Goal: Information Seeking & Learning: Learn about a topic

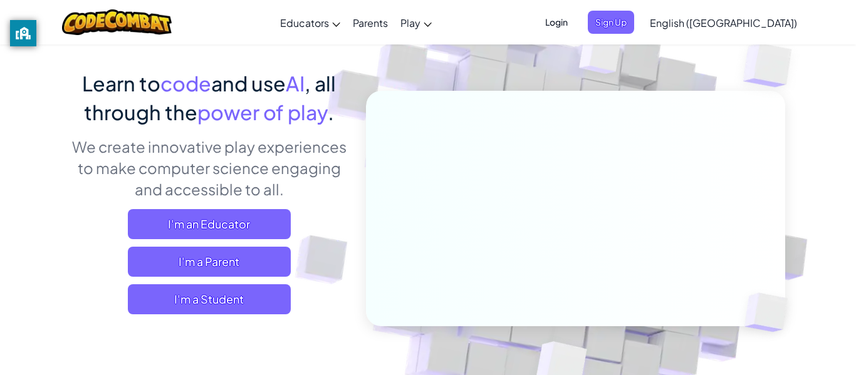
scroll to position [80, 0]
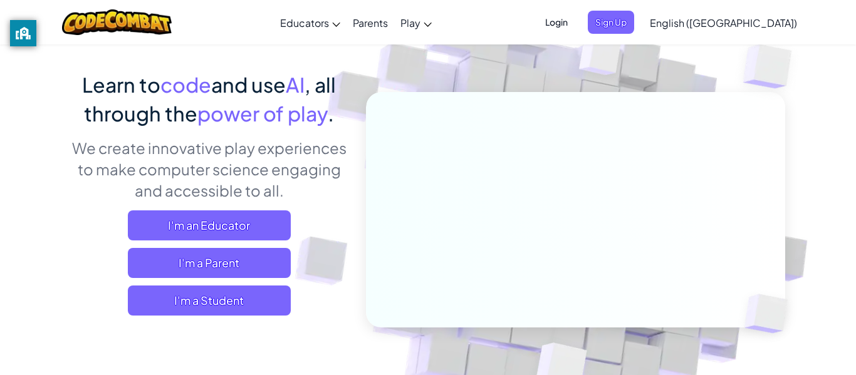
click at [627, 9] on div "Login Sign Up English ([GEOGRAPHIC_DATA]) English ([GEOGRAPHIC_DATA]) English (…" at bounding box center [667, 23] width 272 height 34
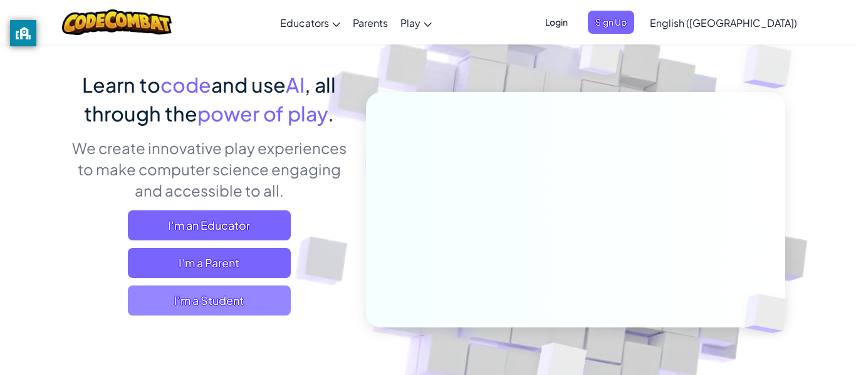
click at [236, 293] on span "I'm a Student" at bounding box center [209, 301] width 163 height 30
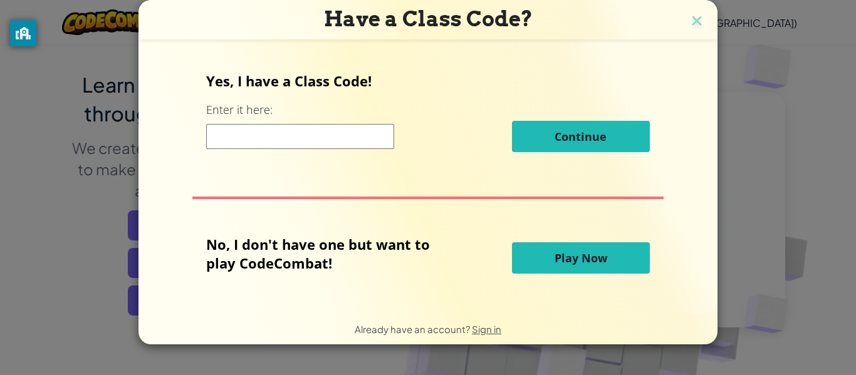
click at [242, 133] on input at bounding box center [300, 136] width 188 height 25
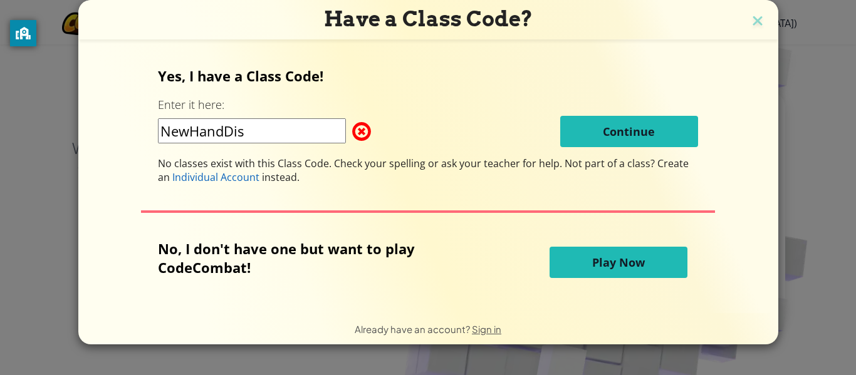
type input "NewHandDish"
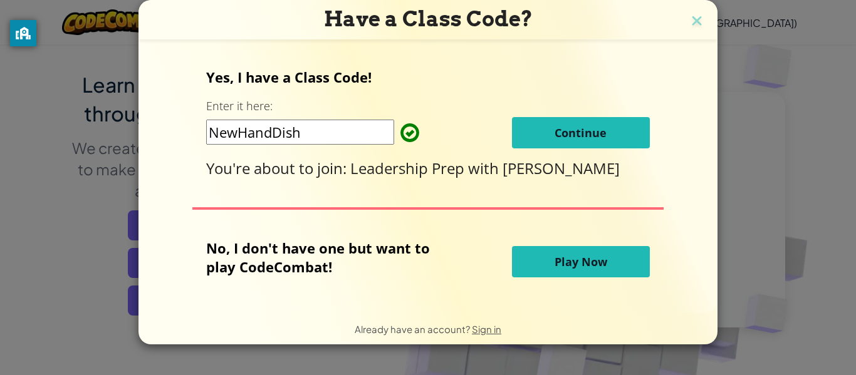
click button "Continue" at bounding box center [581, 132] width 138 height 31
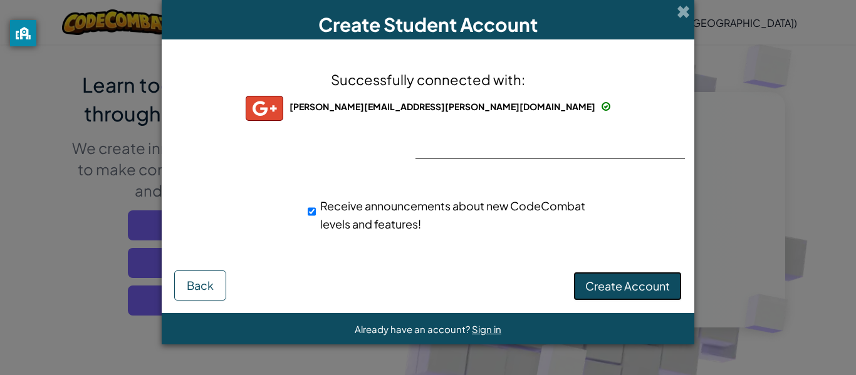
click at [630, 286] on span "Create Account" at bounding box center [627, 286] width 85 height 14
click at [630, 286] on button "Create Account" at bounding box center [627, 286] width 108 height 29
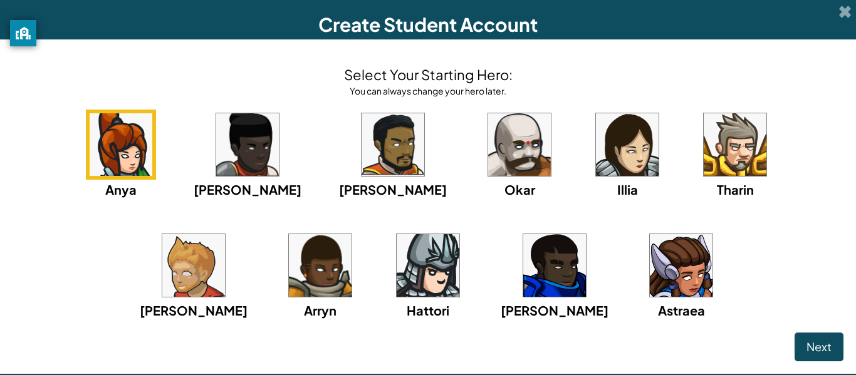
click at [650, 268] on img at bounding box center [681, 265] width 63 height 63
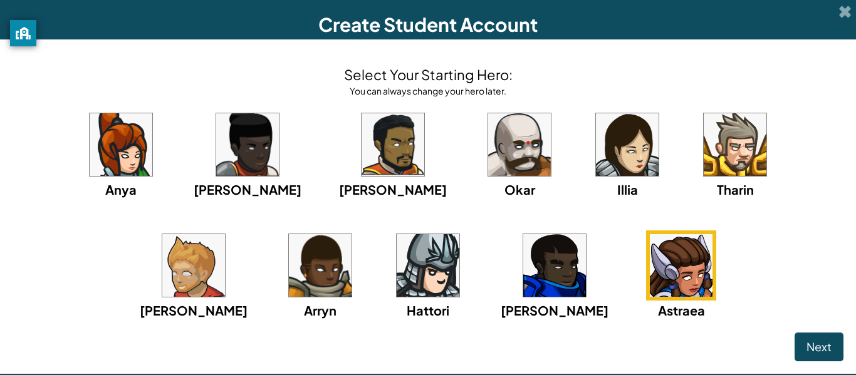
scroll to position [49, 0]
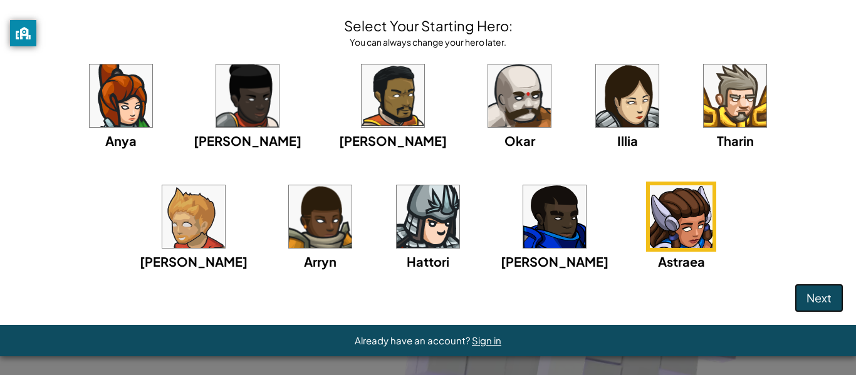
click at [814, 299] on span "Next" at bounding box center [819, 298] width 25 height 14
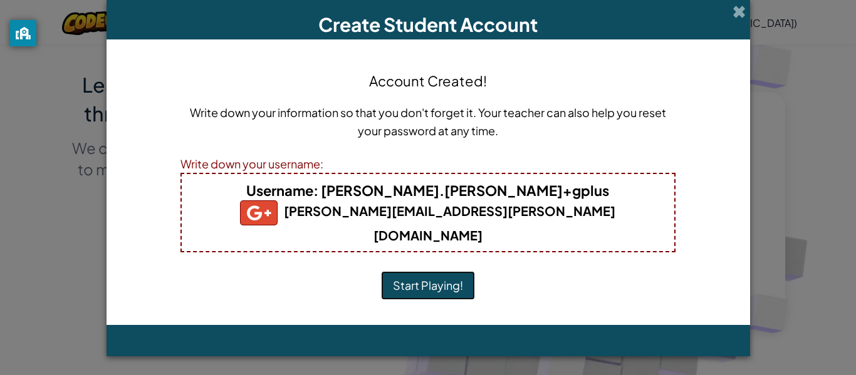
scroll to position [0, 0]
click at [421, 271] on button "Start Playing!" at bounding box center [428, 285] width 94 height 29
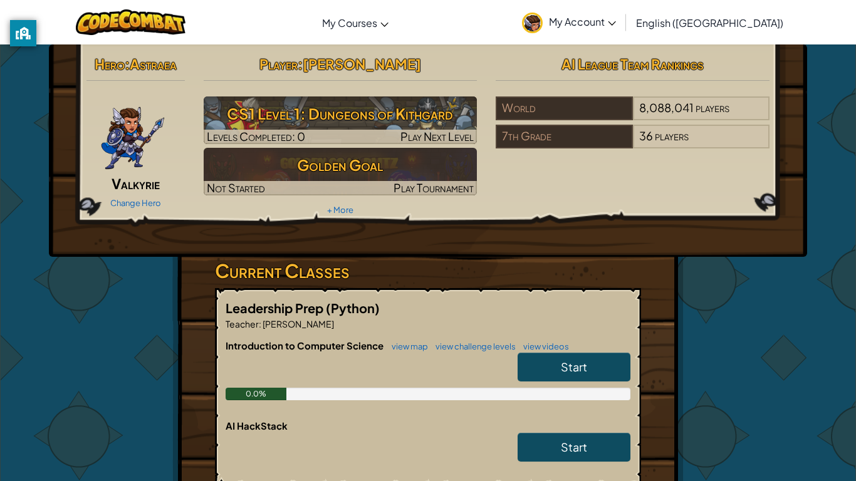
click at [607, 374] on link "Start" at bounding box center [574, 367] width 113 height 29
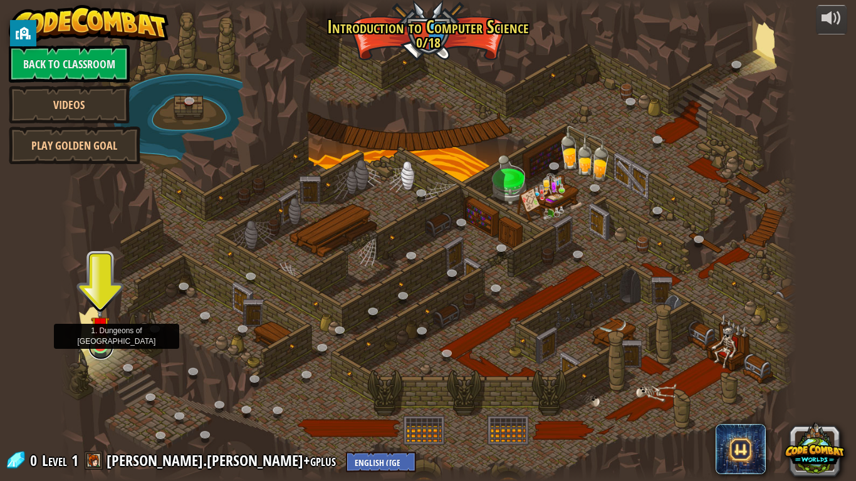
click at [103, 348] on link at bounding box center [100, 347] width 25 height 25
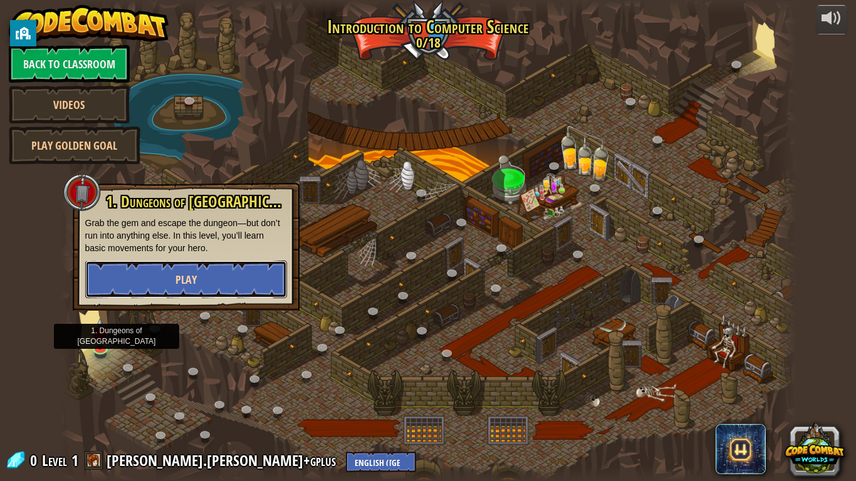
click at [147, 285] on button "Play" at bounding box center [186, 280] width 202 height 38
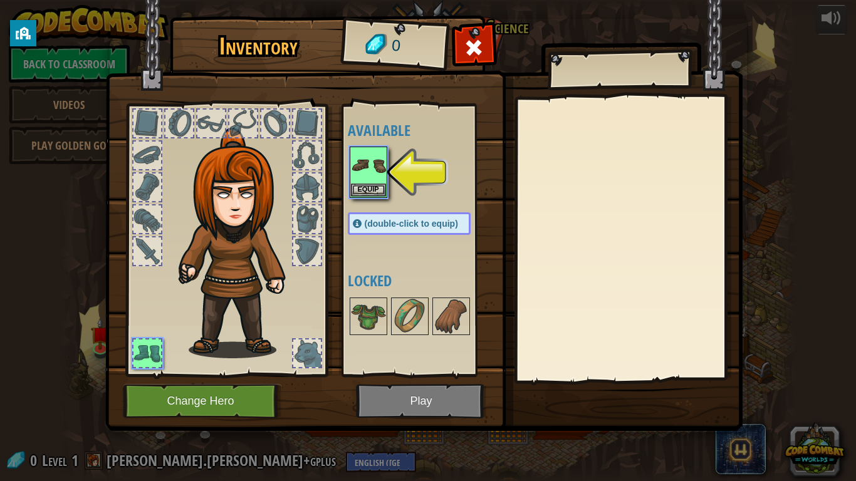
click at [379, 164] on img at bounding box center [368, 165] width 35 height 35
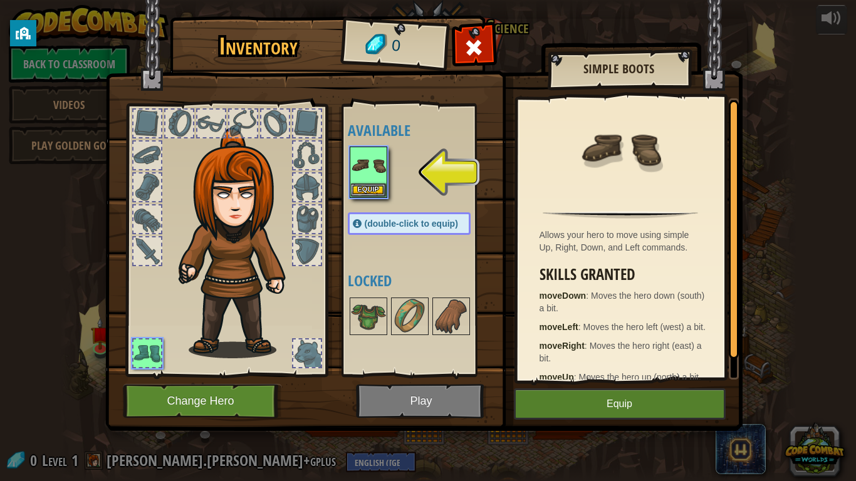
click at [312, 353] on div at bounding box center [307, 354] width 28 height 28
click at [301, 234] on div at bounding box center [307, 219] width 30 height 30
click at [298, 243] on div at bounding box center [307, 252] width 28 height 28
click at [142, 228] on div at bounding box center [147, 220] width 28 height 28
click at [147, 236] on div at bounding box center [147, 251] width 30 height 30
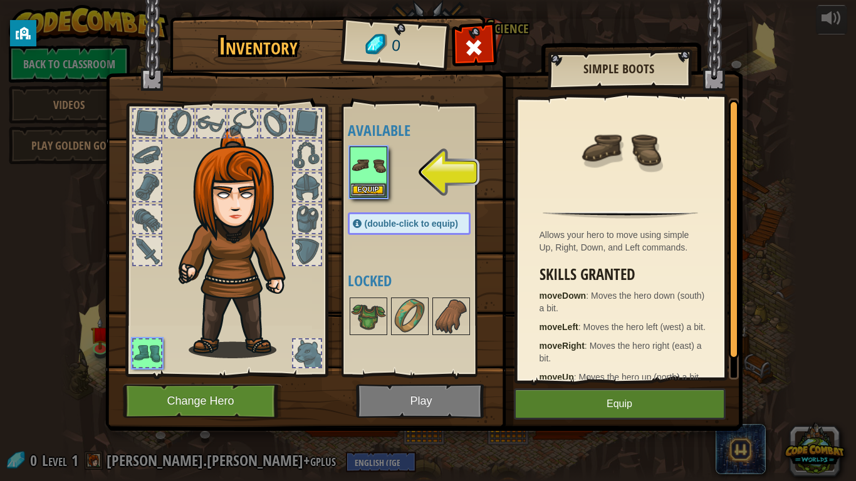
click at [151, 253] on div at bounding box center [147, 252] width 28 height 28
click at [359, 191] on button "Equip" at bounding box center [368, 189] width 35 height 13
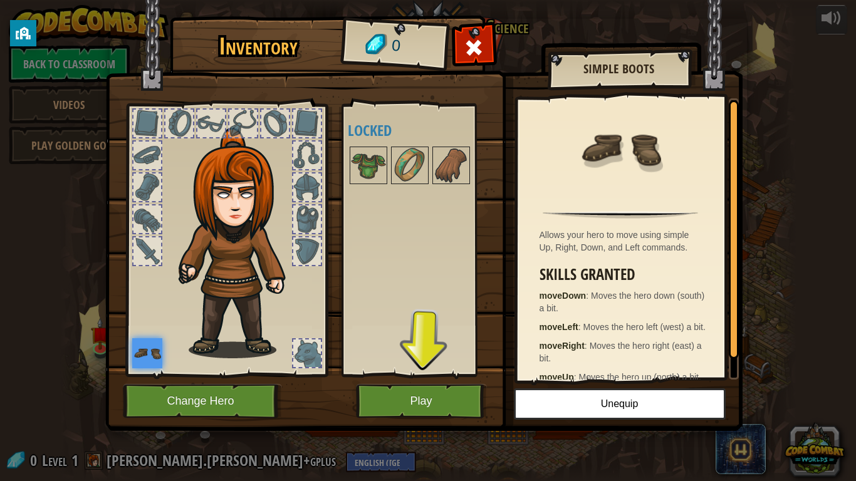
click at [138, 255] on div at bounding box center [147, 252] width 28 height 28
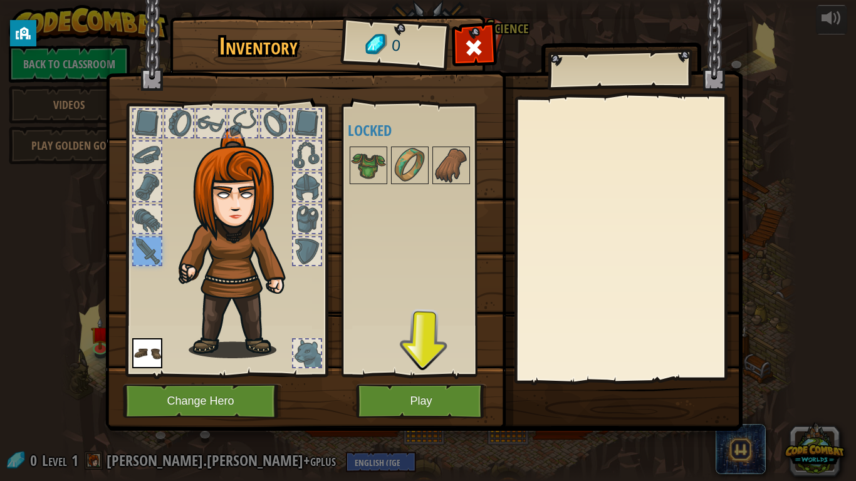
click at [143, 175] on div at bounding box center [147, 188] width 28 height 28
click at [140, 199] on div at bounding box center [147, 188] width 28 height 28
click at [145, 214] on div at bounding box center [147, 220] width 28 height 28
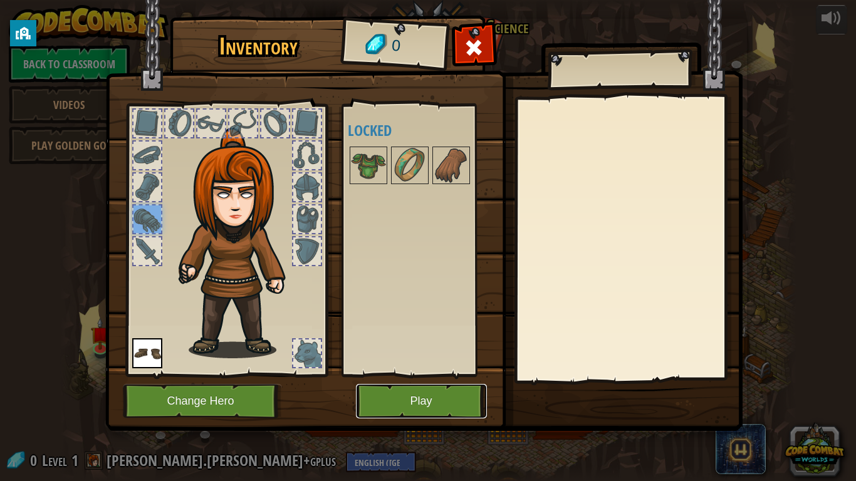
click at [401, 375] on button "Play" at bounding box center [421, 401] width 131 height 34
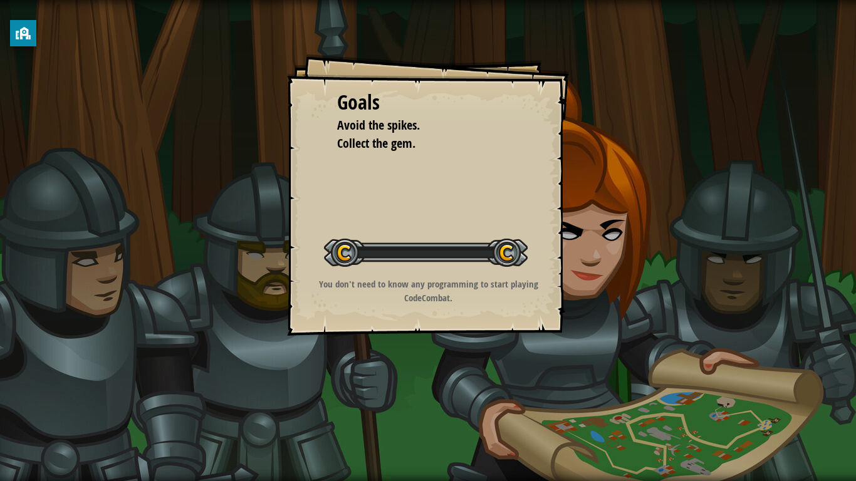
click at [399, 375] on div "Goals Avoid the spikes. Collect the gem. Start Level Error loading from server.…" at bounding box center [428, 240] width 856 height 481
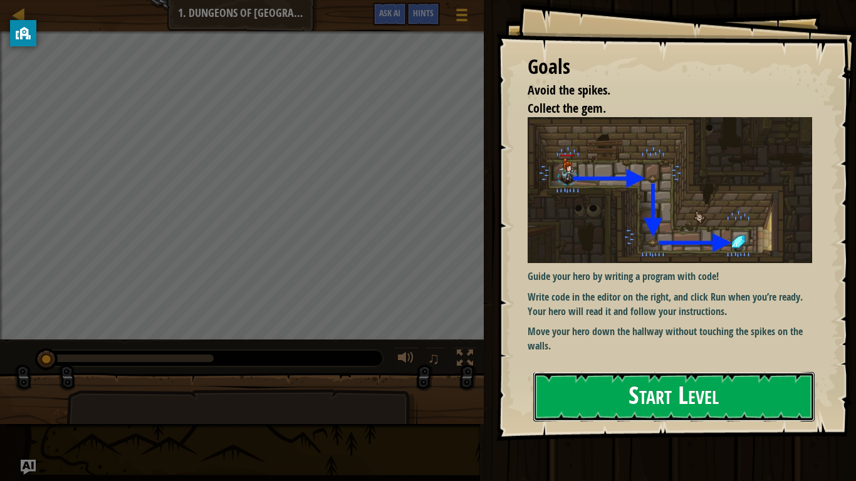
click at [674, 375] on button "Start Level" at bounding box center [673, 397] width 281 height 50
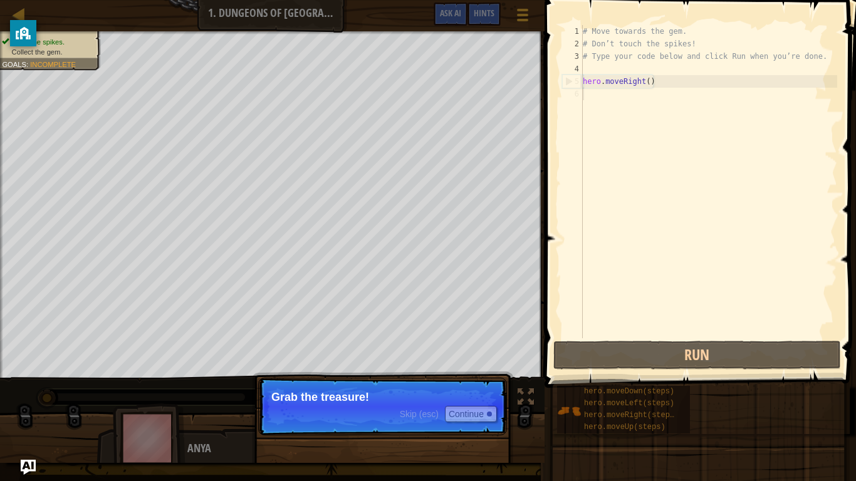
click at [315, 375] on p "Skip (esc) Continue Grab the treasure!" at bounding box center [382, 407] width 249 height 58
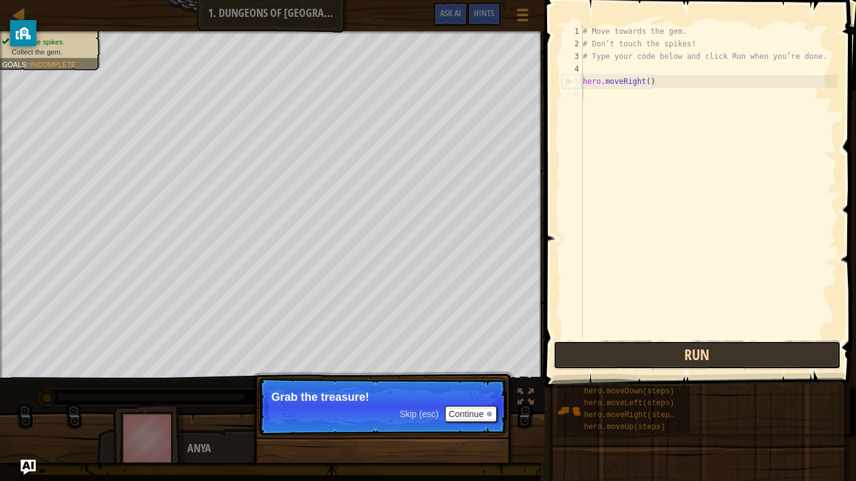
click at [663, 346] on button "Run" at bounding box center [697, 355] width 288 height 29
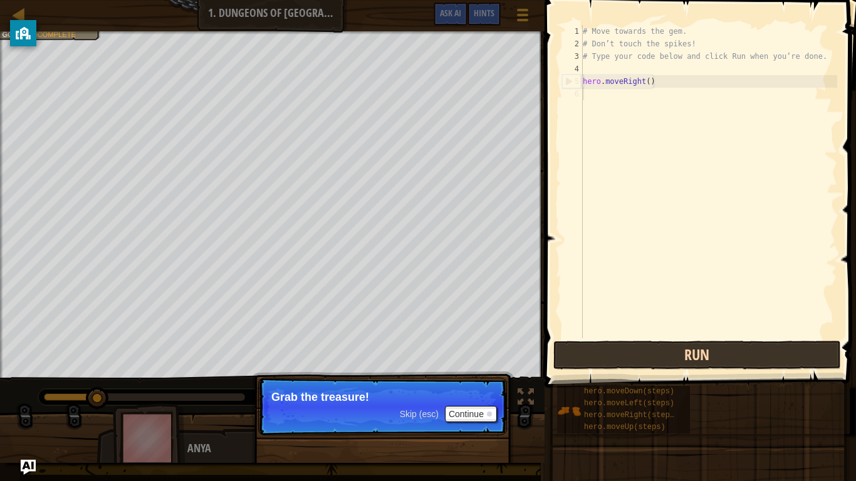
scroll to position [6, 0]
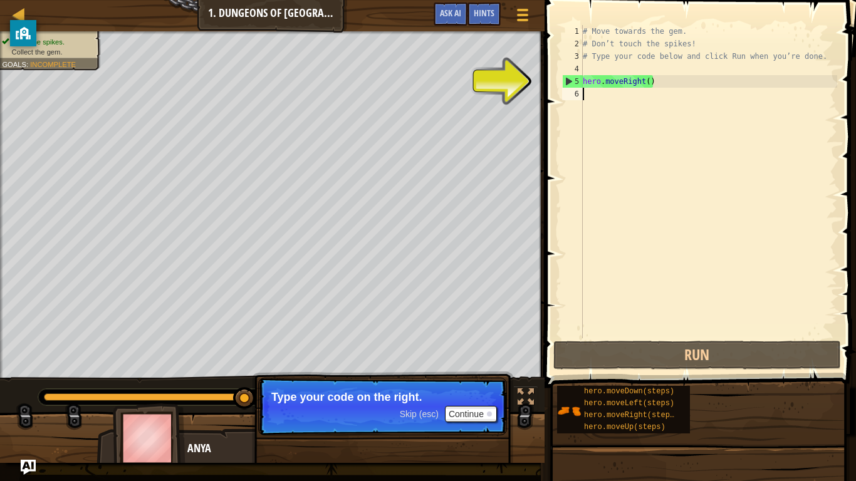
click at [664, 72] on div "# Move towards the gem. # Don’t touch the spikes! # Type your code below and cl…" at bounding box center [708, 194] width 257 height 338
click at [670, 85] on div "# Move towards the gem. # Don’t touch the spikes! # Type your code below and cl…" at bounding box center [708, 194] width 257 height 338
click at [570, 85] on div "5" at bounding box center [573, 81] width 20 height 13
click at [568, 81] on div "5" at bounding box center [573, 81] width 20 height 13
click at [567, 80] on div "5" at bounding box center [573, 81] width 20 height 13
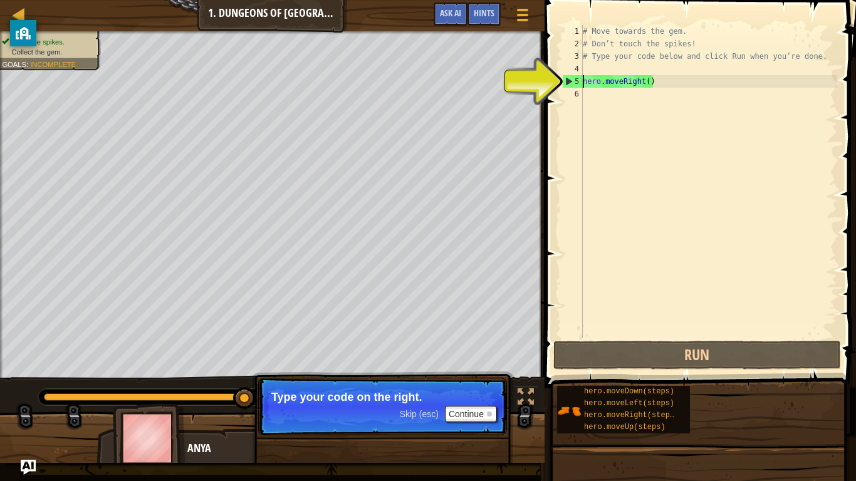
type textarea "hero.moveRight()"
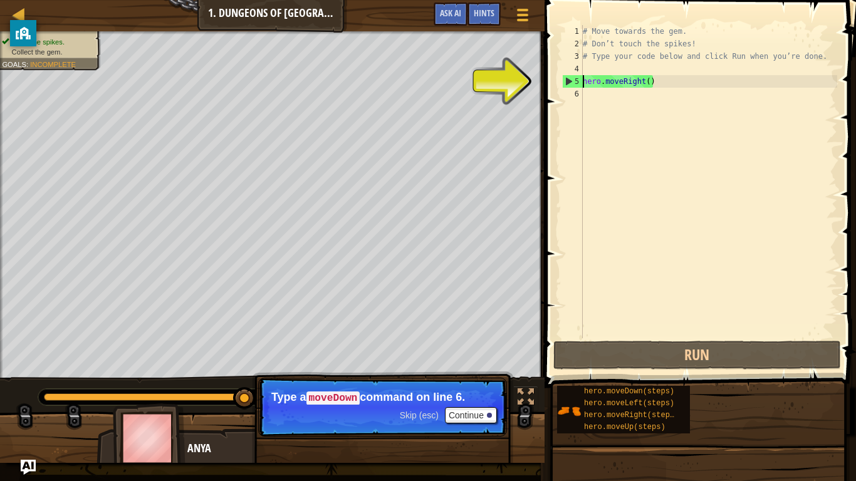
click at [590, 95] on div "# Move towards the gem. # Don’t touch the spikes! # Type your code below and cl…" at bounding box center [708, 194] width 257 height 338
drag, startPoint x: 565, startPoint y: 76, endPoint x: 565, endPoint y: 95, distance: 18.8
type textarea "hero.moveRight()"
click at [478, 375] on button "Continue" at bounding box center [471, 415] width 52 height 16
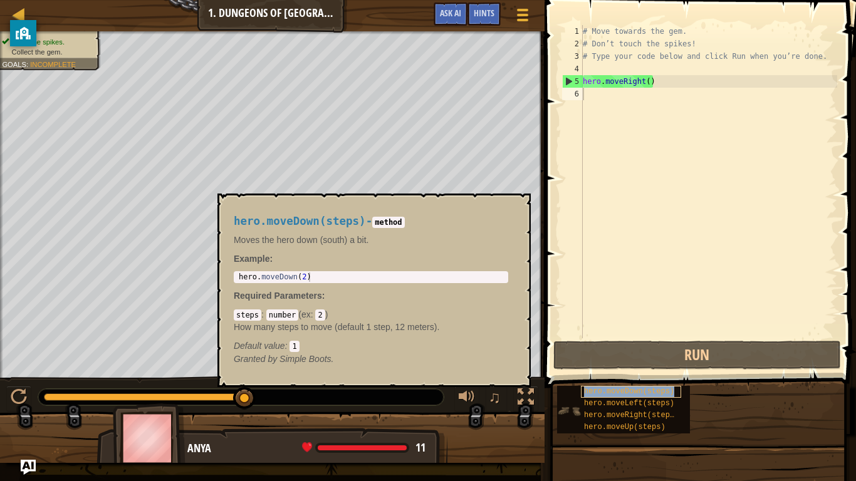
click at [669, 375] on span "hero.moveDown(steps)" at bounding box center [629, 391] width 90 height 9
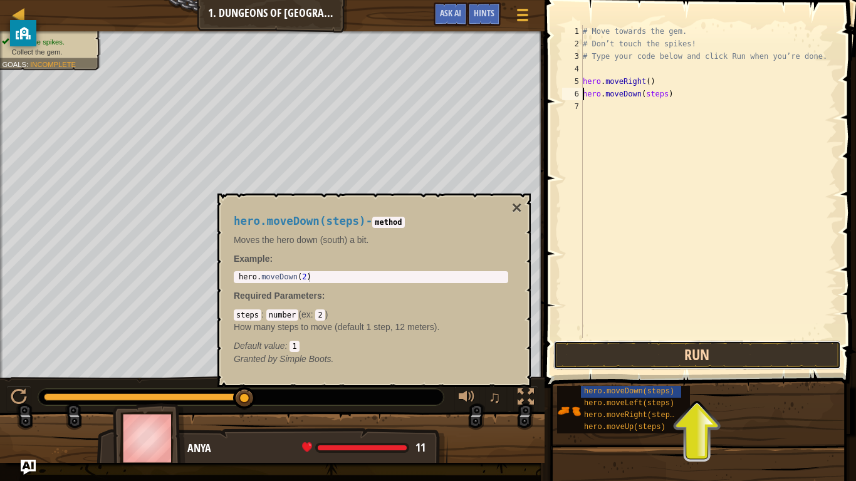
click at [620, 343] on button "Run" at bounding box center [697, 355] width 288 height 29
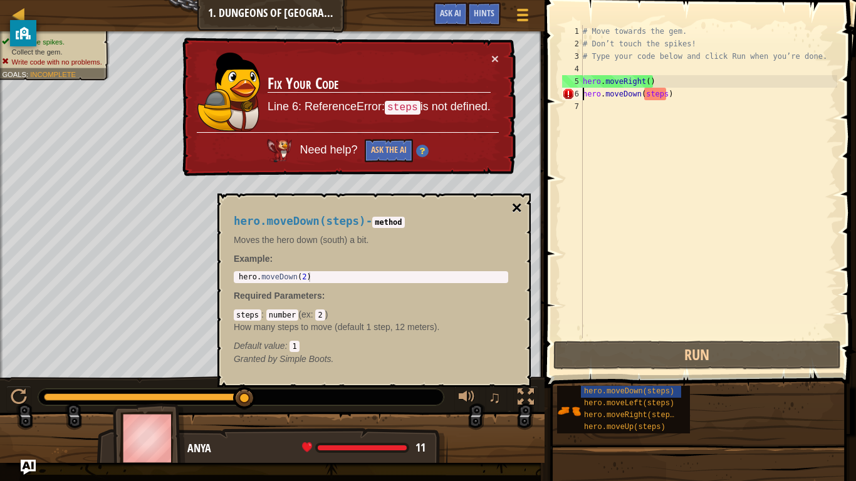
click at [519, 213] on button "×" at bounding box center [517, 208] width 10 height 18
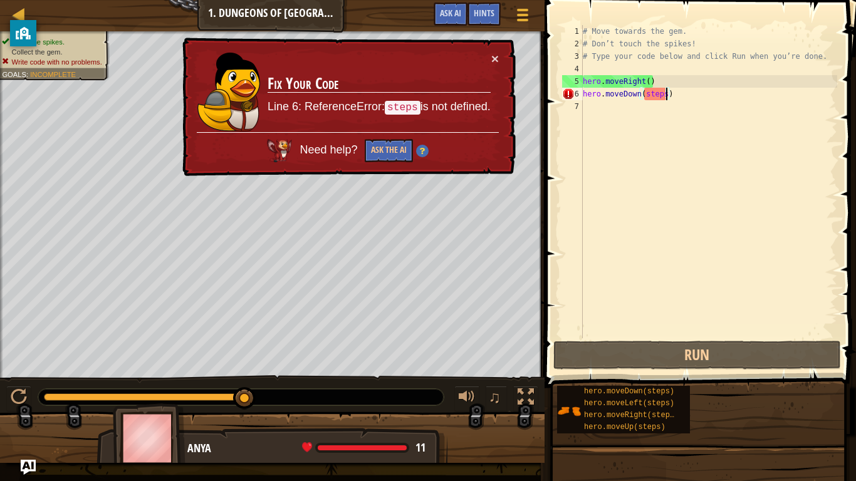
click at [665, 95] on div "# Move towards the gem. # Don’t touch the spikes! # Type your code below and cl…" at bounding box center [708, 194] width 257 height 338
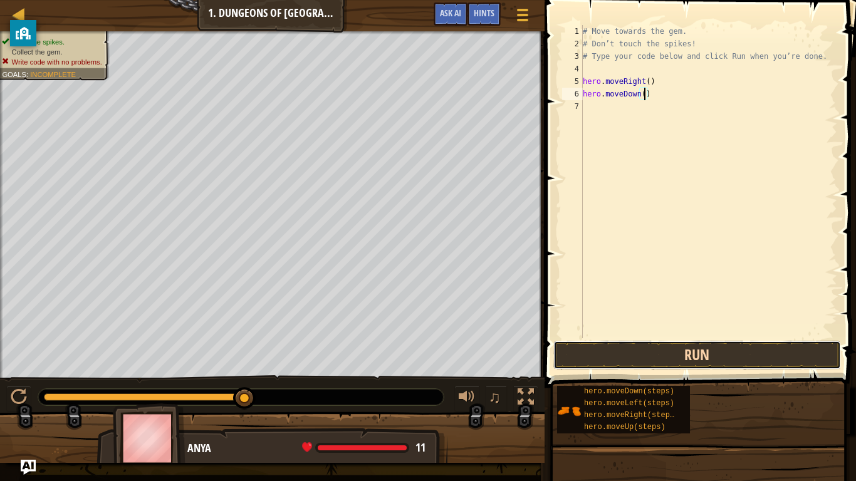
click at [741, 348] on button "Run" at bounding box center [697, 355] width 288 height 29
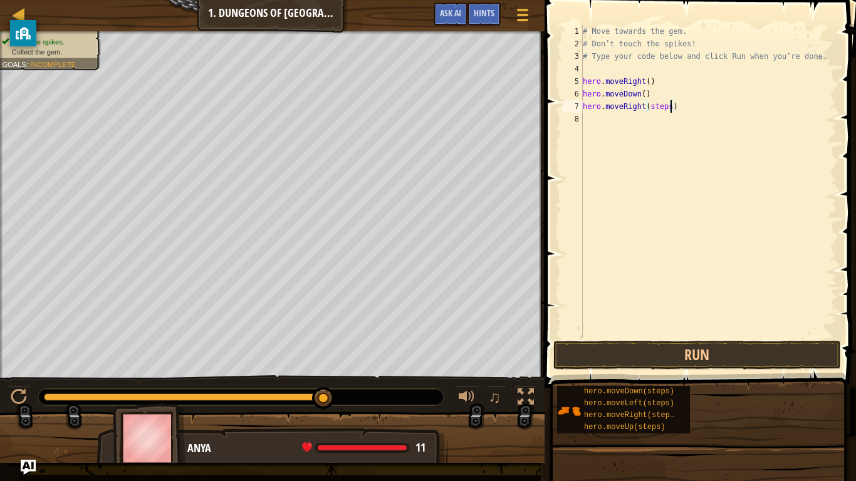
click at [669, 108] on div "# Move towards the gem. # Don’t touch the spikes! # Type your code below and cl…" at bounding box center [708, 194] width 257 height 338
type textarea "hero.moveRight()"
click at [644, 358] on button "Run" at bounding box center [697, 355] width 288 height 29
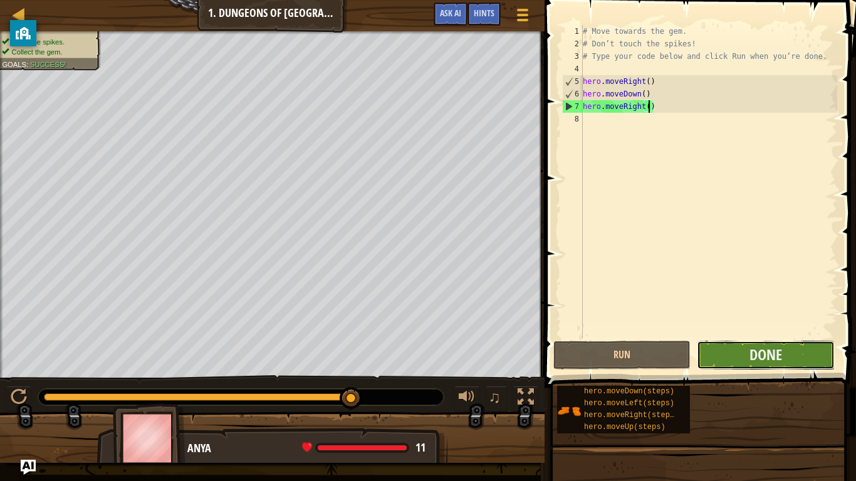
click at [723, 357] on button "Done" at bounding box center [765, 355] width 137 height 29
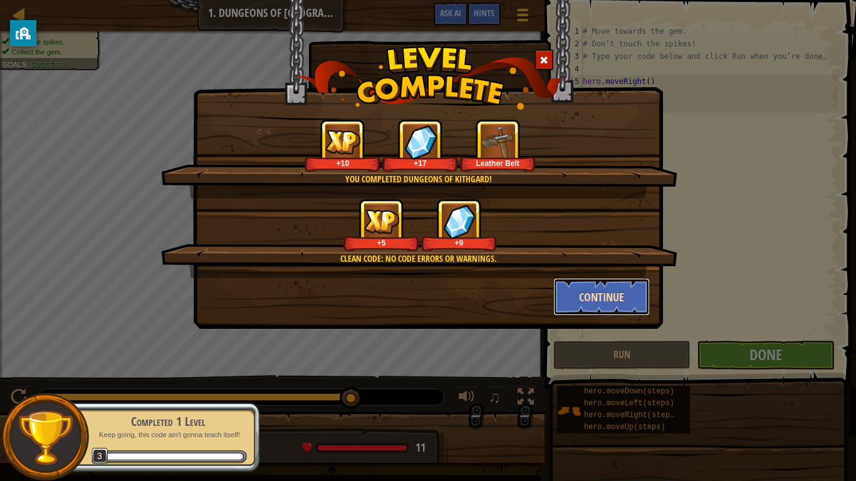
click at [606, 295] on button "Continue" at bounding box center [601, 297] width 97 height 38
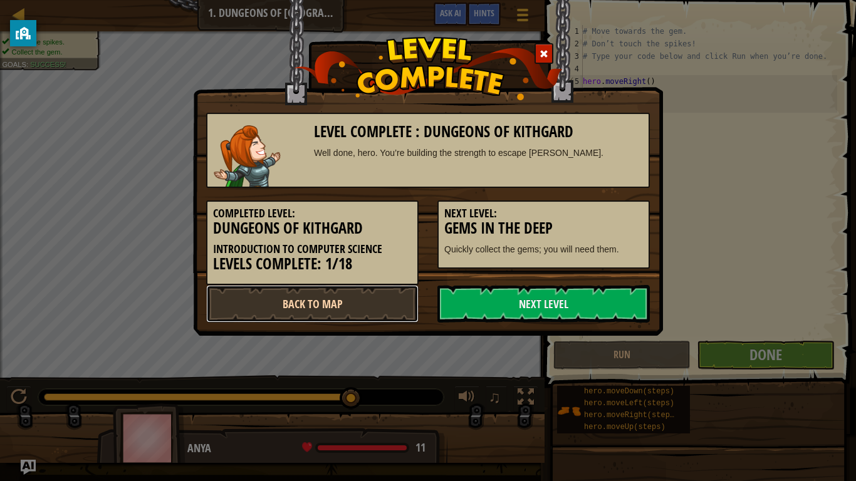
click at [327, 301] on link "Back to Map" at bounding box center [312, 304] width 212 height 38
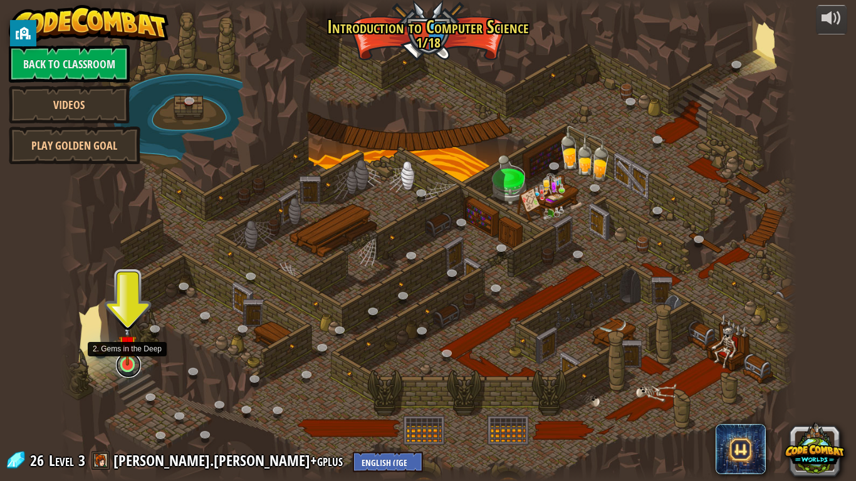
click at [126, 368] on link at bounding box center [128, 365] width 25 height 25
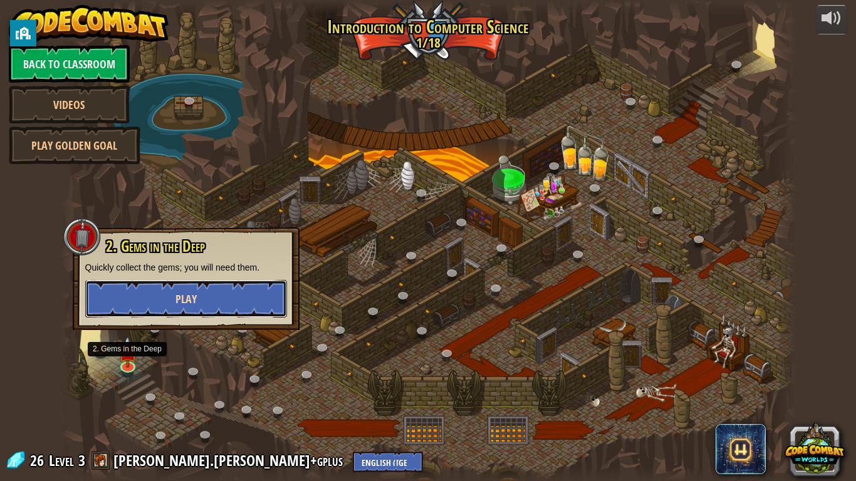
click at [166, 295] on button "Play" at bounding box center [186, 299] width 202 height 38
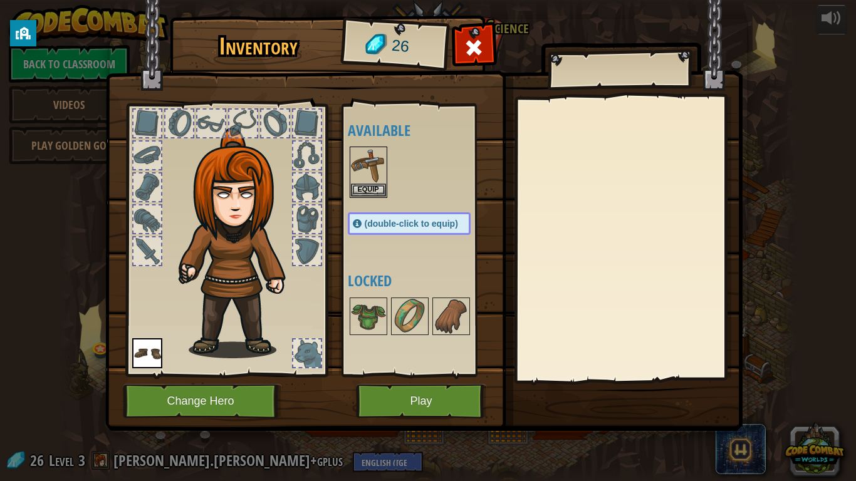
click at [140, 246] on div at bounding box center [147, 252] width 28 height 28
click at [368, 189] on button "Equip" at bounding box center [368, 189] width 35 height 13
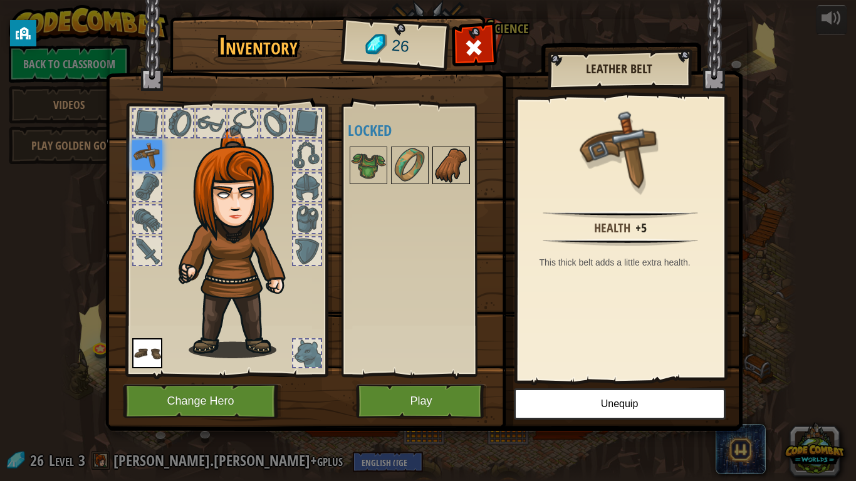
click at [452, 162] on img at bounding box center [451, 165] width 35 height 35
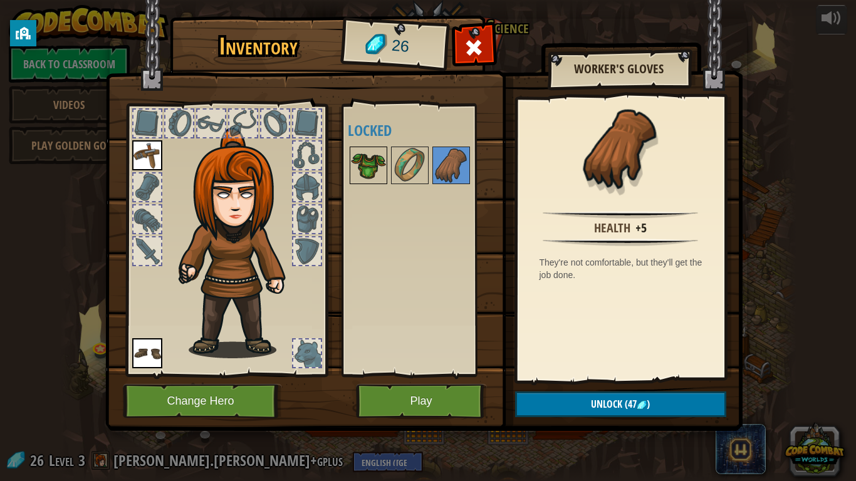
click at [374, 166] on img at bounding box center [368, 165] width 35 height 35
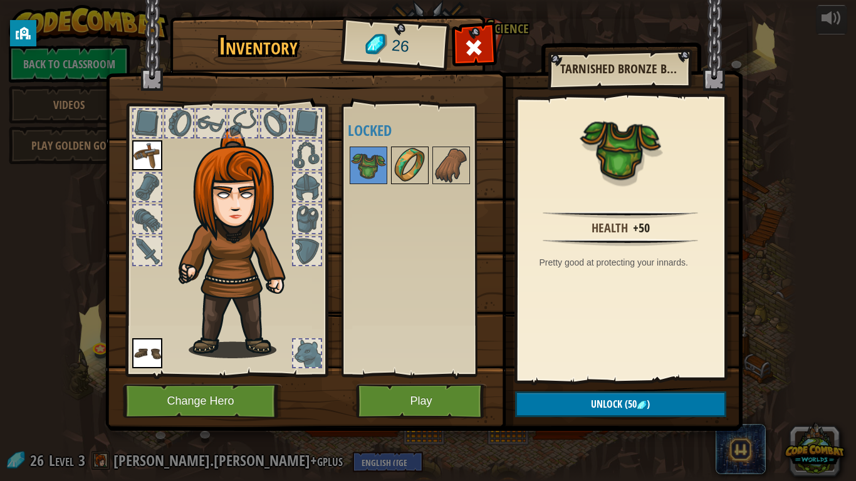
click at [403, 165] on img at bounding box center [409, 165] width 35 height 35
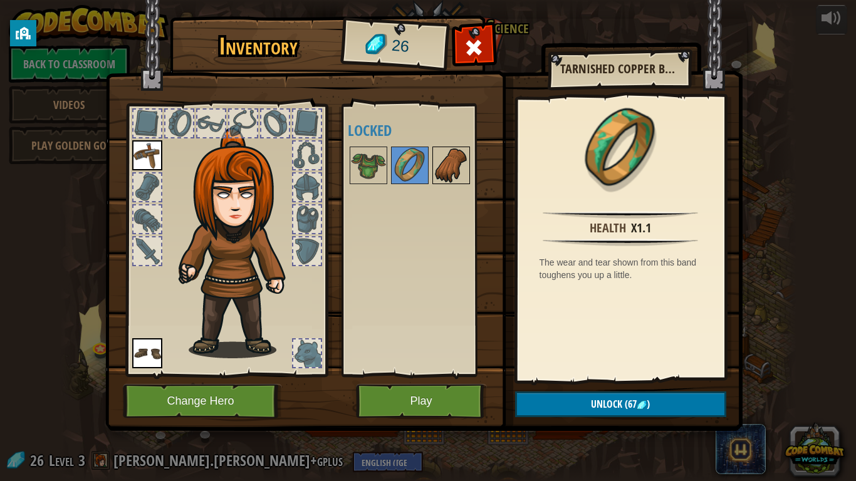
click at [445, 174] on img at bounding box center [451, 165] width 35 height 35
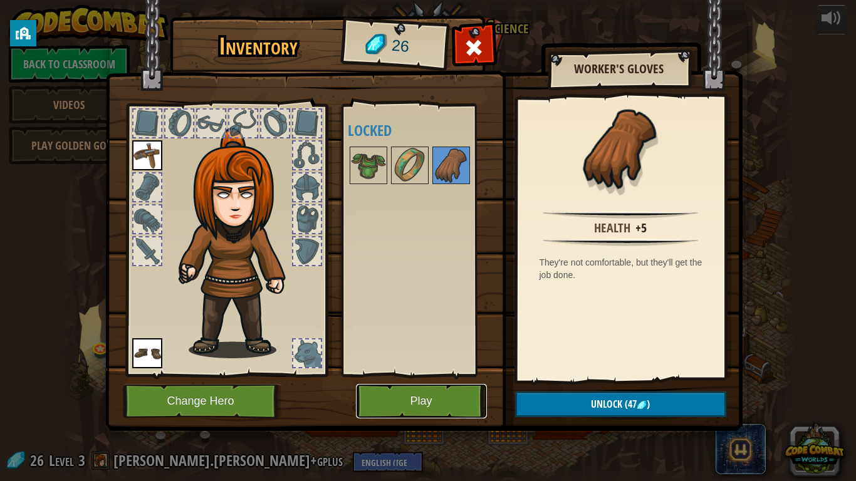
click at [384, 375] on button "Play" at bounding box center [421, 401] width 131 height 34
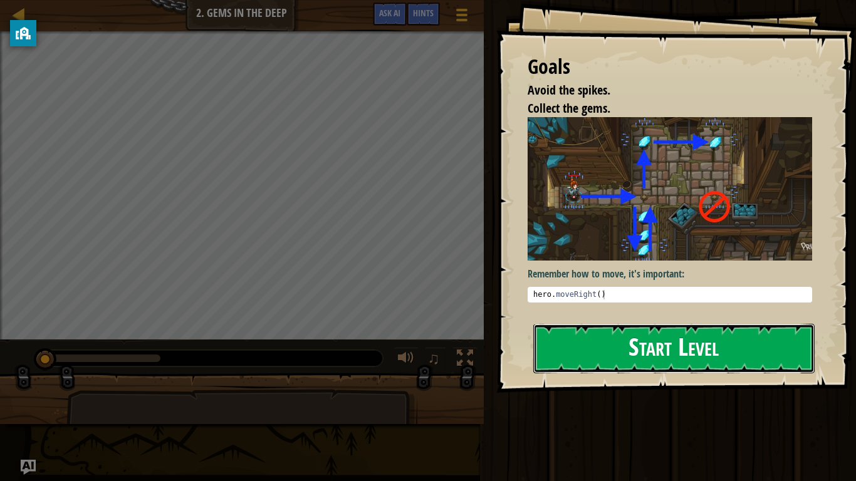
click at [637, 350] on button "Start Level" at bounding box center [673, 349] width 281 height 50
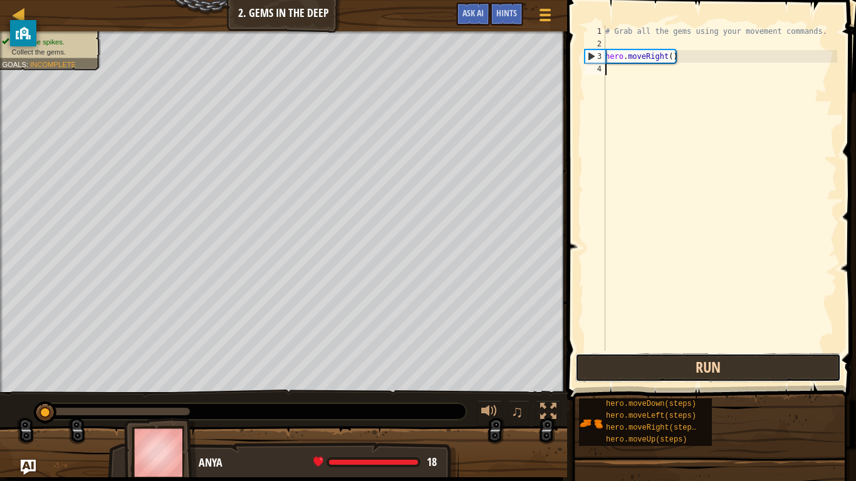
click at [759, 362] on button "Run" at bounding box center [708, 367] width 266 height 29
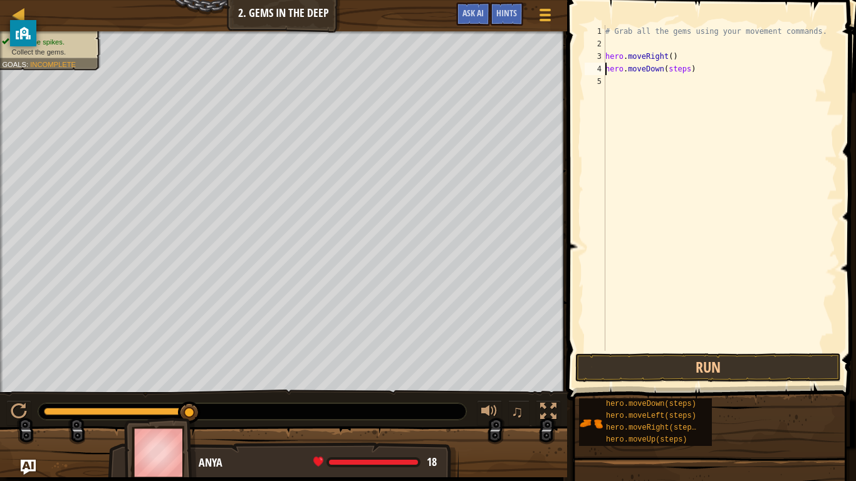
click at [689, 70] on div "# Grab all the gems using your movement commands. hero . moveRight ( ) hero . m…" at bounding box center [720, 200] width 234 height 351
click at [692, 356] on button "Run" at bounding box center [708, 367] width 266 height 29
click at [679, 81] on div "# Grab all the gems using your movement commands. hero . moveRight ( ) hero . m…" at bounding box center [720, 200] width 234 height 351
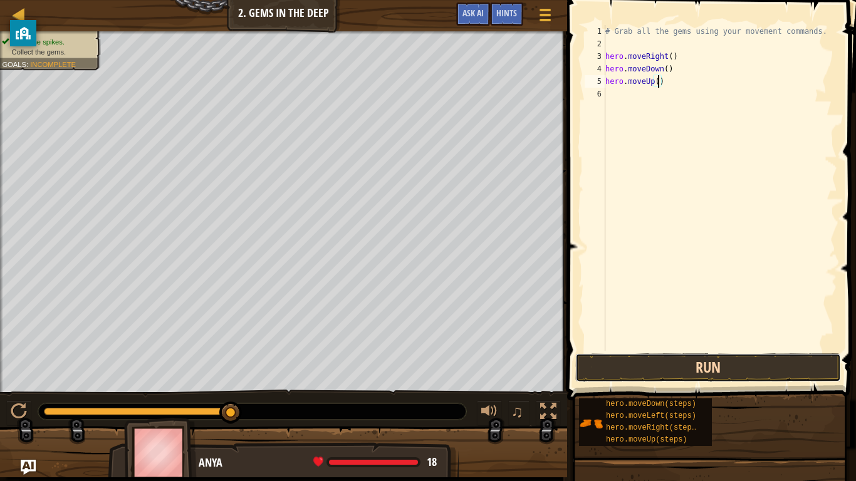
click at [746, 369] on button "Run" at bounding box center [708, 367] width 266 height 29
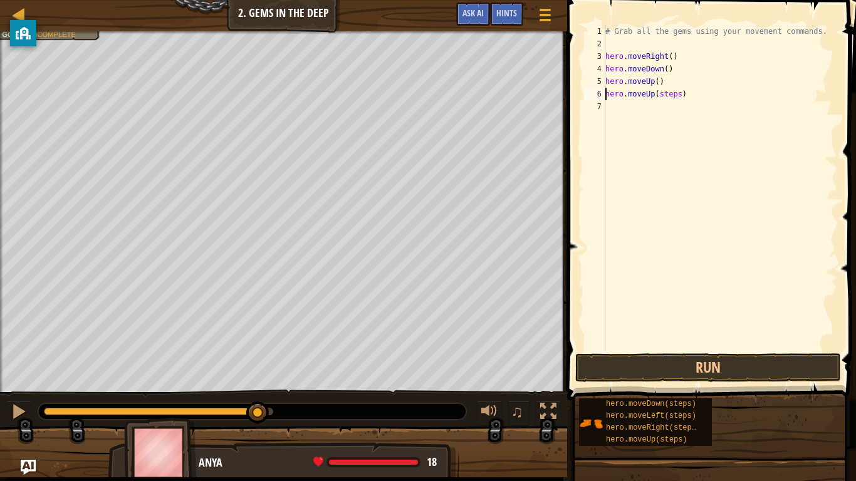
click at [677, 93] on div "# Grab all the gems using your movement commands. hero . moveRight ( ) hero . m…" at bounding box center [720, 200] width 234 height 351
click at [681, 95] on div "# Grab all the gems using your movement commands. hero . moveRight ( ) hero . m…" at bounding box center [720, 200] width 234 height 351
click at [723, 373] on button "Run" at bounding box center [708, 367] width 266 height 29
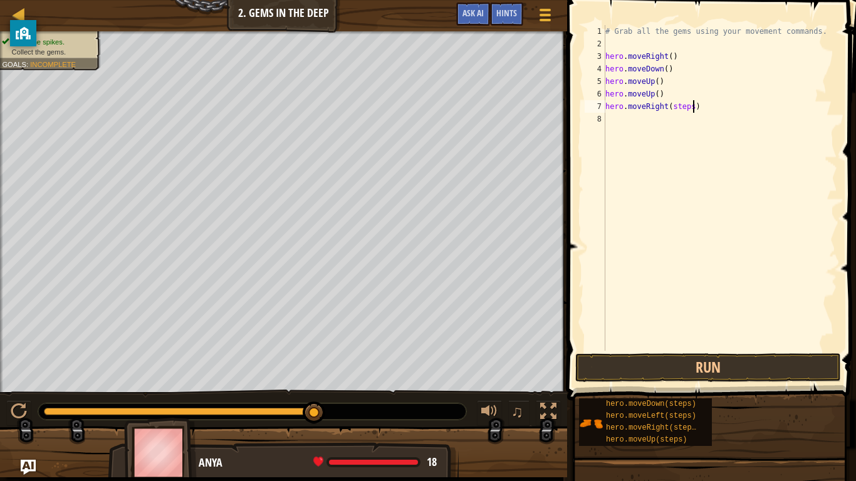
click at [694, 107] on div "# Grab all the gems using your movement commands. hero . moveRight ( ) hero . m…" at bounding box center [720, 200] width 234 height 351
type textarea "hero.moveRight()"
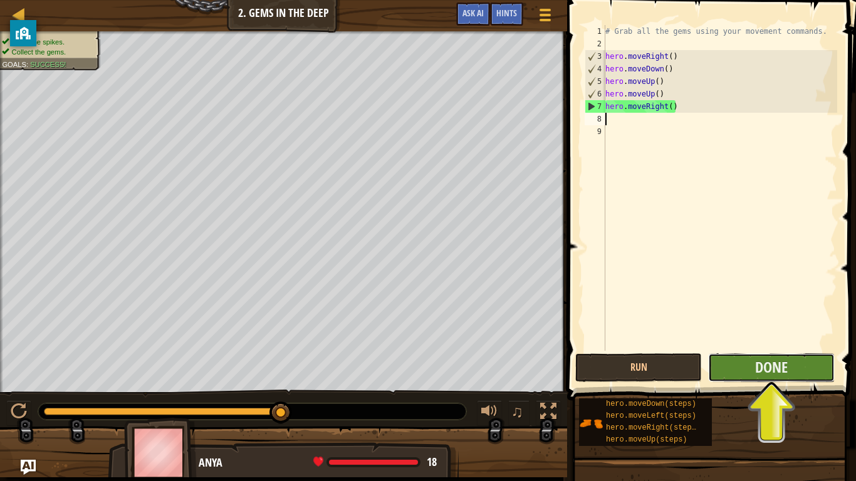
click at [785, 375] on button "Done" at bounding box center [771, 367] width 127 height 29
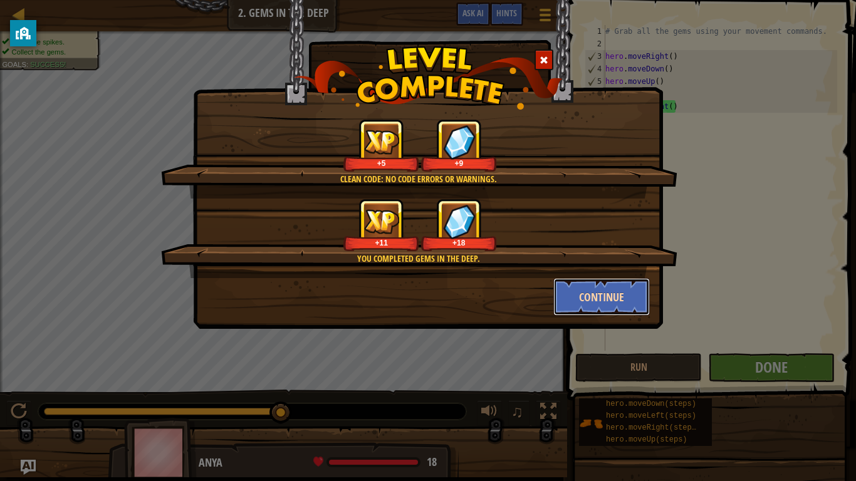
click at [630, 310] on button "Continue" at bounding box center [601, 297] width 97 height 38
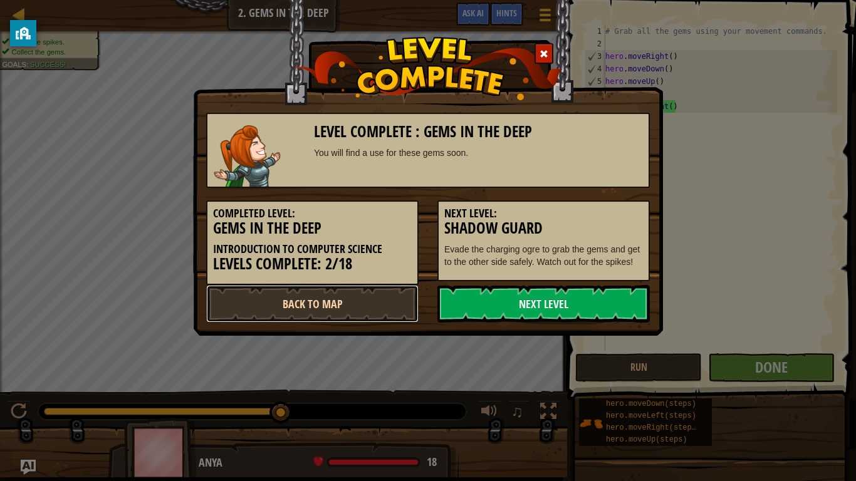
click at [231, 316] on link "Back to Map" at bounding box center [312, 304] width 212 height 38
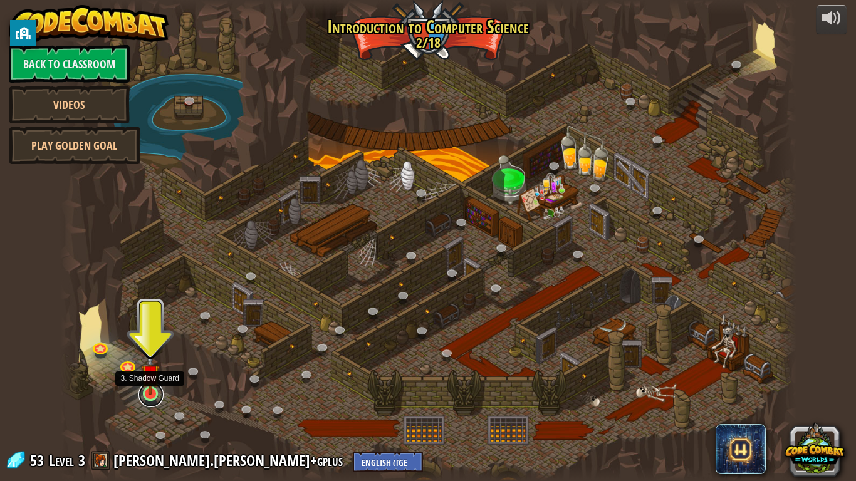
click at [152, 375] on link at bounding box center [151, 394] width 25 height 25
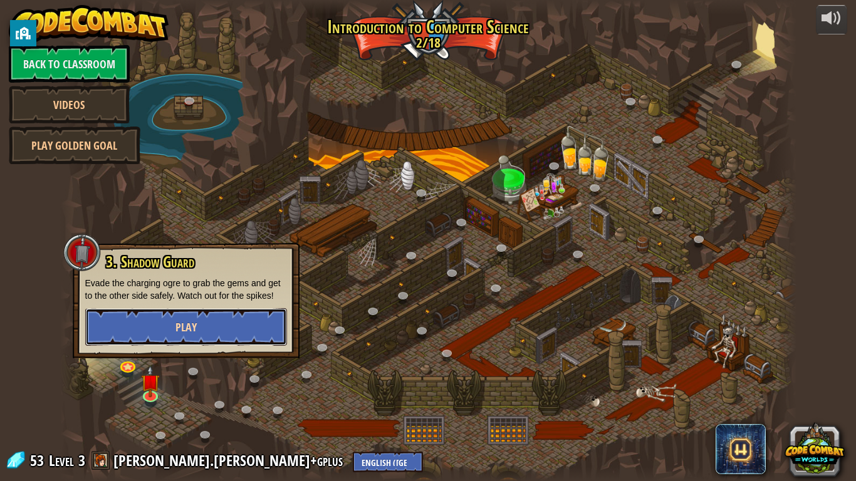
click at [230, 340] on button "Play" at bounding box center [186, 327] width 202 height 38
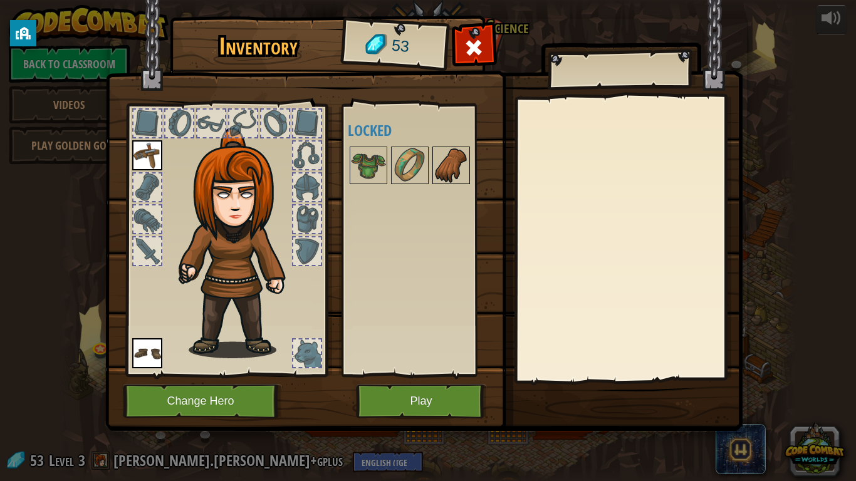
click at [434, 159] on img at bounding box center [451, 165] width 35 height 35
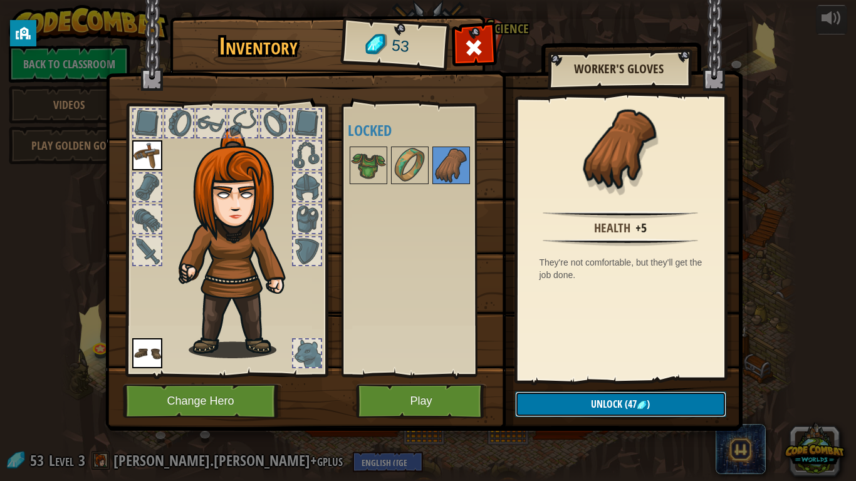
click at [606, 375] on span "Unlock" at bounding box center [606, 404] width 31 height 14
click at [584, 375] on button "Confirm" at bounding box center [620, 405] width 211 height 26
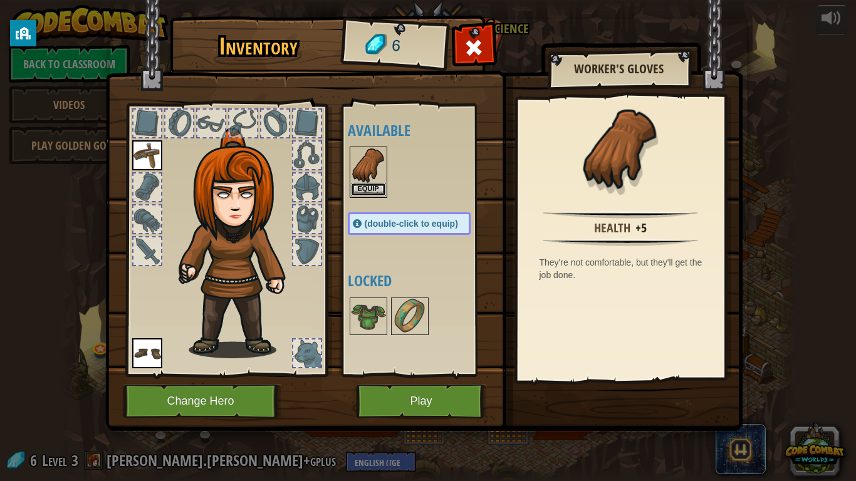
click at [375, 196] on button "Equip" at bounding box center [368, 189] width 35 height 13
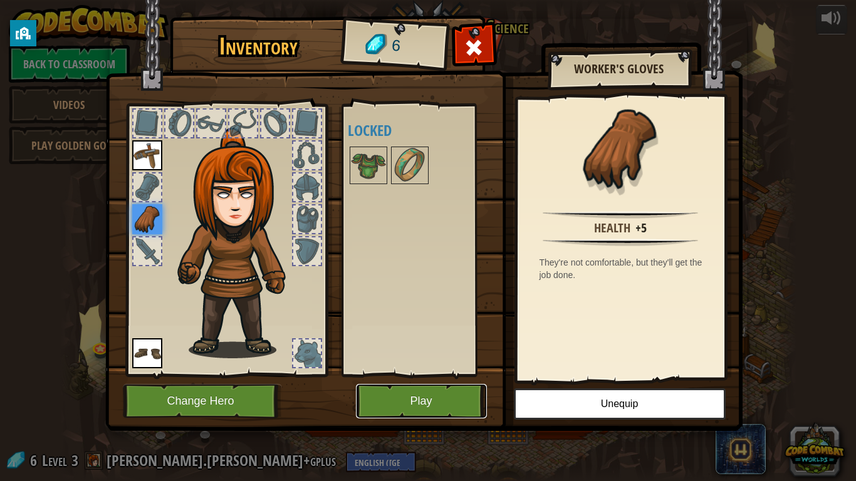
click at [456, 375] on button "Play" at bounding box center [421, 401] width 131 height 34
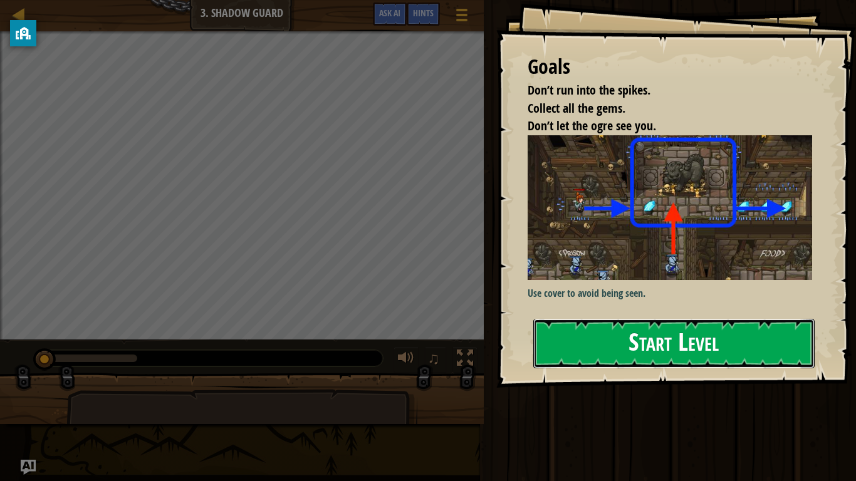
click at [679, 341] on button "Start Level" at bounding box center [673, 344] width 281 height 50
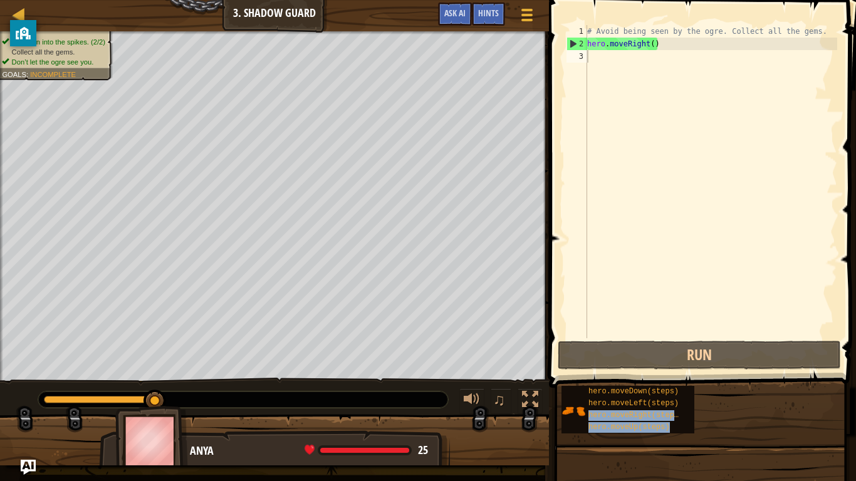
drag, startPoint x: 666, startPoint y: 409, endPoint x: 763, endPoint y: 422, distance: 97.9
click at [763, 375] on div "hero.moveDown(steps) hero.moveLeft(steps) hero.moveRight(steps) hero.moveUp(ste…" at bounding box center [704, 409] width 286 height 49
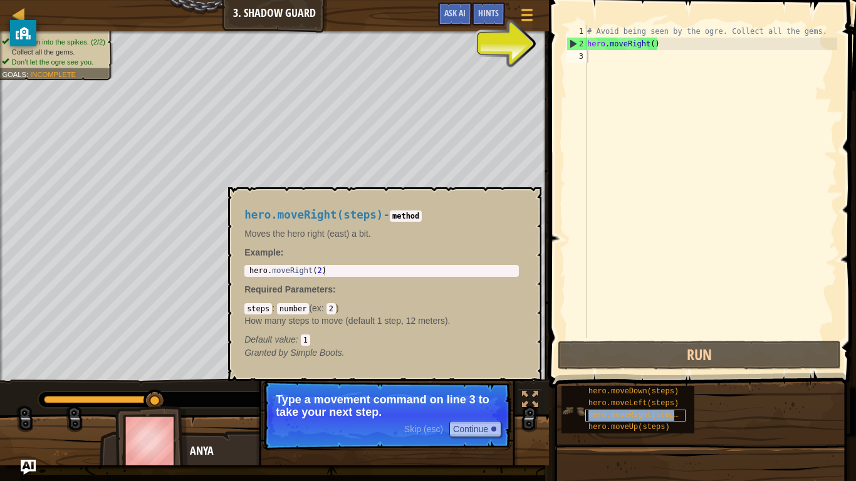
type textarea "hero.moveRight(steps)"
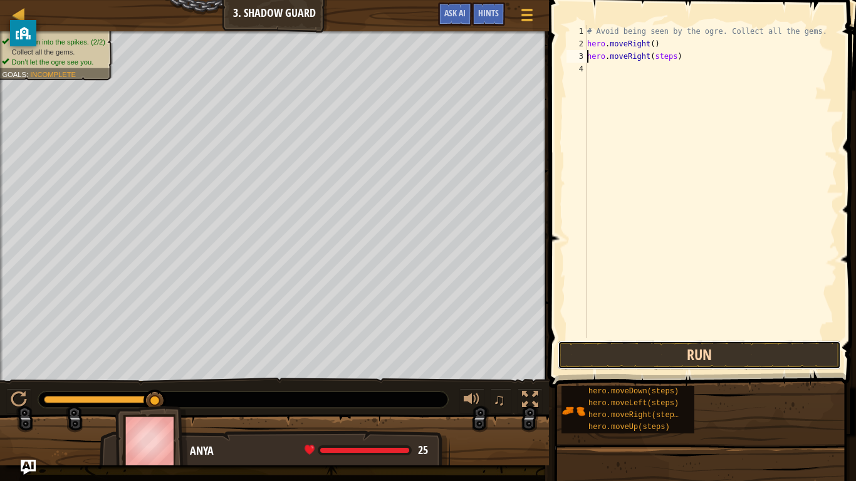
click at [718, 349] on button "Run" at bounding box center [699, 355] width 283 height 29
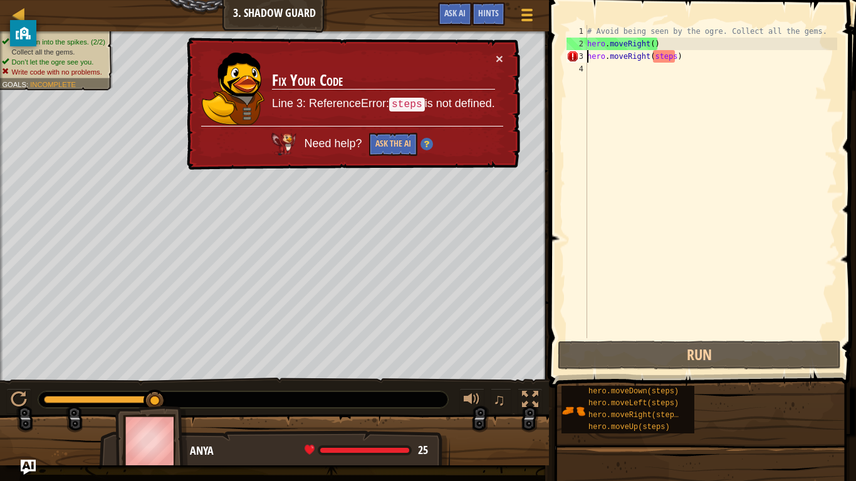
click at [676, 65] on div "# Avoid being seen by the ogre. Collect all the gems. hero . moveRight ( ) hero…" at bounding box center [711, 194] width 253 height 338
click at [676, 63] on div "# Avoid being seen by the ogre. Collect all the gems. hero . moveRight ( ) hero…" at bounding box center [711, 194] width 253 height 338
click at [674, 58] on div "# Avoid being seen by the ogre. Collect all the gems. hero . moveRight ( ) hero…" at bounding box center [711, 194] width 253 height 338
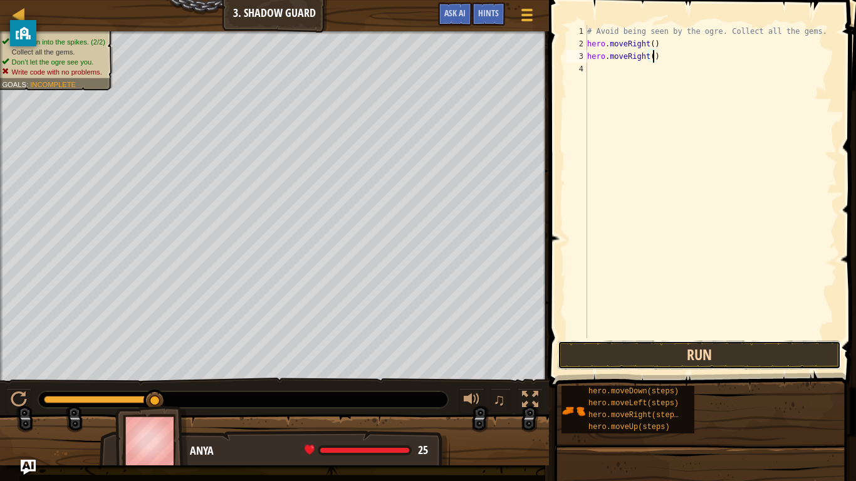
click at [751, 365] on button "Run" at bounding box center [699, 355] width 283 height 29
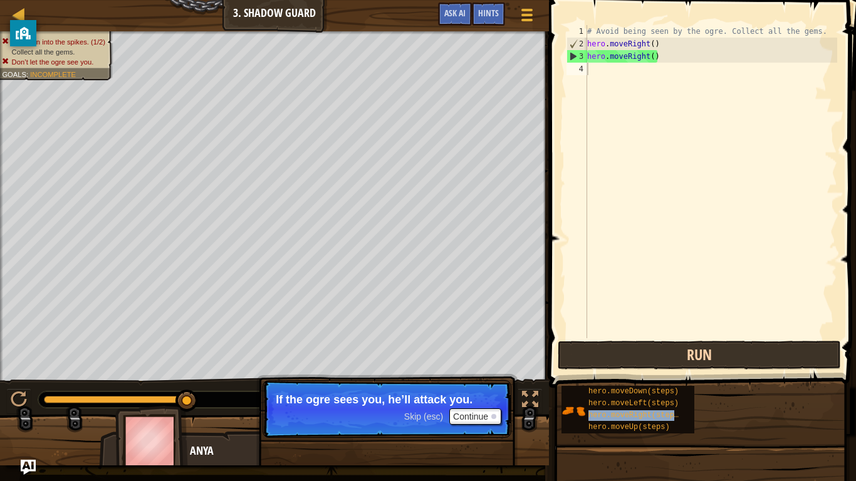
type textarea "hero.moveRight(steps)"
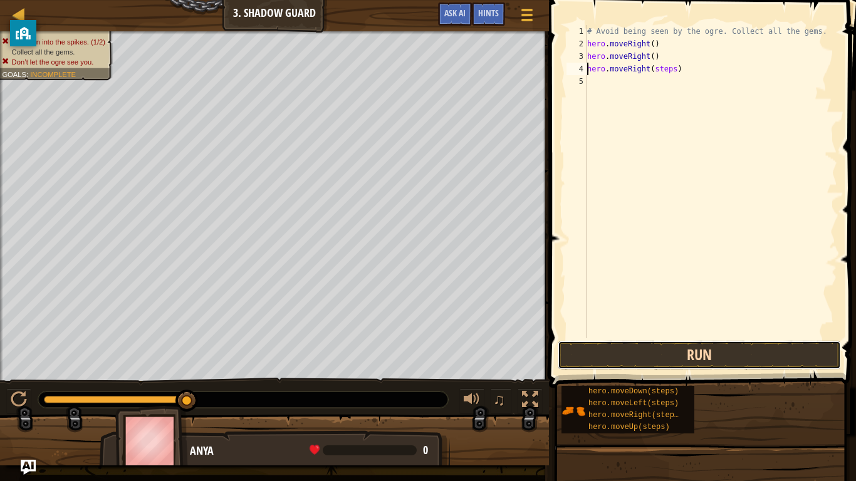
click at [628, 343] on button "Run" at bounding box center [699, 355] width 283 height 29
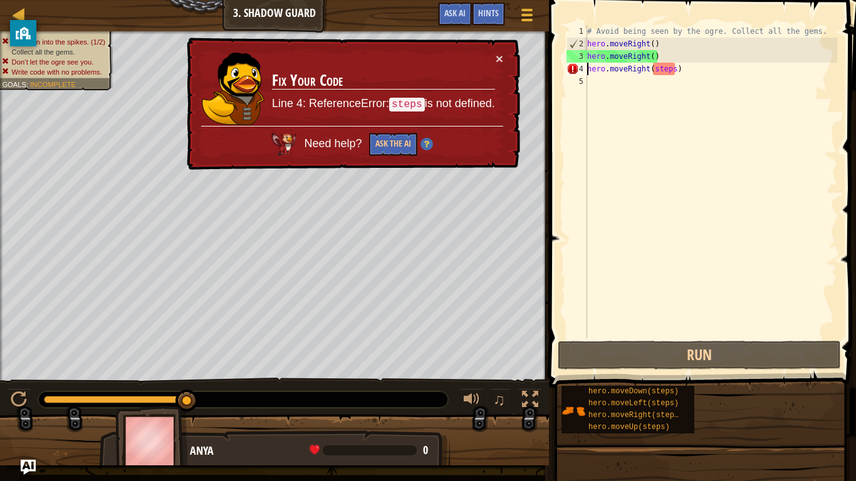
click at [672, 68] on div "# Avoid being seen by the ogre. Collect all the gems. hero . moveRight ( ) hero…" at bounding box center [711, 194] width 253 height 338
click at [673, 76] on div "# Avoid being seen by the ogre. Collect all the gems. hero . moveRight ( ) hero…" at bounding box center [711, 194] width 253 height 338
click at [676, 73] on div "# Avoid being seen by the ogre. Collect all the gems. hero . moveRight ( ) hero…" at bounding box center [711, 194] width 253 height 338
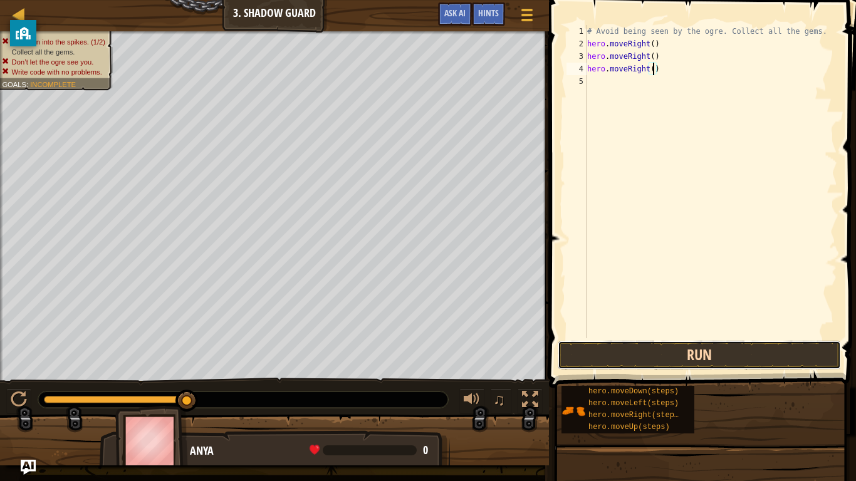
click at [700, 364] on button "Run" at bounding box center [699, 355] width 283 height 29
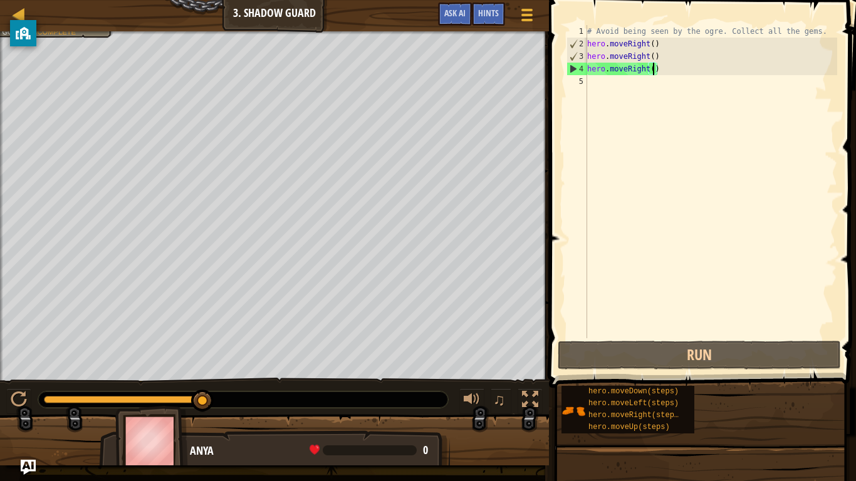
click at [668, 61] on div "# Avoid being seen by the ogre. Collect all the gems. hero . moveRight ( ) hero…" at bounding box center [711, 194] width 253 height 338
click at [667, 64] on div "# Avoid being seen by the ogre. Collect all the gems. hero . moveRight ( ) hero…" at bounding box center [711, 194] width 253 height 338
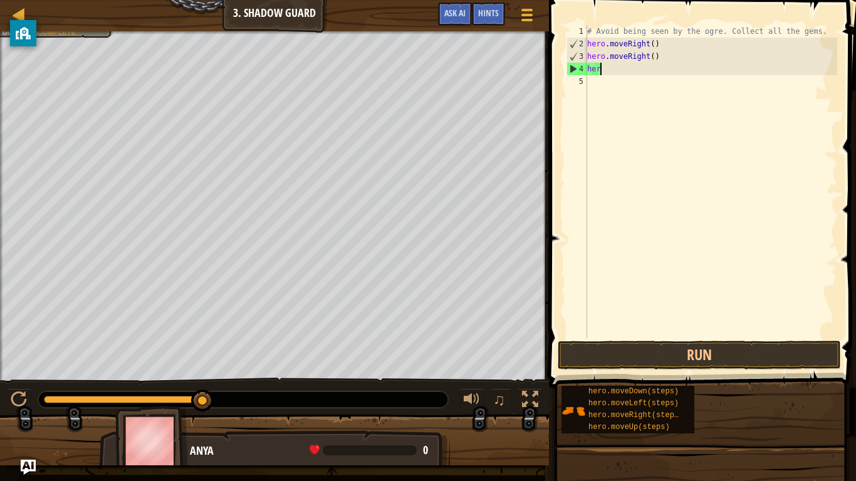
type textarea "h"
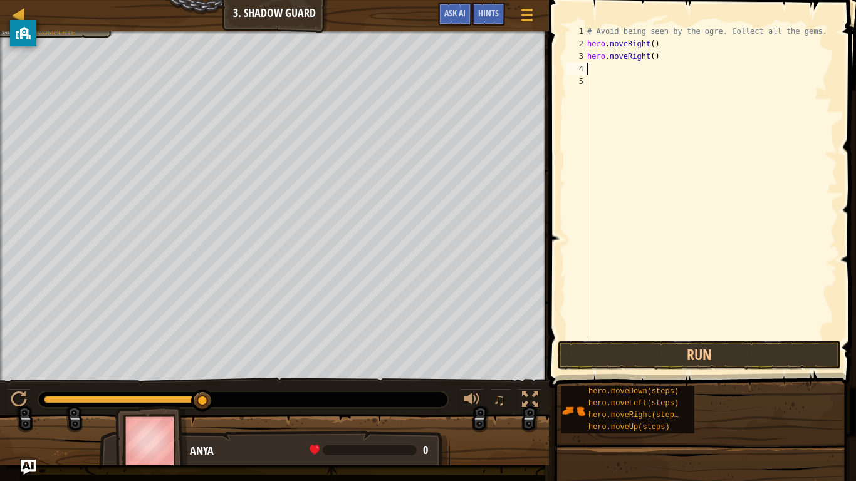
click at [682, 54] on div "# Avoid being seen by the ogre. Collect all the gems. hero . moveRight ( ) hero…" at bounding box center [711, 194] width 253 height 338
type textarea "h"
type textarea "hero.moveUp(steps)"
drag, startPoint x: 671, startPoint y: 83, endPoint x: 588, endPoint y: 85, distance: 82.7
click at [588, 85] on div "# Avoid being seen by the ogre. Collect all the gems. hero . moveRight ( ) hero…" at bounding box center [711, 194] width 253 height 338
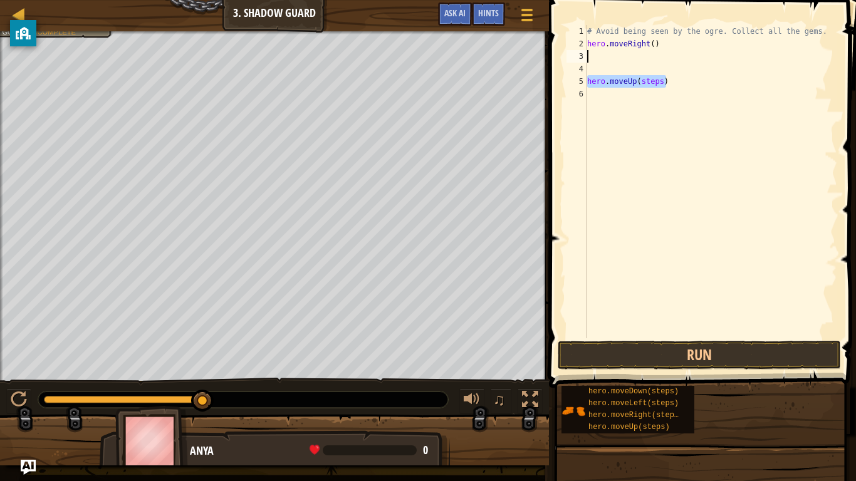
type textarea "hero.moveRight()"
type textarea "h"
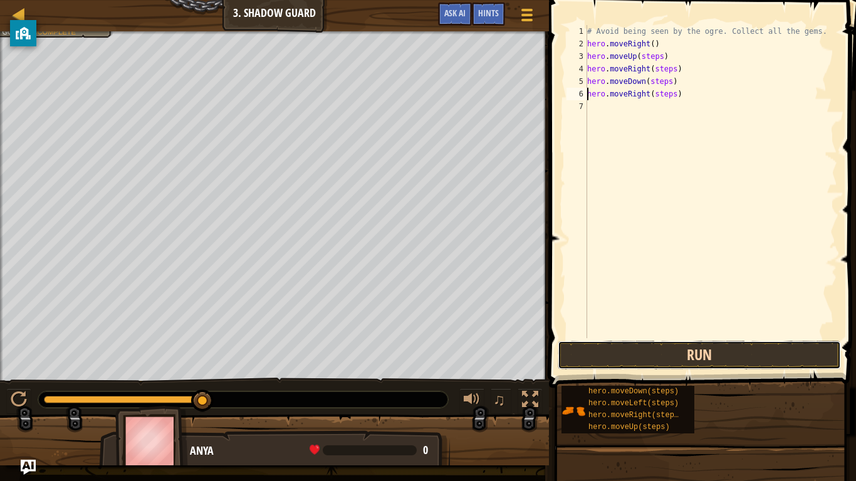
click at [628, 365] on button "Run" at bounding box center [699, 355] width 283 height 29
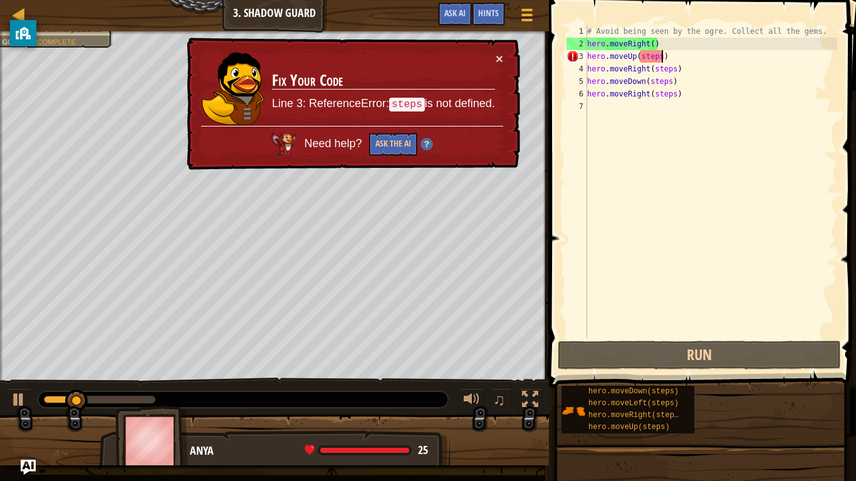
click at [662, 56] on div "# Avoid being seen by the ogre. Collect all the gems. hero . moveRight ( ) hero…" at bounding box center [711, 194] width 253 height 338
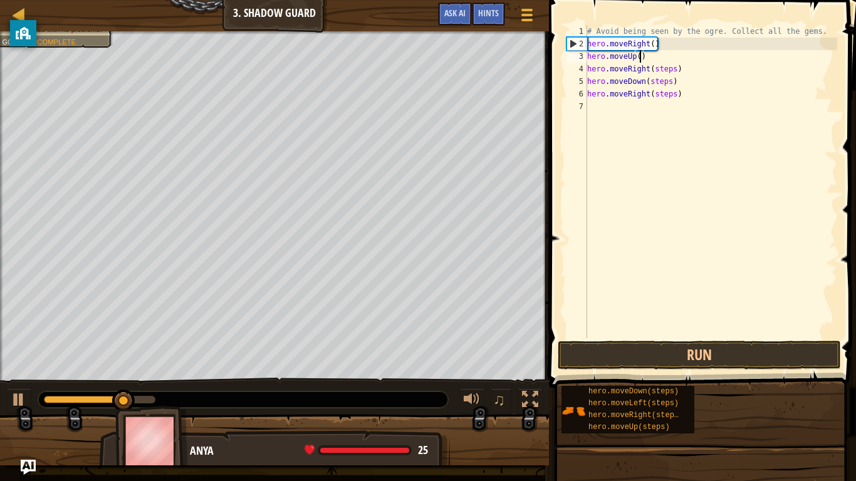
click at [677, 69] on div "# Avoid being seen by the ogre. Collect all the gems. hero . moveRight ( ) hero…" at bounding box center [711, 194] width 253 height 338
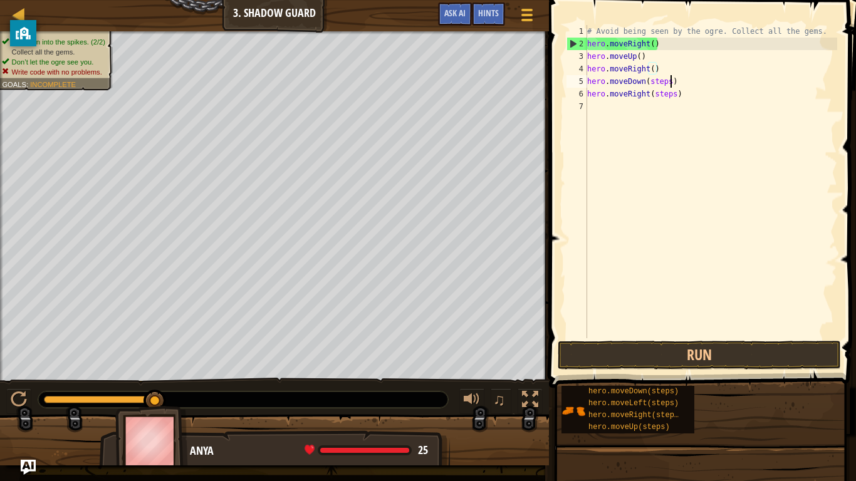
click at [671, 80] on div "# Avoid being seen by the ogre. Collect all the gems. hero . moveRight ( ) hero…" at bounding box center [711, 194] width 253 height 338
click at [676, 96] on div "# Avoid being seen by the ogre. Collect all the gems. hero . moveRight ( ) hero…" at bounding box center [711, 194] width 253 height 338
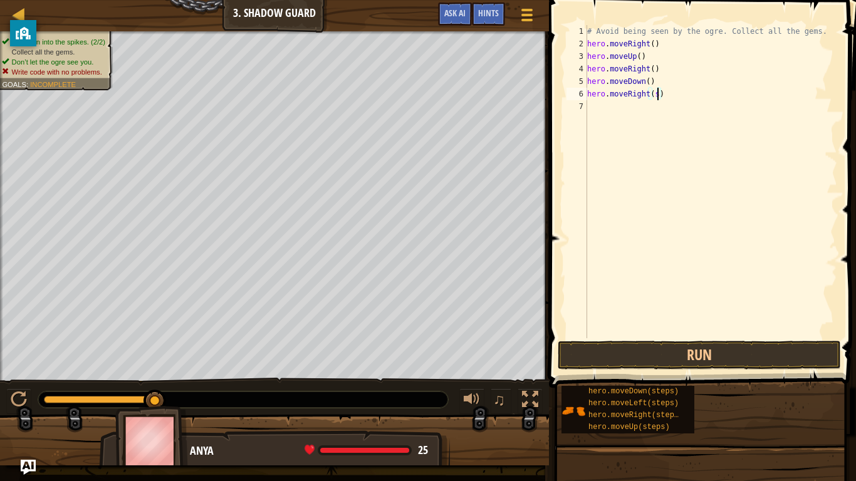
type textarea "hero.moveRight()"
click at [743, 337] on div "# Avoid being seen by the ogre. Collect all the gems. hero . moveRight ( ) hero…" at bounding box center [711, 194] width 253 height 338
click at [735, 353] on button "Run" at bounding box center [699, 355] width 283 height 29
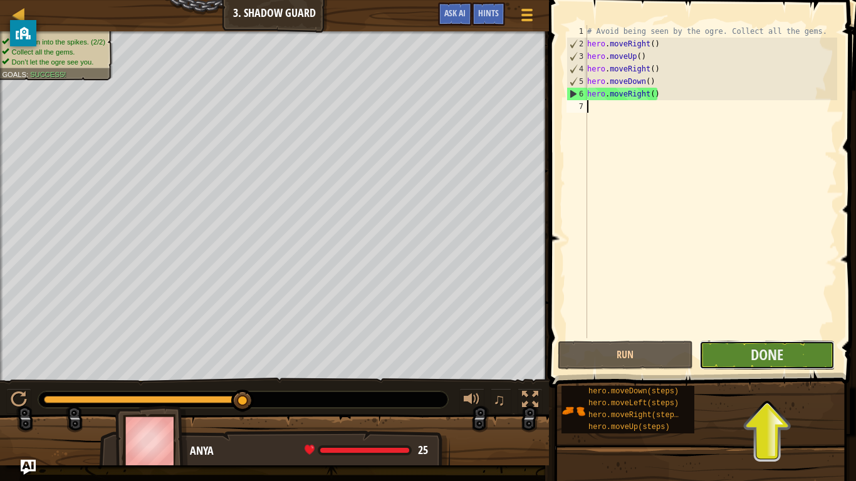
click at [738, 355] on button "Done" at bounding box center [766, 355] width 135 height 29
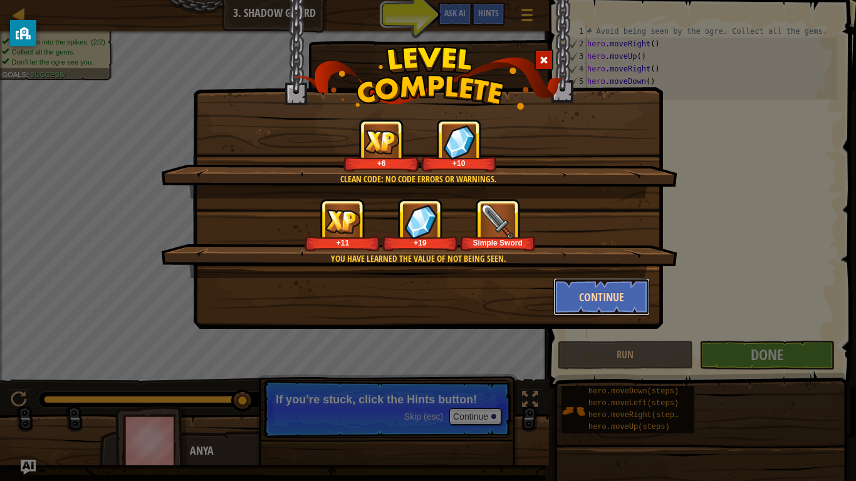
click at [578, 288] on button "Continue" at bounding box center [601, 297] width 97 height 38
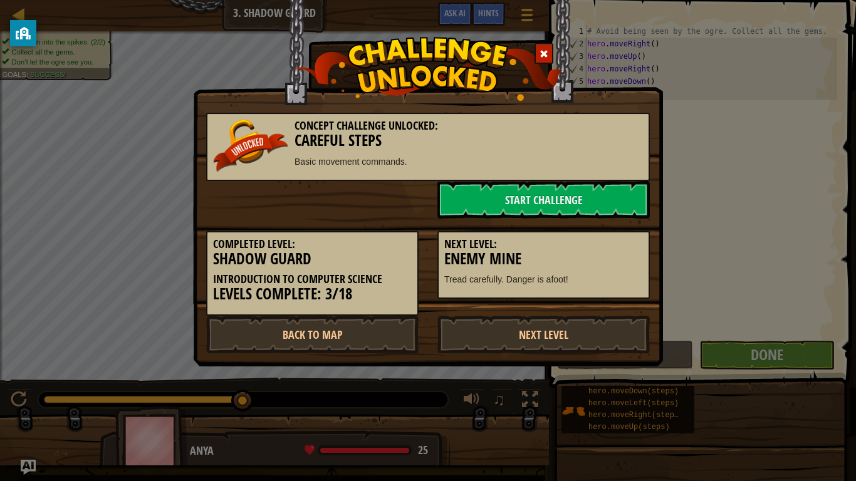
click at [588, 308] on div "Completed Level: Shadow Guard Introduction to Computer Science Levels Complete:…" at bounding box center [428, 267] width 463 height 97
click at [286, 326] on link "Back to Map" at bounding box center [312, 335] width 212 height 38
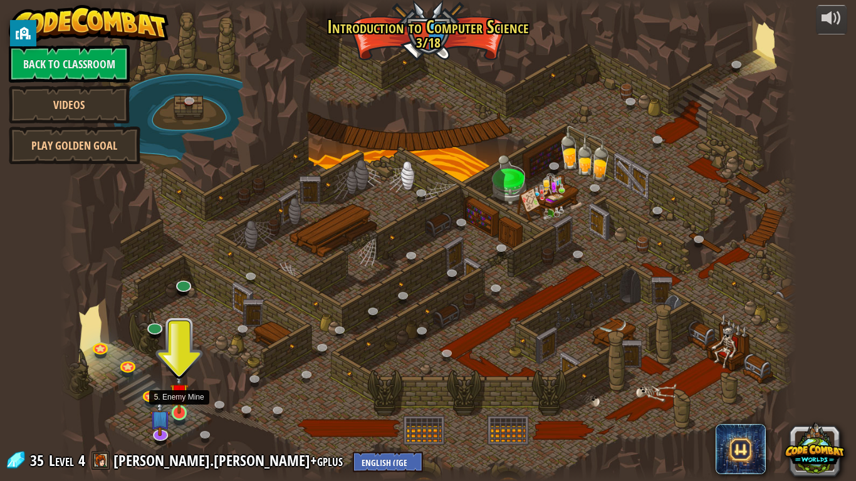
click at [179, 375] on img at bounding box center [179, 393] width 19 height 43
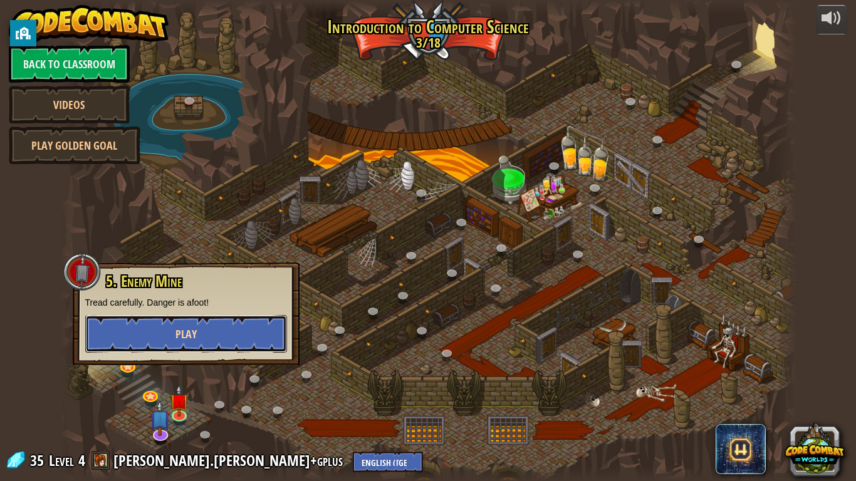
click at [246, 347] on button "Play" at bounding box center [186, 334] width 202 height 38
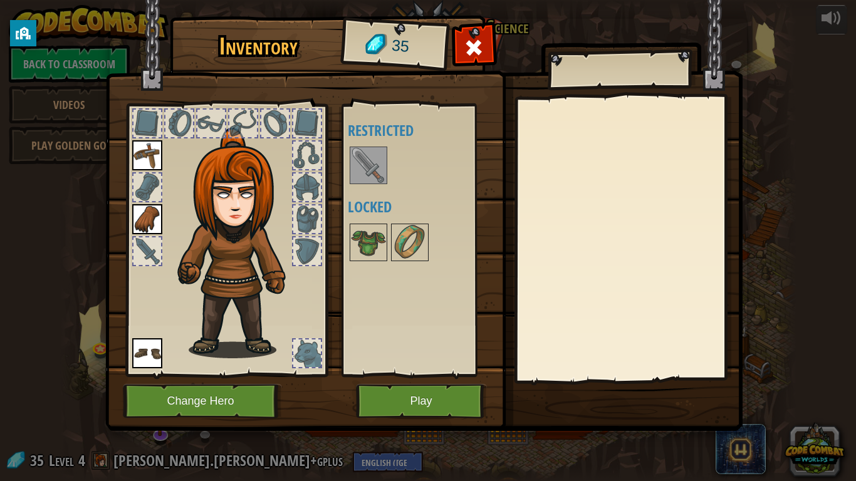
click at [377, 162] on img at bounding box center [368, 165] width 35 height 35
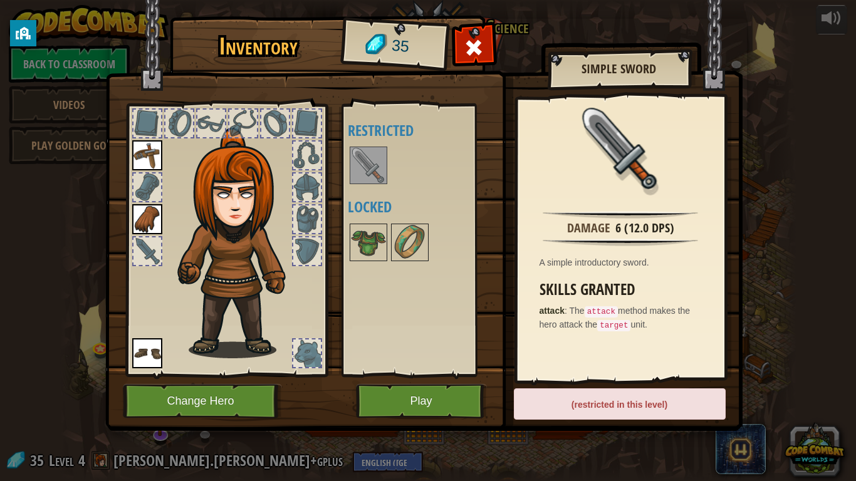
click at [130, 160] on div at bounding box center [226, 237] width 207 height 282
click at [149, 154] on img at bounding box center [147, 155] width 30 height 30
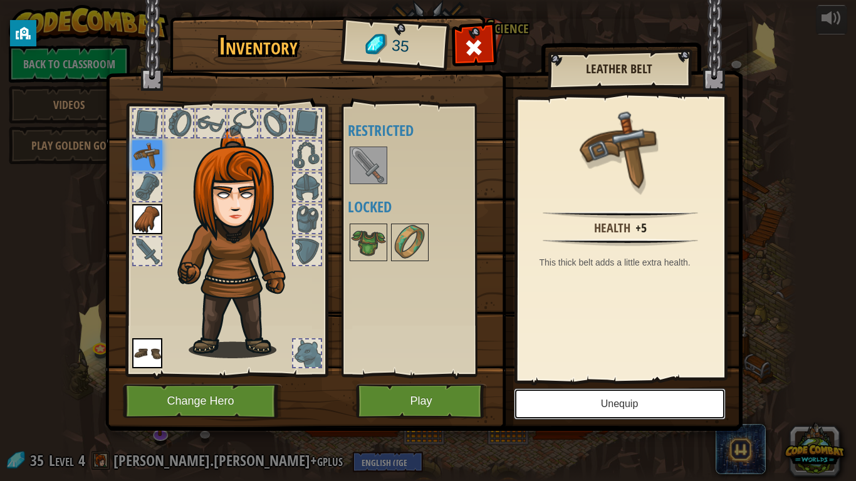
click at [579, 375] on button "Unequip" at bounding box center [620, 404] width 212 height 31
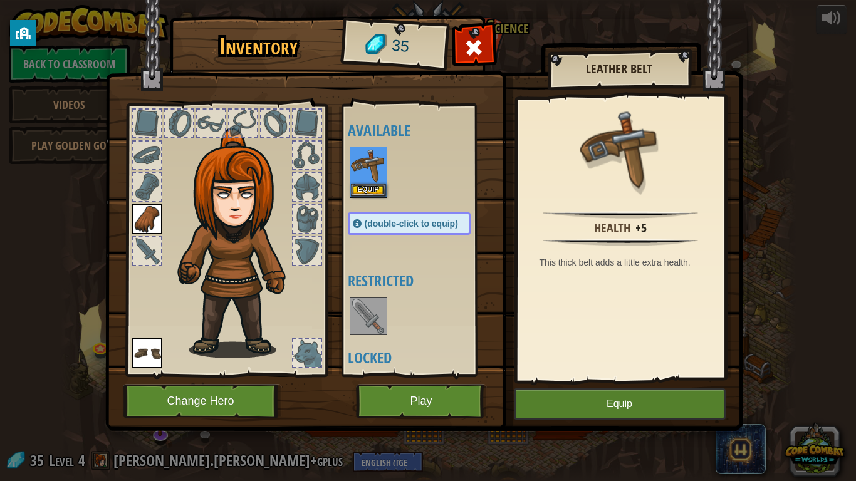
click at [146, 162] on div at bounding box center [147, 156] width 28 height 28
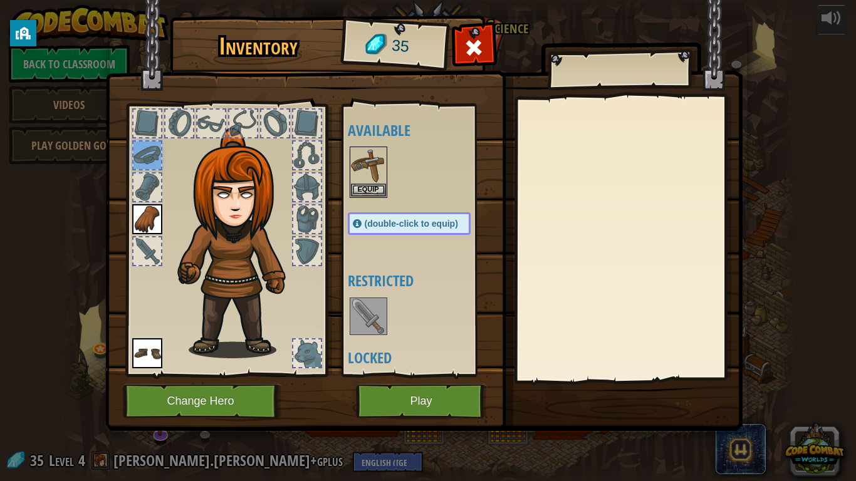
click at [138, 185] on div at bounding box center [147, 188] width 28 height 28
click at [301, 251] on div at bounding box center [307, 252] width 28 height 28
click at [310, 208] on div at bounding box center [307, 220] width 28 height 28
click at [365, 317] on img at bounding box center [368, 316] width 35 height 35
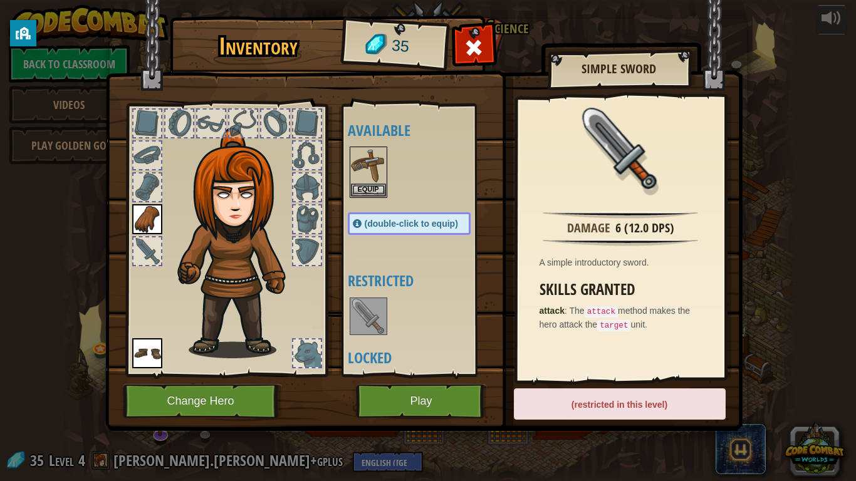
click at [154, 159] on div at bounding box center [147, 156] width 28 height 28
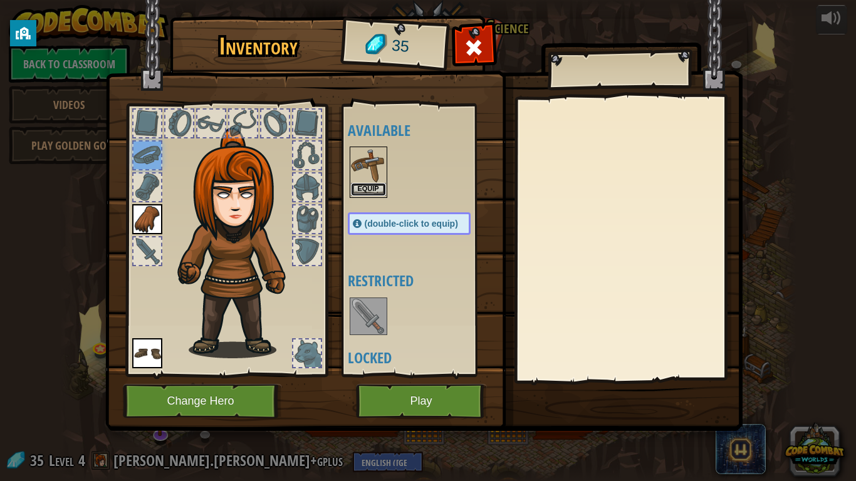
click at [377, 184] on button "Equip" at bounding box center [368, 189] width 35 height 13
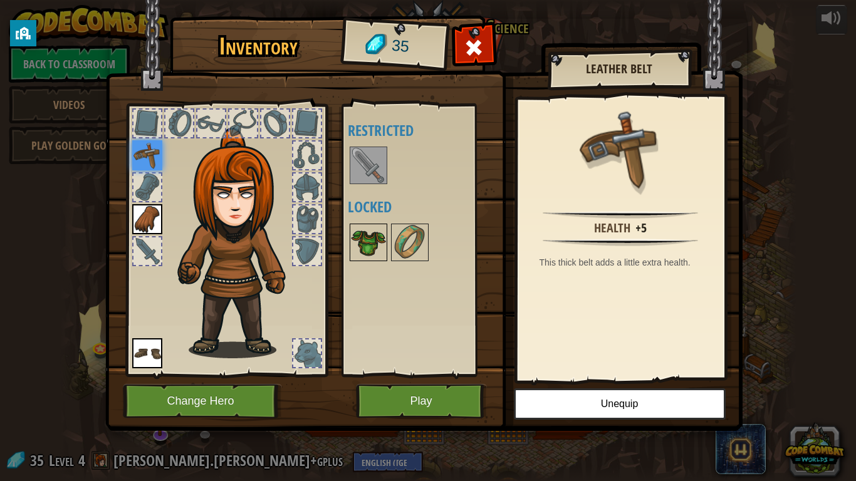
click at [363, 241] on img at bounding box center [368, 242] width 35 height 35
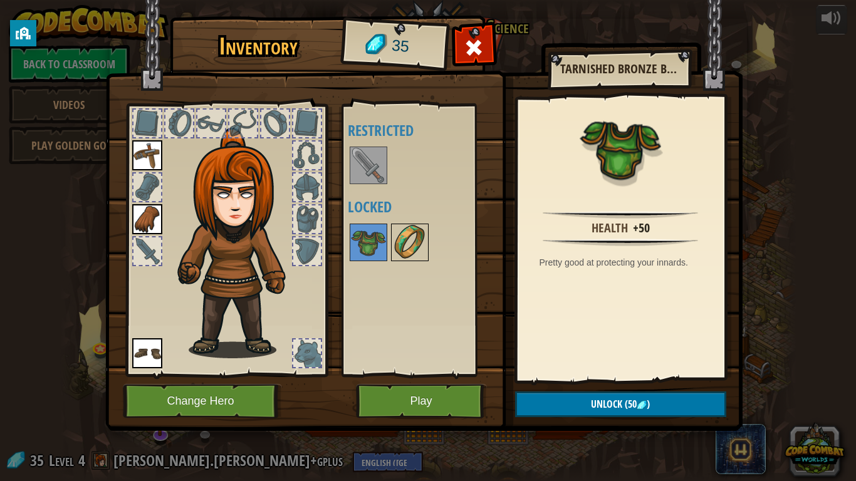
click at [410, 249] on img at bounding box center [409, 242] width 35 height 35
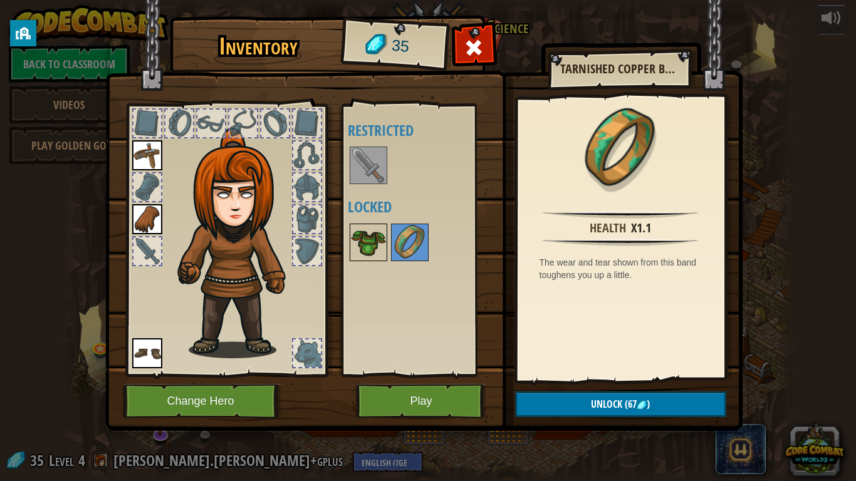
click at [369, 242] on img at bounding box center [368, 242] width 35 height 35
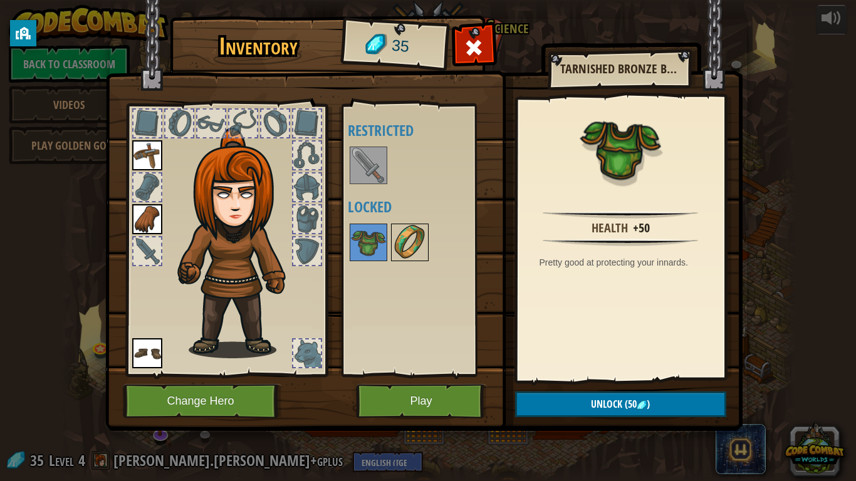
click at [402, 245] on img at bounding box center [409, 242] width 35 height 35
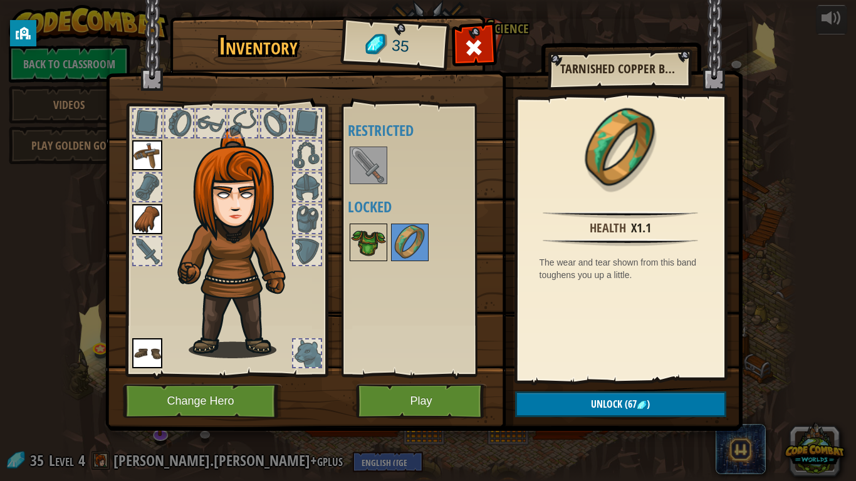
click at [371, 242] on img at bounding box center [368, 242] width 35 height 35
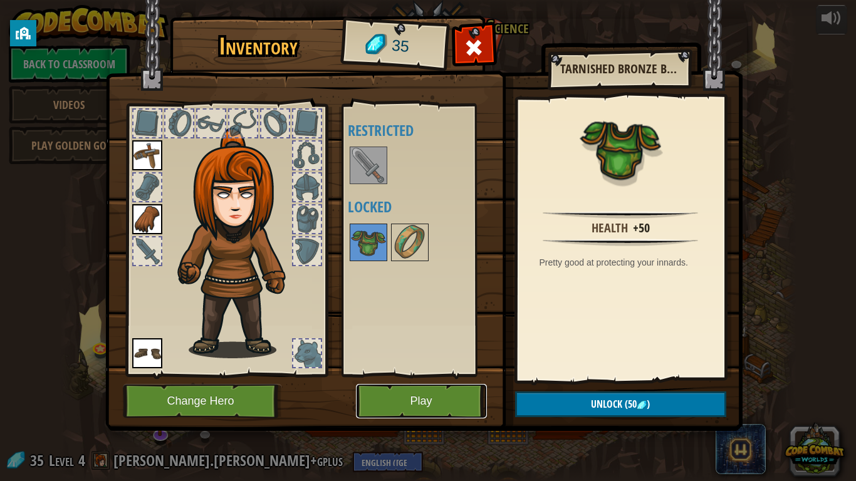
click at [427, 375] on button "Play" at bounding box center [421, 401] width 131 height 34
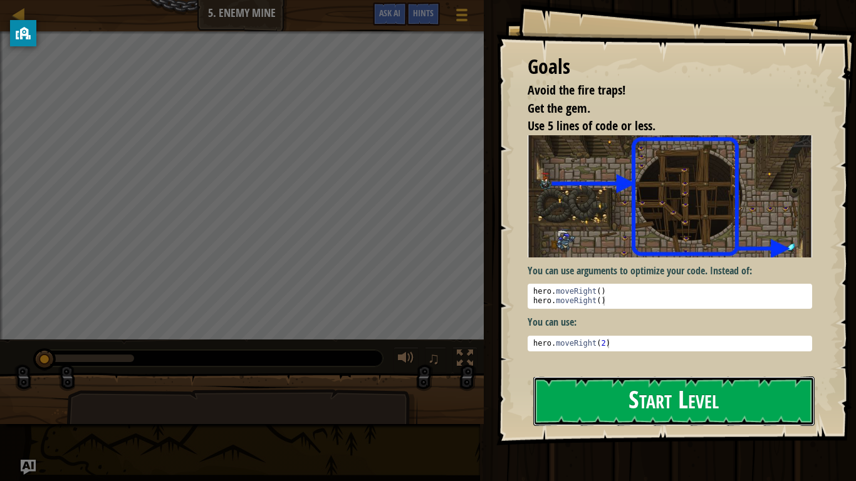
click at [634, 375] on button "Start Level" at bounding box center [673, 402] width 281 height 50
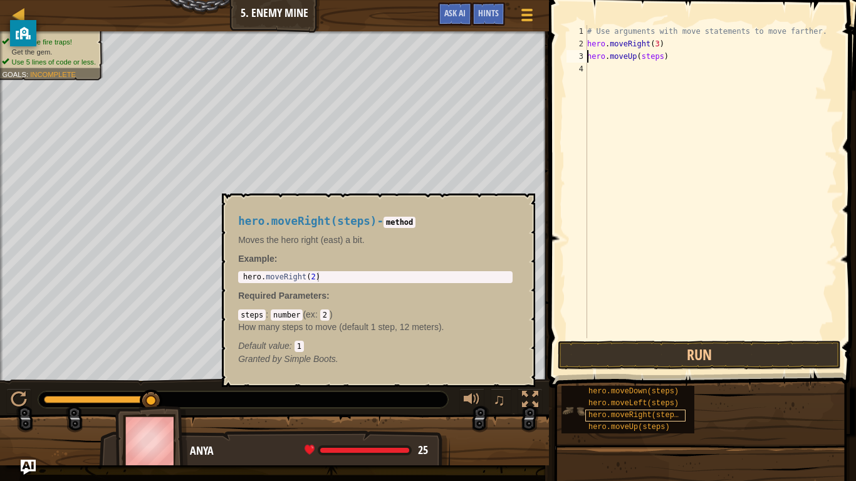
click at [645, 375] on span "hero.moveRight(steps)" at bounding box center [635, 415] width 95 height 9
drag, startPoint x: 645, startPoint y: 418, endPoint x: 694, endPoint y: 420, distance: 48.9
click at [694, 375] on div "hero.moveDown(steps) hero.moveLeft(steps) hero.moveRight(steps) hero.moveUp(ste…" at bounding box center [628, 410] width 133 height 48
click at [521, 206] on button "×" at bounding box center [521, 208] width 10 height 18
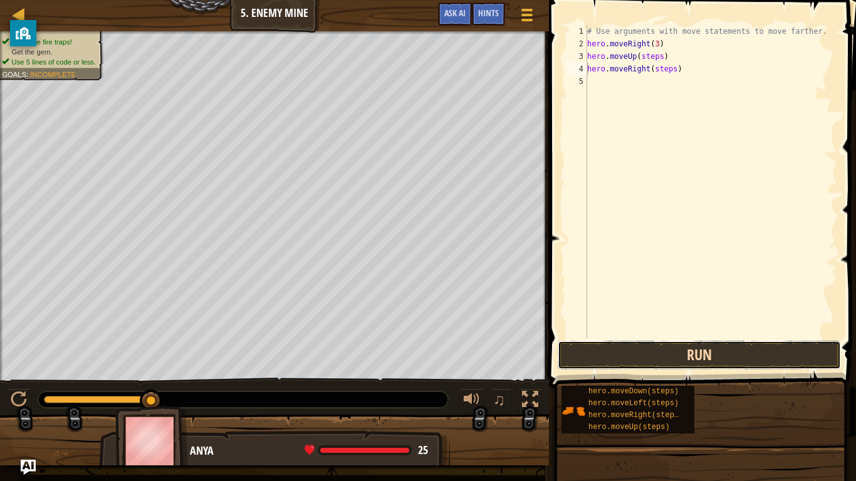
click at [739, 359] on button "Run" at bounding box center [699, 355] width 283 height 29
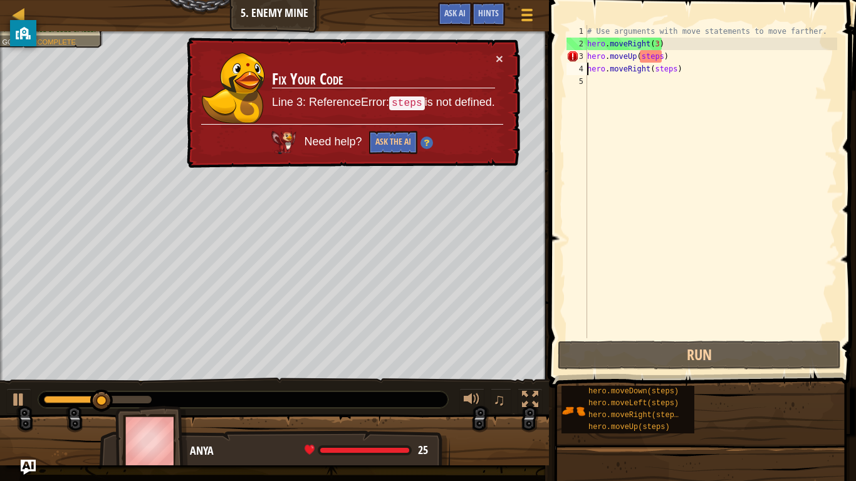
click at [501, 49] on div "× Fix Your Code Line 3: ReferenceError: steps is not defined. Need help? Ask th…" at bounding box center [352, 103] width 336 height 131
click at [492, 56] on td "Fix Your Code Line 3: ReferenceError: steps is not defined." at bounding box center [383, 88] width 224 height 72
click at [498, 56] on button "×" at bounding box center [500, 58] width 8 height 13
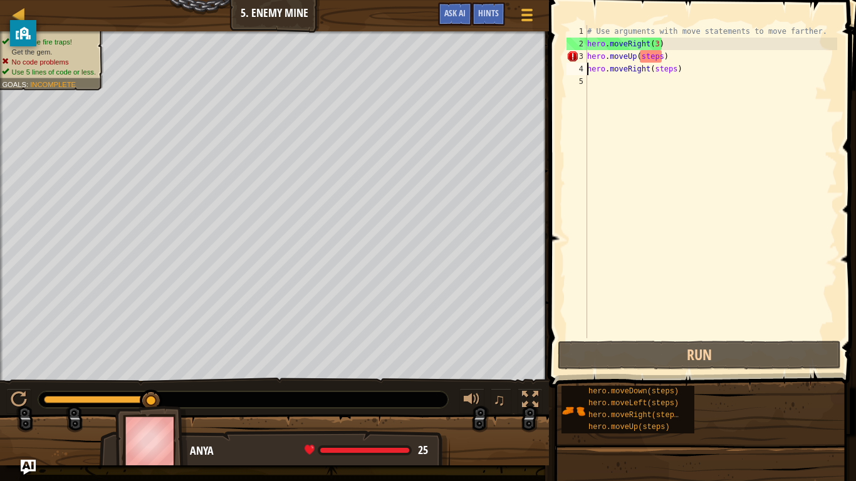
click at [661, 61] on div "# Use arguments with move statements to move farther. hero . moveRight ( 3 ) he…" at bounding box center [711, 194] width 253 height 338
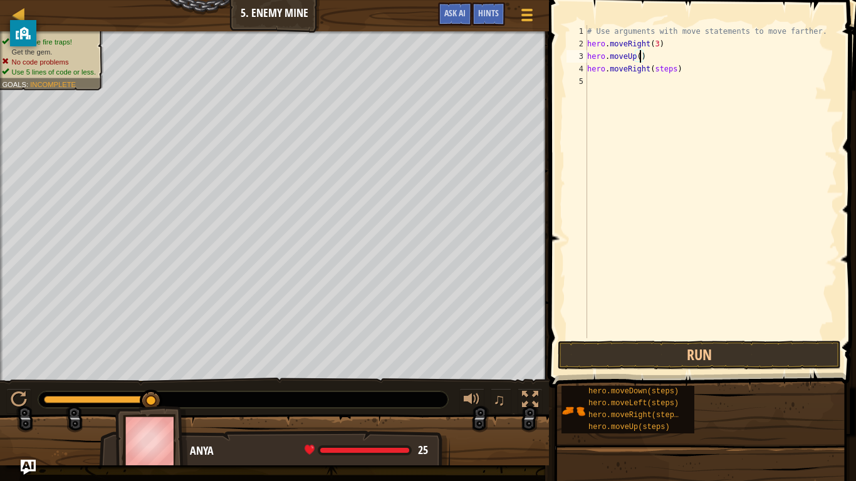
click at [674, 70] on div "# Use arguments with move statements to move farther. hero . moveRight ( 3 ) he…" at bounding box center [711, 194] width 253 height 338
click at [647, 349] on button "Run" at bounding box center [699, 355] width 283 height 29
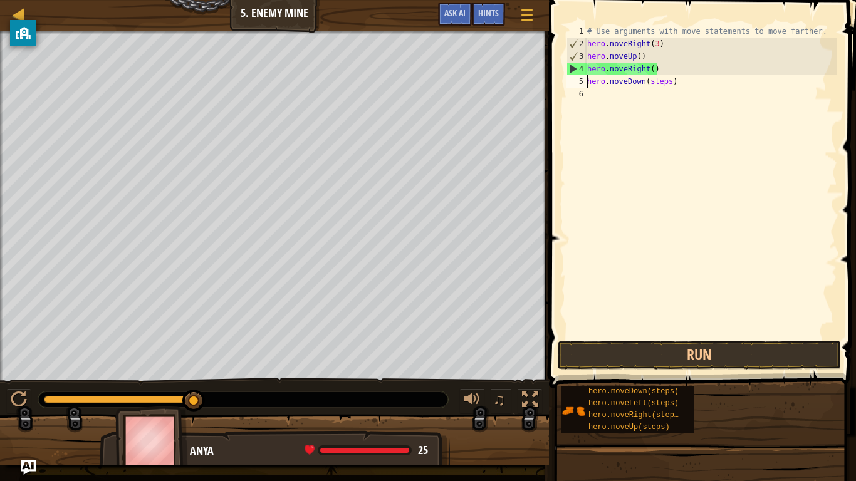
click at [668, 81] on div "# Use arguments with move statements to move farther. hero . moveRight ( 3 ) he…" at bounding box center [711, 194] width 253 height 338
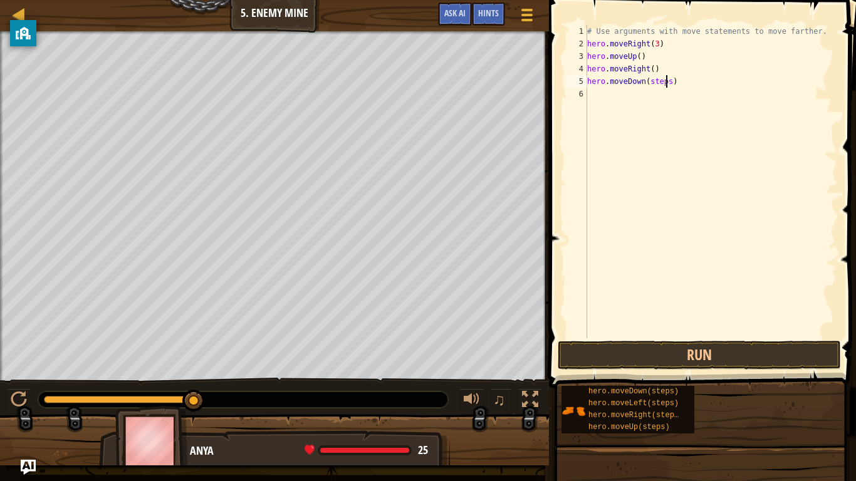
click at [672, 83] on div "# Use arguments with move statements to move farther. hero . moveRight ( 3 ) he…" at bounding box center [711, 194] width 253 height 338
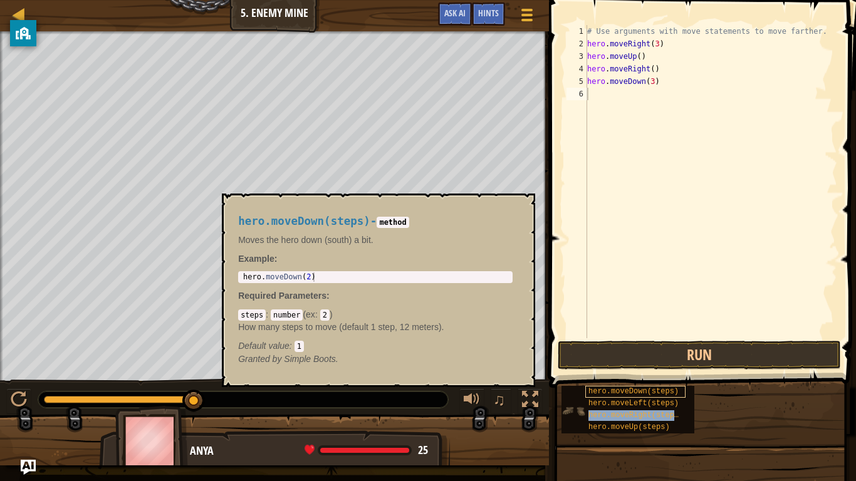
type textarea "hero.moveRight(steps)"
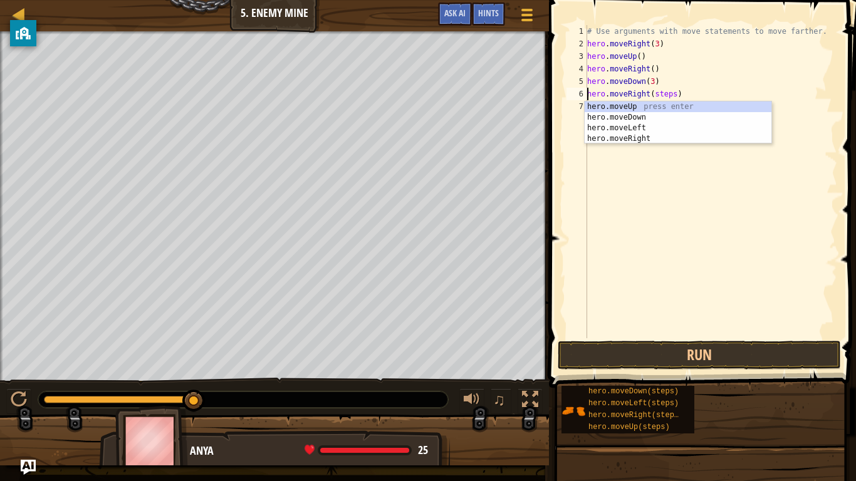
click at [657, 201] on div "# Use arguments with move statements to move farther. hero . moveRight ( 3 ) he…" at bounding box center [711, 194] width 253 height 338
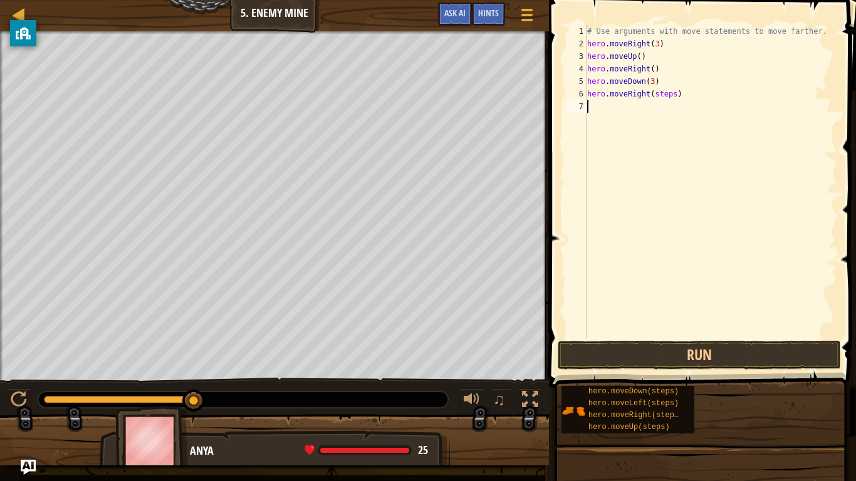
scroll to position [6, 0]
click at [673, 95] on div "# Use arguments with move statements to move farther. hero . moveRight ( 3 ) he…" at bounding box center [711, 194] width 253 height 338
type textarea "hero.moveRight(3)"
click at [726, 348] on button "Run" at bounding box center [699, 355] width 283 height 29
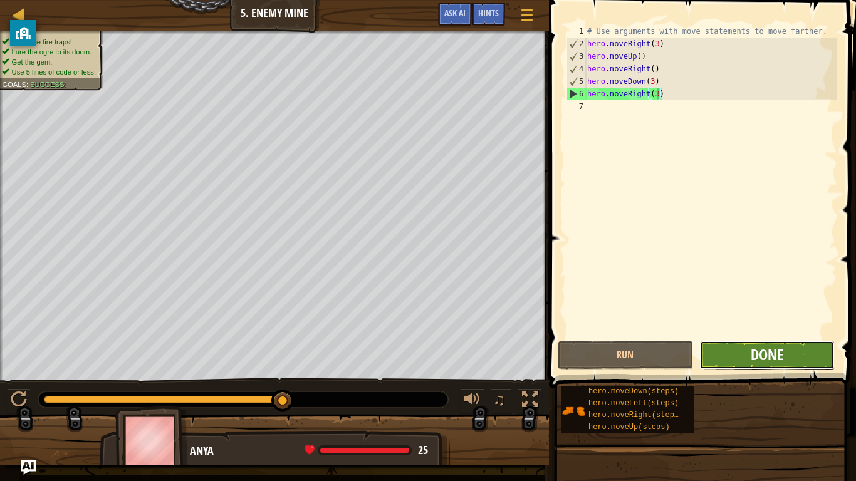
click at [782, 346] on span "Done" at bounding box center [767, 355] width 33 height 20
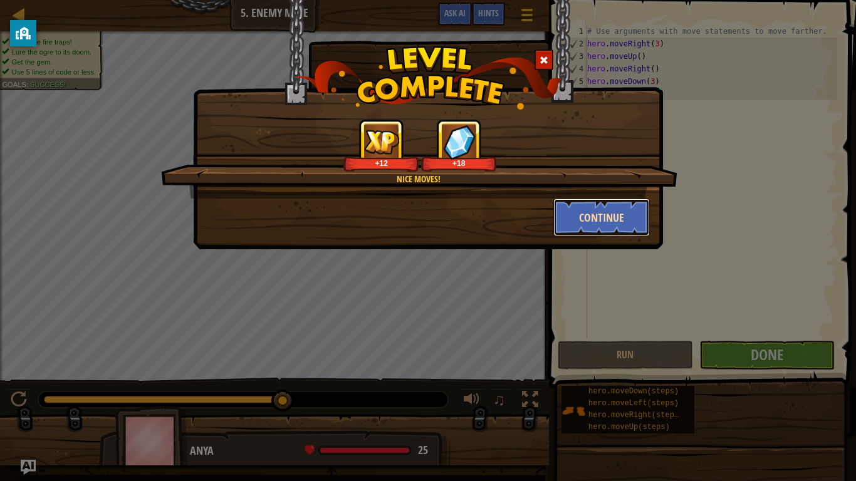
click at [615, 212] on button "Continue" at bounding box center [601, 218] width 97 height 38
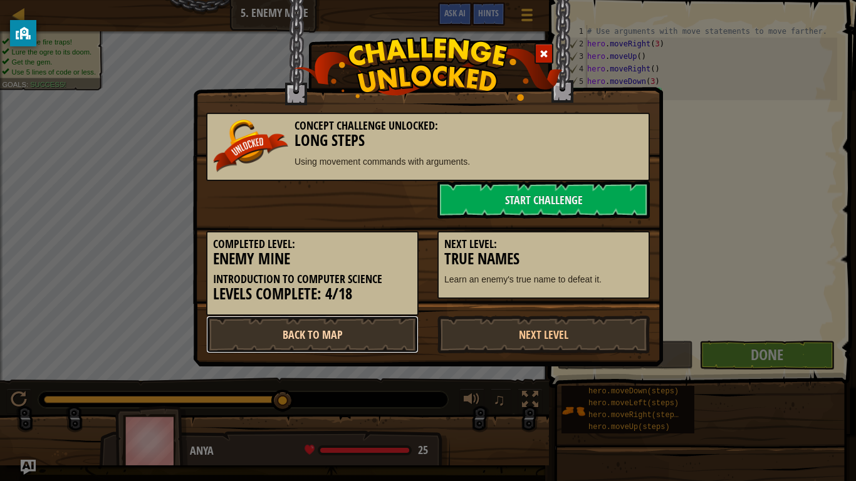
click at [256, 330] on link "Back to Map" at bounding box center [312, 335] width 212 height 38
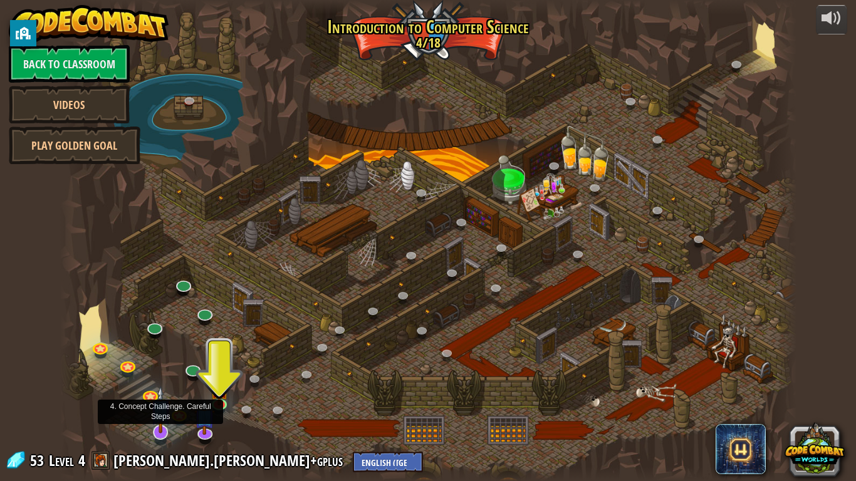
click at [155, 375] on img at bounding box center [160, 410] width 21 height 48
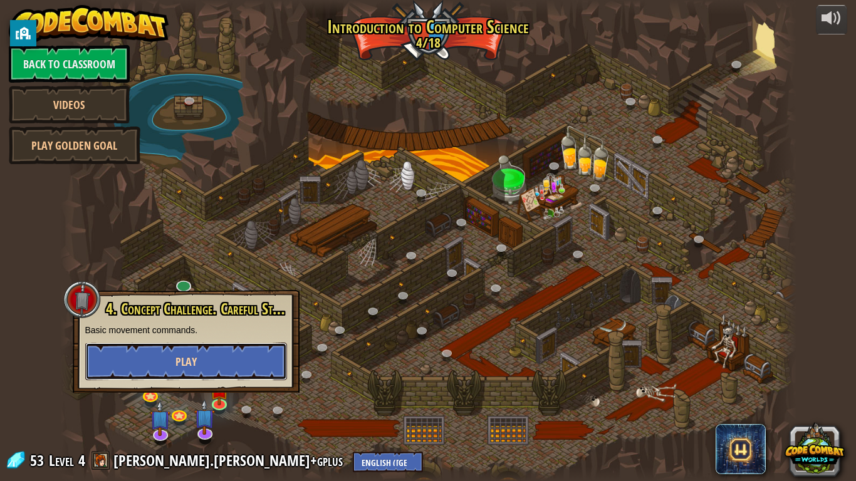
click at [183, 370] on button "Play" at bounding box center [186, 362] width 202 height 38
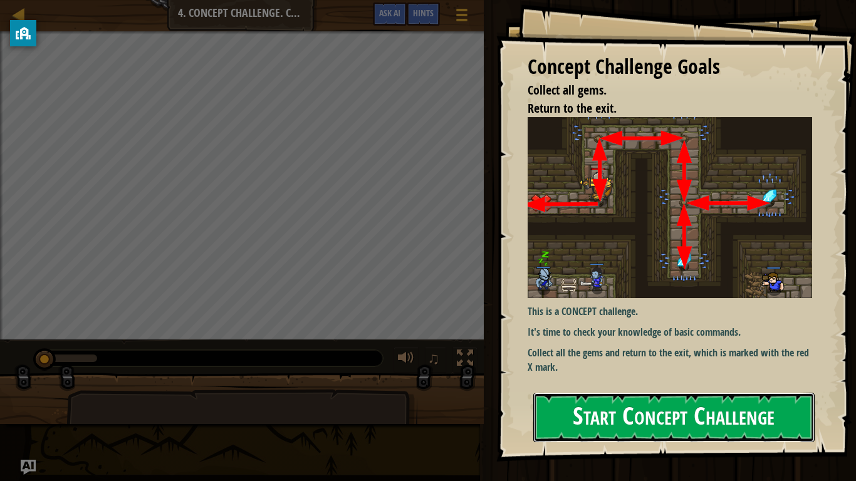
click at [612, 375] on button "Start Concept Challenge" at bounding box center [673, 418] width 281 height 50
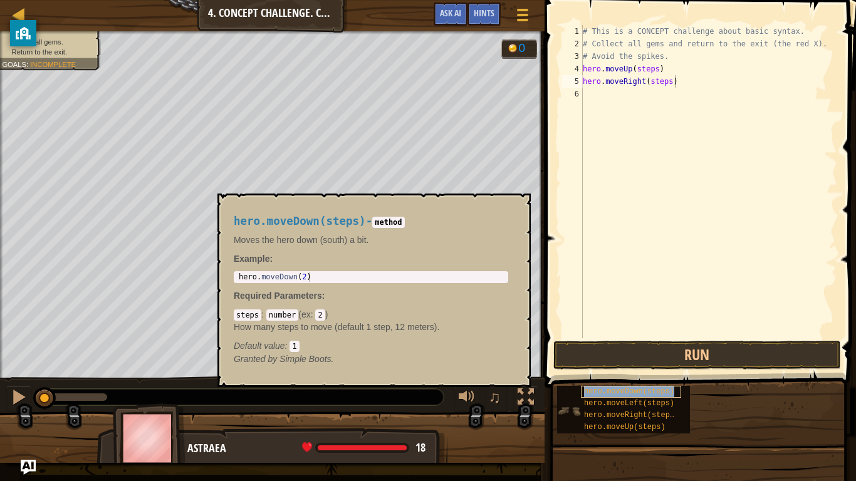
type textarea "hero.moveRight(steps)hero.moveDown(steps)"
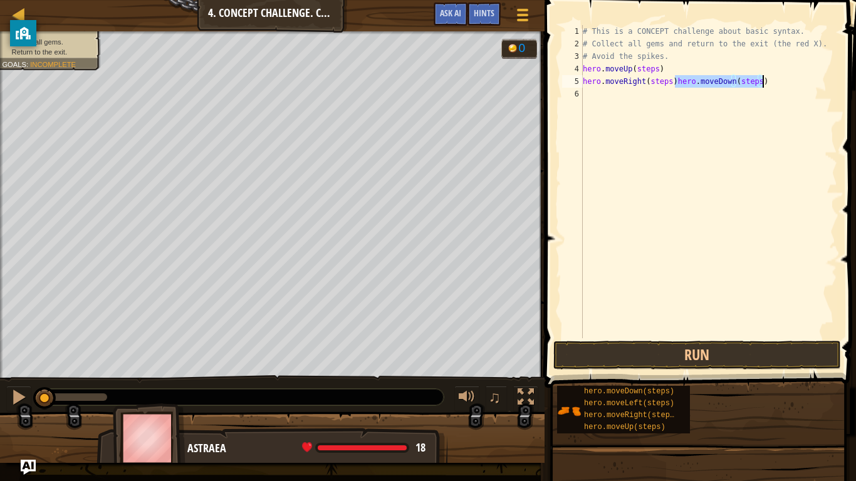
drag, startPoint x: 648, startPoint y: 390, endPoint x: 679, endPoint y: 84, distance: 308.0
click at [679, 84] on div "# This is a CONCEPT challenge about basic syntax. # Collect all gems and return…" at bounding box center [708, 181] width 257 height 313
click at [766, 85] on div "# This is a CONCEPT challenge about basic syntax. # Collect all gems and return…" at bounding box center [708, 194] width 257 height 338
drag, startPoint x: 760, startPoint y: 83, endPoint x: 676, endPoint y: 80, distance: 84.0
click at [676, 80] on div "# This is a CONCEPT challenge about basic syntax. # Collect all gems and return…" at bounding box center [708, 194] width 257 height 338
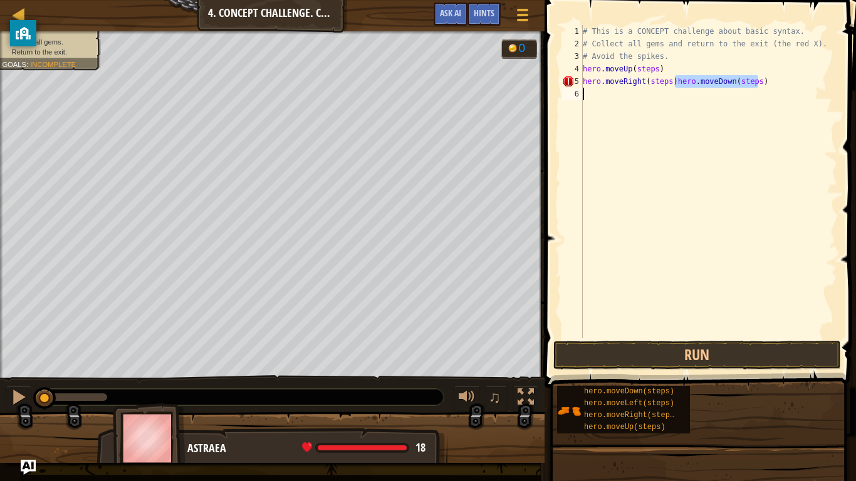
type textarea "hero.moveRight(steps)hero.moveDown(steps)"
click at [767, 82] on div "# This is a CONCEPT challenge about basic syntax. # Collect all gems and return…" at bounding box center [708, 194] width 257 height 338
type textarea "hero.moveRight(steps)hero.moveDown(steps)"
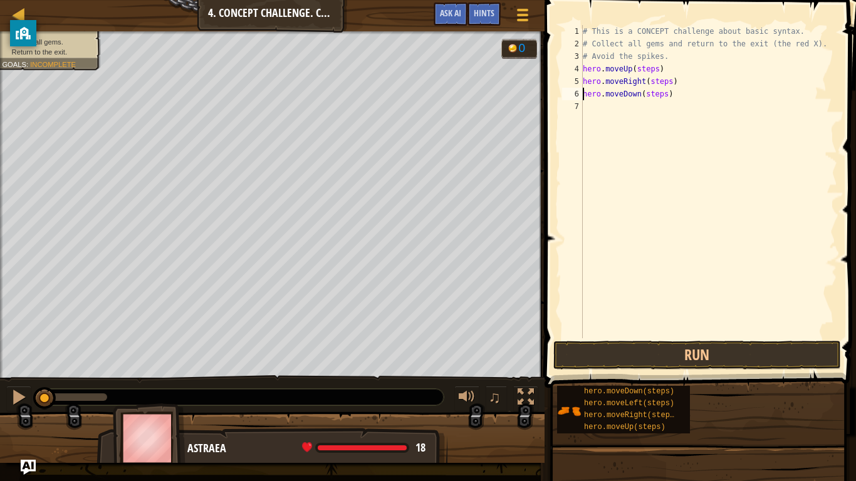
click at [665, 93] on div "# This is a CONCEPT challenge about basic syntax. # Collect all gems and return…" at bounding box center [708, 194] width 257 height 338
click at [656, 107] on div "# This is a CONCEPT challenge about basic syntax. # Collect all gems and return…" at bounding box center [708, 194] width 257 height 338
click at [671, 122] on div "# This is a CONCEPT challenge about basic syntax. # Collect all gems and return…" at bounding box center [708, 194] width 257 height 338
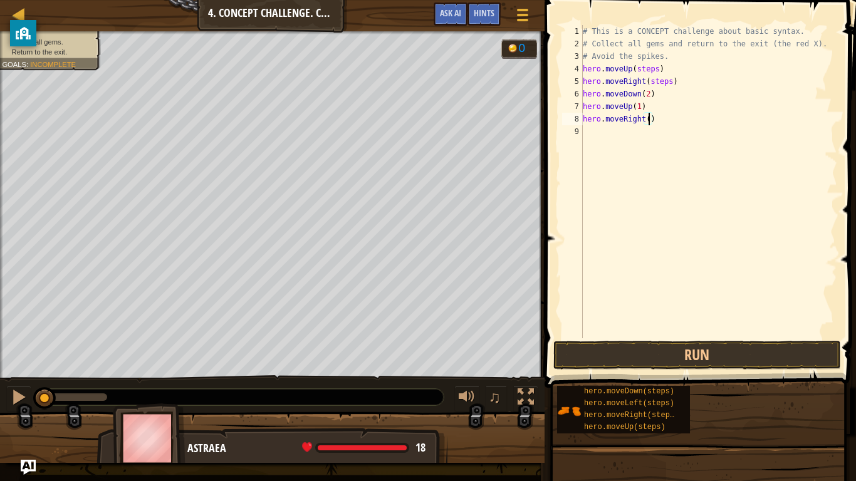
click at [672, 81] on div "# This is a CONCEPT challenge about basic syntax. # Collect all gems and return…" at bounding box center [708, 194] width 257 height 338
click at [659, 70] on div "# This is a CONCEPT challenge about basic syntax. # Collect all gems and return…" at bounding box center [708, 194] width 257 height 338
click at [602, 359] on button "Run" at bounding box center [697, 355] width 288 height 29
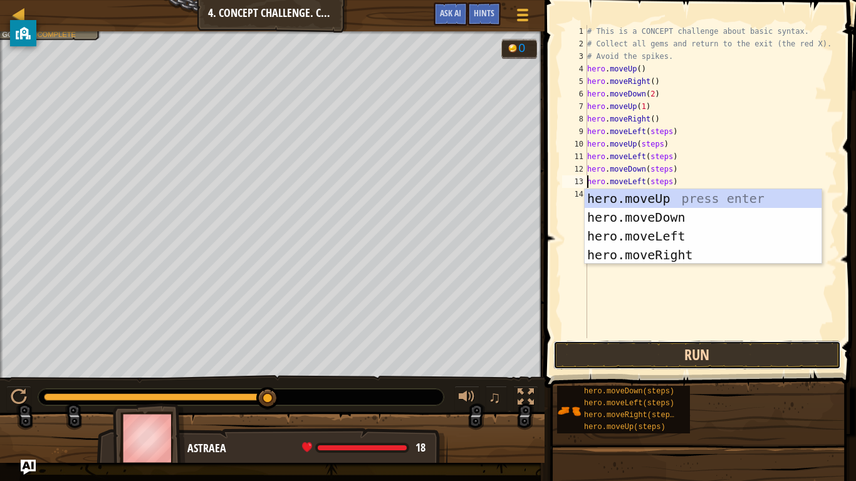
click at [607, 366] on button "Run" at bounding box center [697, 355] width 288 height 29
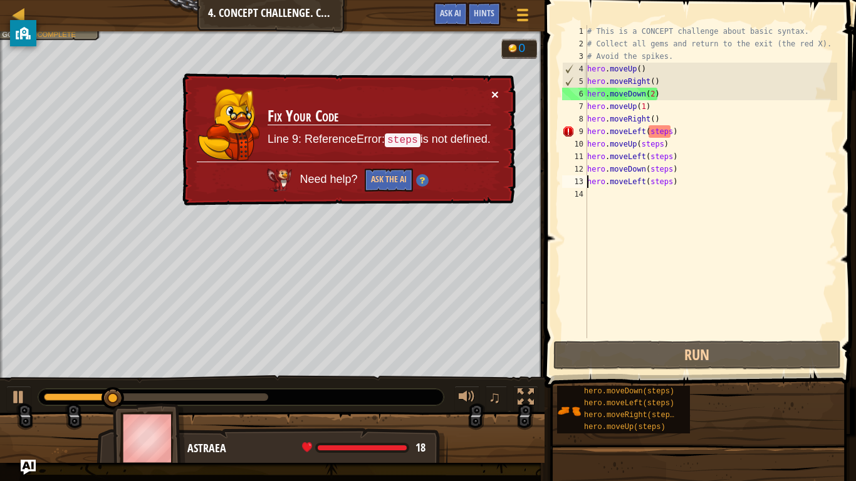
click at [497, 93] on button "×" at bounding box center [495, 94] width 8 height 13
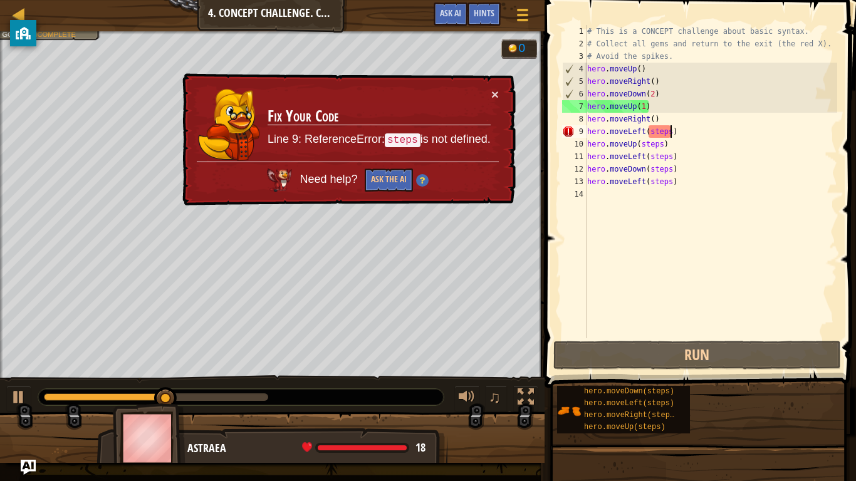
click at [671, 132] on div "# This is a CONCEPT challenge about basic syntax. # Collect all gems and return…" at bounding box center [711, 194] width 253 height 338
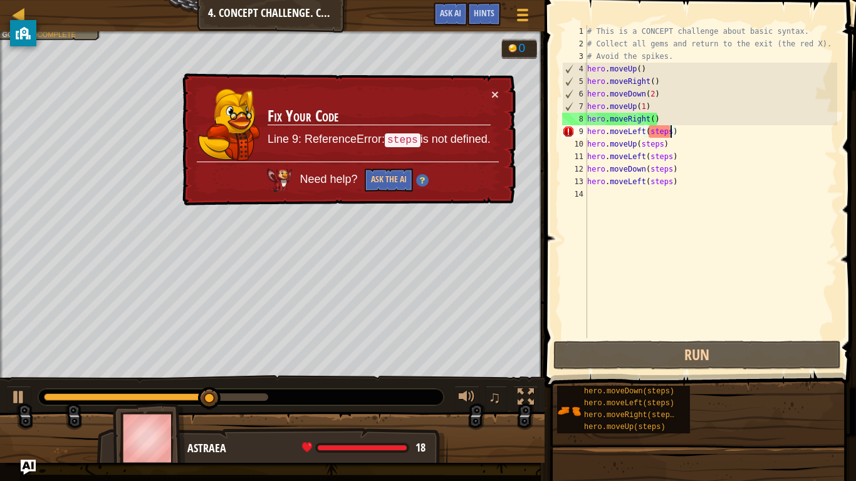
click at [669, 133] on div "# This is a CONCEPT challenge about basic syntax. # Collect all gems and return…" at bounding box center [711, 194] width 253 height 338
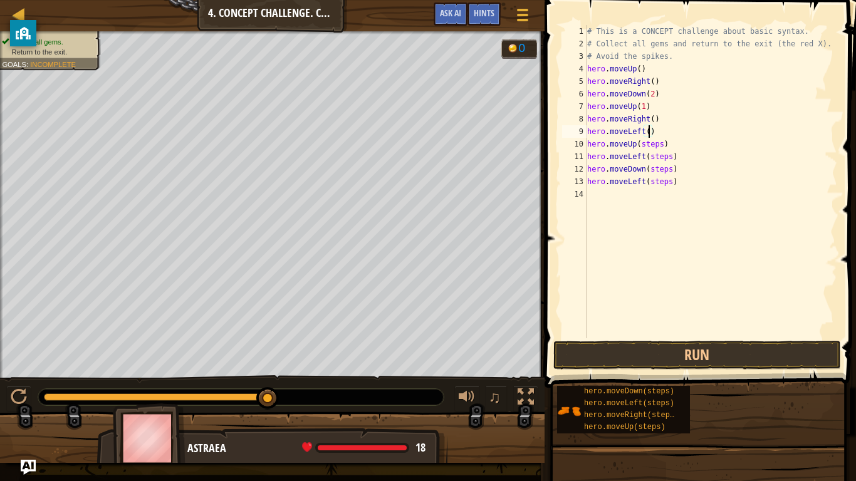
click at [659, 142] on div "# This is a CONCEPT challenge about basic syntax. # Collect all gems and return…" at bounding box center [711, 194] width 253 height 338
click at [661, 147] on div "# This is a CONCEPT challenge about basic syntax. # Collect all gems and return…" at bounding box center [711, 194] width 253 height 338
click at [671, 156] on div "# This is a CONCEPT challenge about basic syntax. # Collect all gems and return…" at bounding box center [711, 194] width 253 height 338
click at [671, 172] on div "# This is a CONCEPT challenge about basic syntax. # Collect all gems and return…" at bounding box center [711, 194] width 253 height 338
click at [671, 180] on div "# This is a CONCEPT challenge about basic syntax. # Collect all gems and return…" at bounding box center [711, 194] width 253 height 338
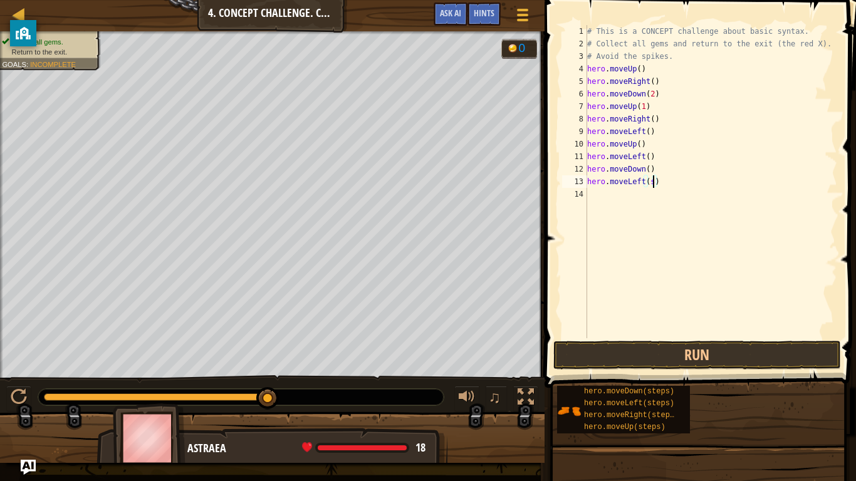
type textarea "hero.moveLeft()"
click at [647, 365] on button "Run" at bounding box center [697, 355] width 288 height 29
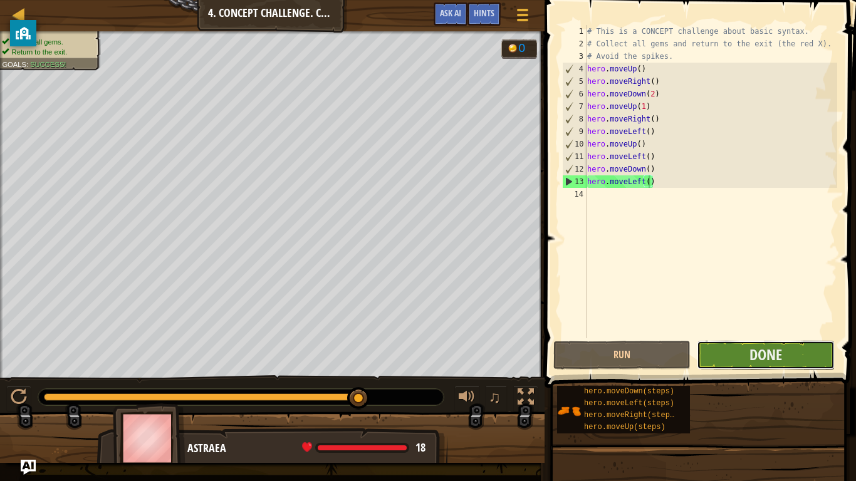
click at [803, 350] on button "Done" at bounding box center [765, 355] width 137 height 29
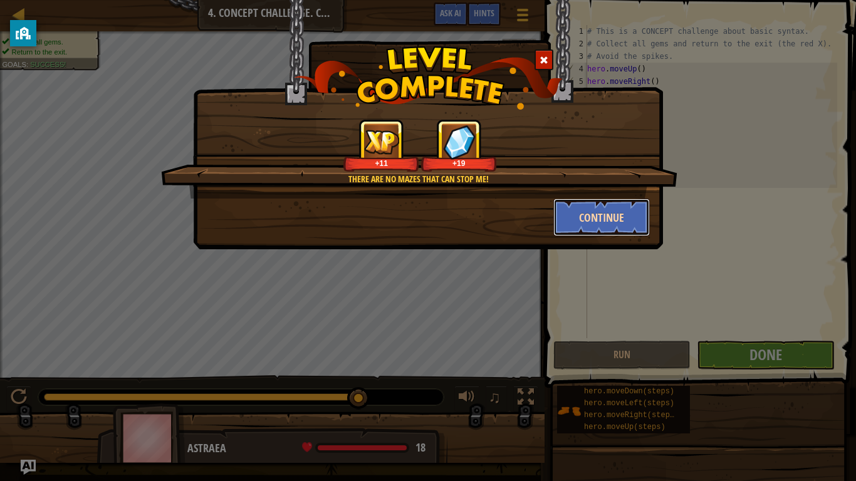
click at [600, 227] on button "Continue" at bounding box center [601, 218] width 97 height 38
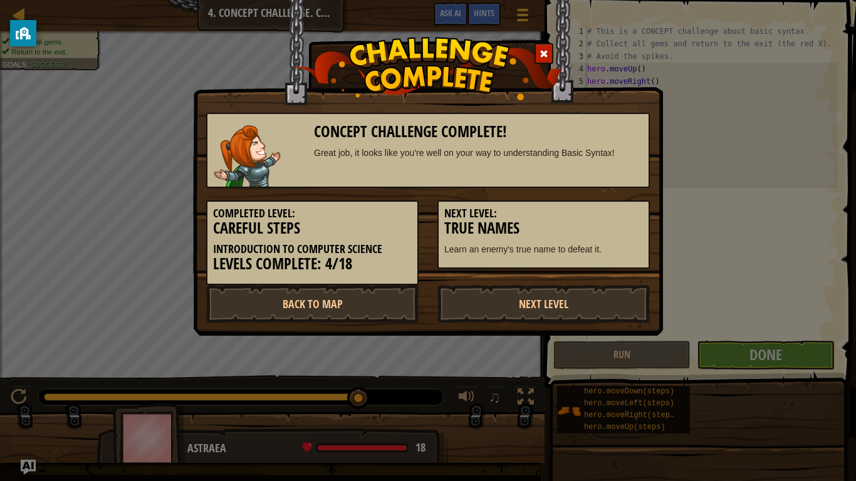
click at [610, 213] on h5 "Next Level:" at bounding box center [543, 213] width 199 height 13
click at [330, 305] on link "Back to Map" at bounding box center [312, 304] width 212 height 38
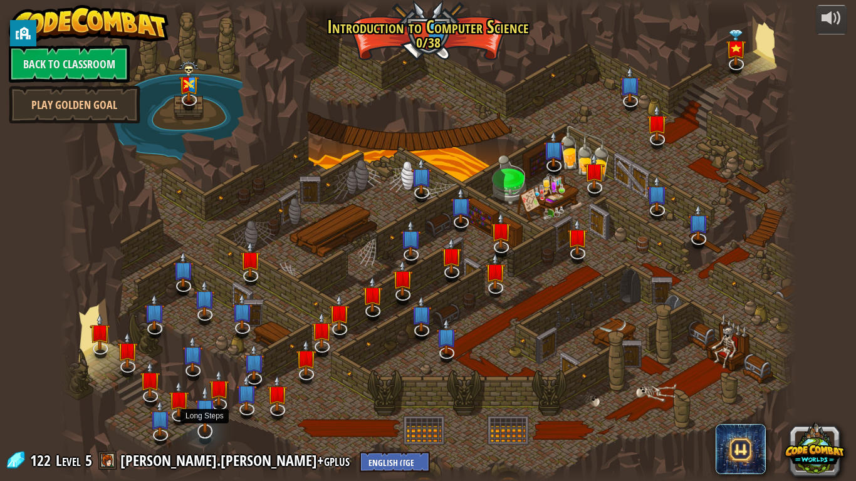
click at [204, 375] on img at bounding box center [205, 409] width 21 height 48
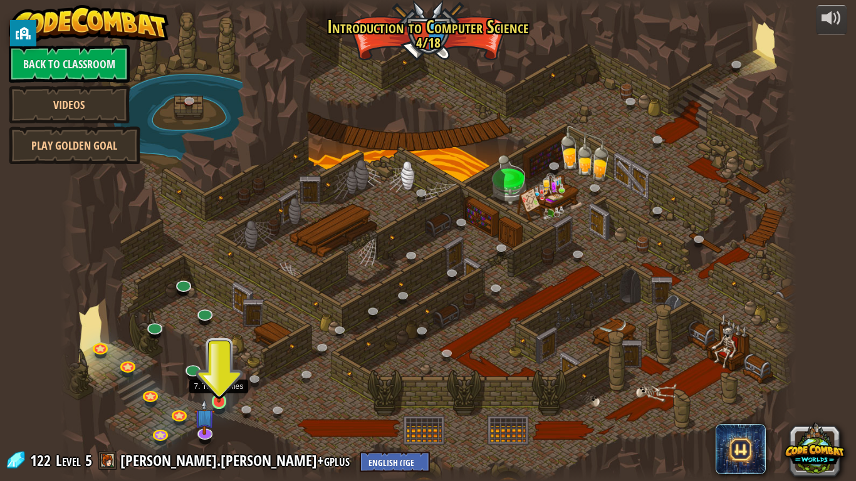
click at [221, 375] on img at bounding box center [219, 381] width 19 height 43
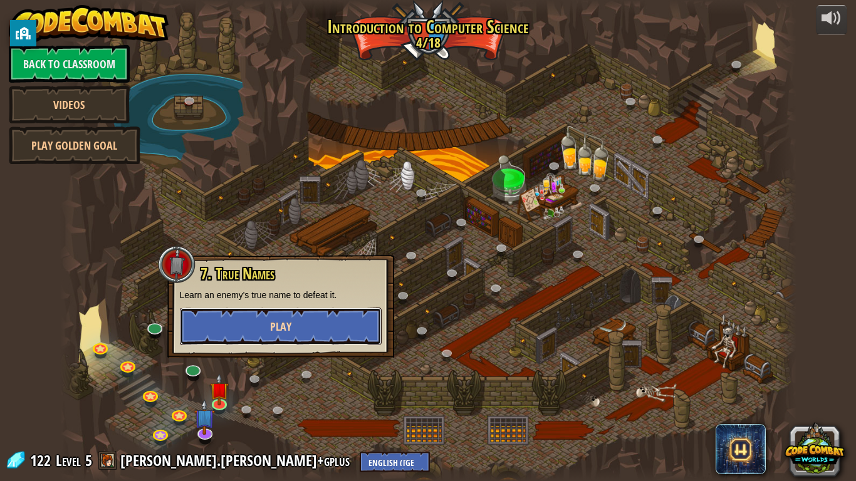
click at [278, 337] on button "Play" at bounding box center [281, 327] width 202 height 38
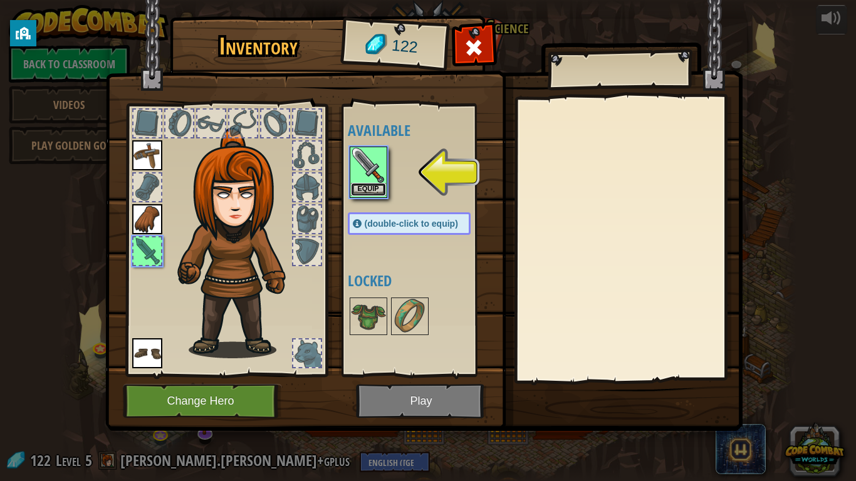
click at [363, 183] on button "Equip" at bounding box center [368, 189] width 35 height 13
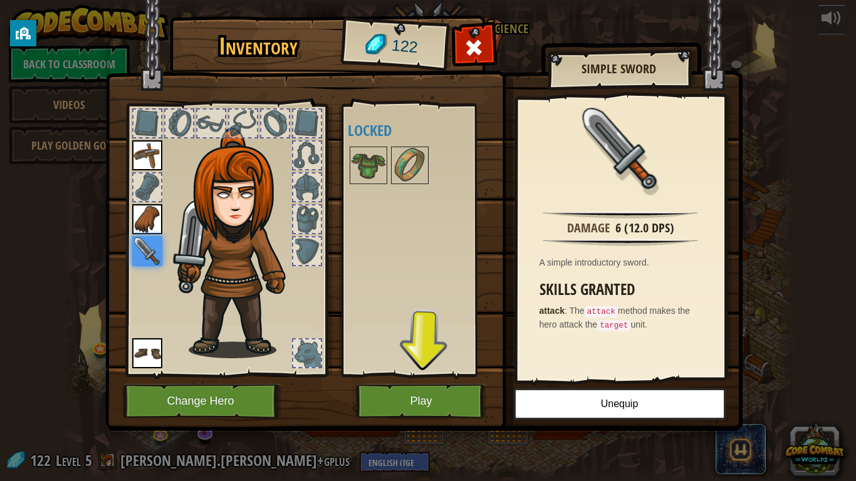
click at [302, 348] on div at bounding box center [307, 354] width 28 height 28
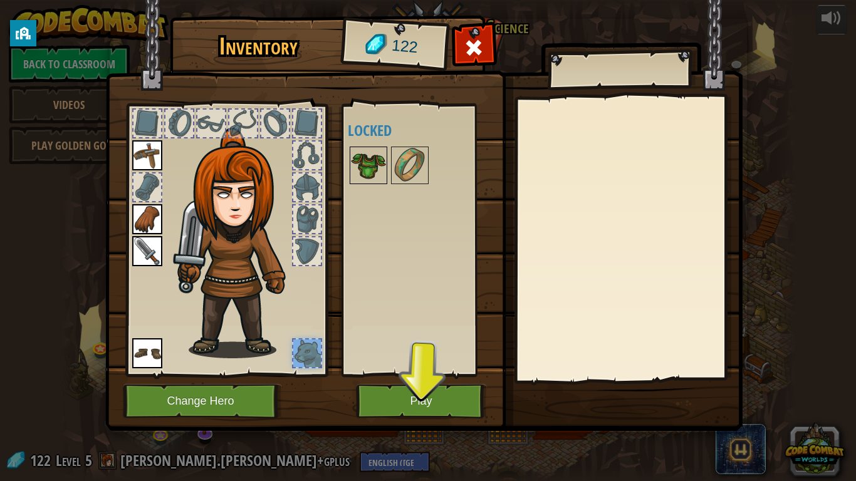
click at [367, 149] on img at bounding box center [368, 165] width 35 height 35
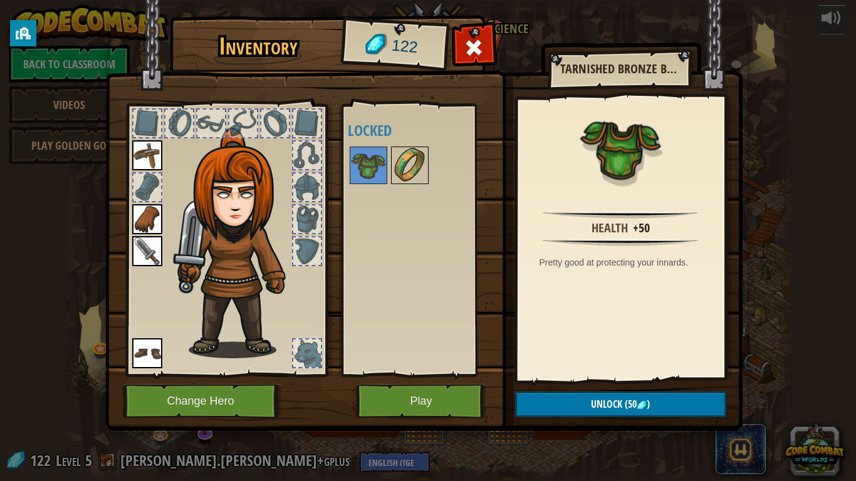
click at [392, 157] on img at bounding box center [409, 165] width 35 height 35
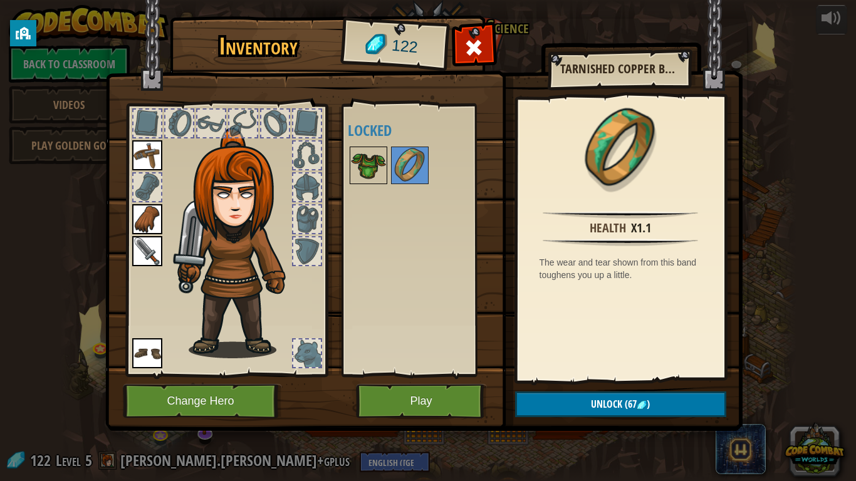
click at [362, 164] on img at bounding box center [368, 165] width 35 height 35
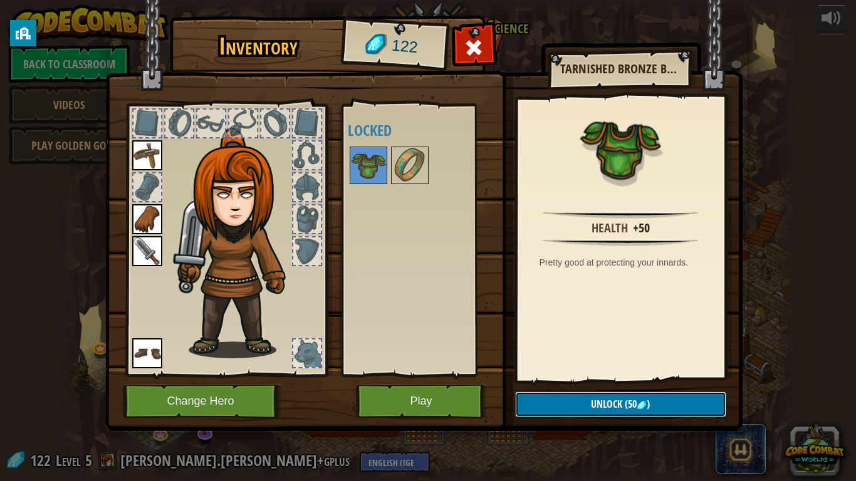
click at [557, 375] on button "Unlock (50 )" at bounding box center [620, 405] width 211 height 26
click at [557, 375] on button "Confirm" at bounding box center [620, 405] width 211 height 26
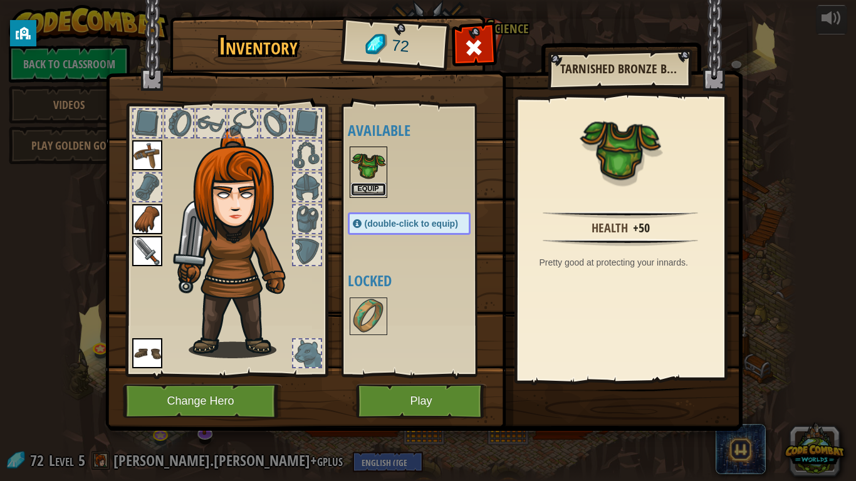
click at [372, 186] on button "Equip" at bounding box center [368, 189] width 35 height 13
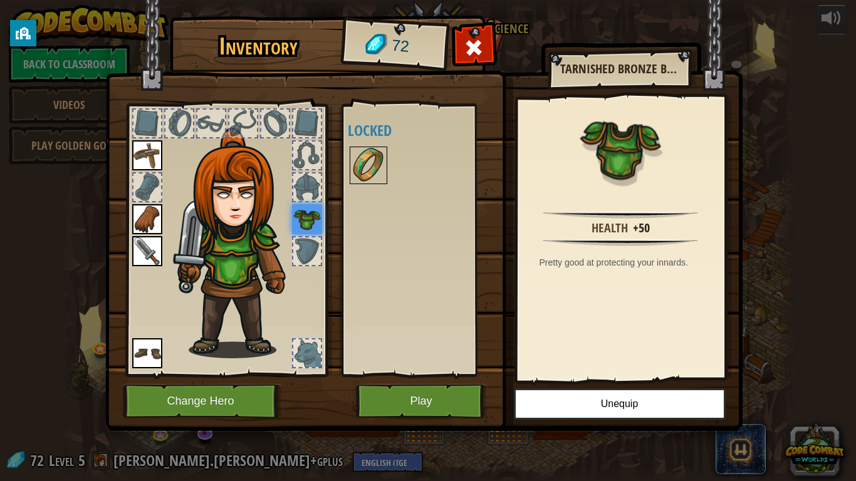
click at [360, 175] on img at bounding box center [368, 165] width 35 height 35
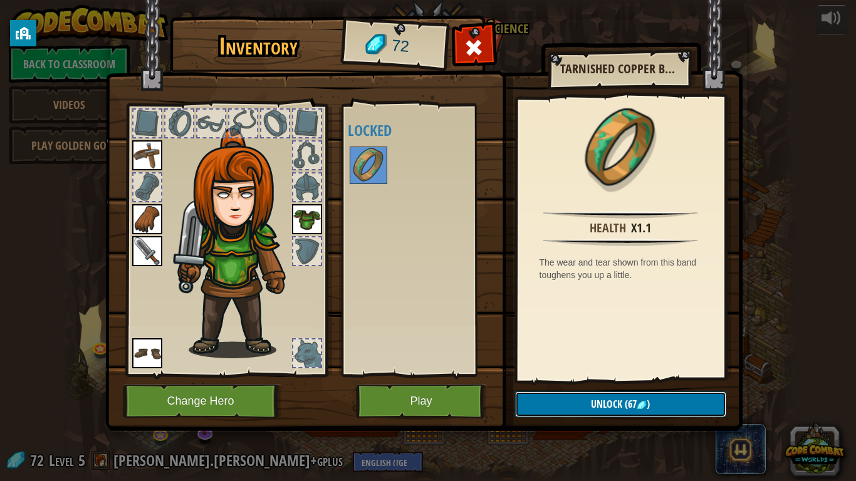
click at [550, 375] on button "Unlock (67 )" at bounding box center [620, 405] width 211 height 26
click at [566, 375] on button "Confirm" at bounding box center [620, 405] width 211 height 26
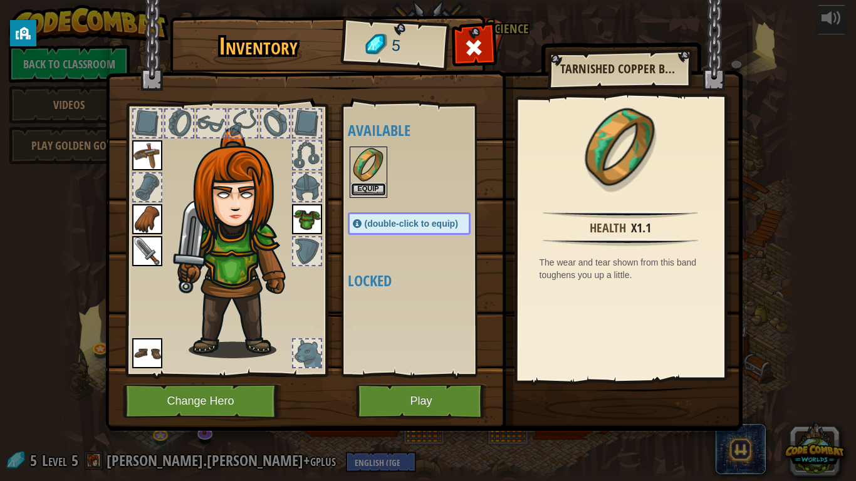
click at [363, 189] on button "Equip" at bounding box center [368, 189] width 35 height 13
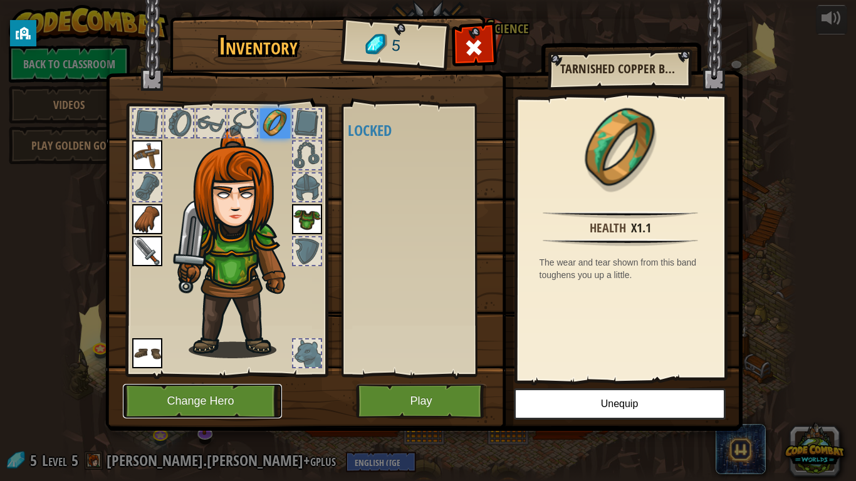
click at [152, 375] on button "Change Hero" at bounding box center [202, 401] width 159 height 34
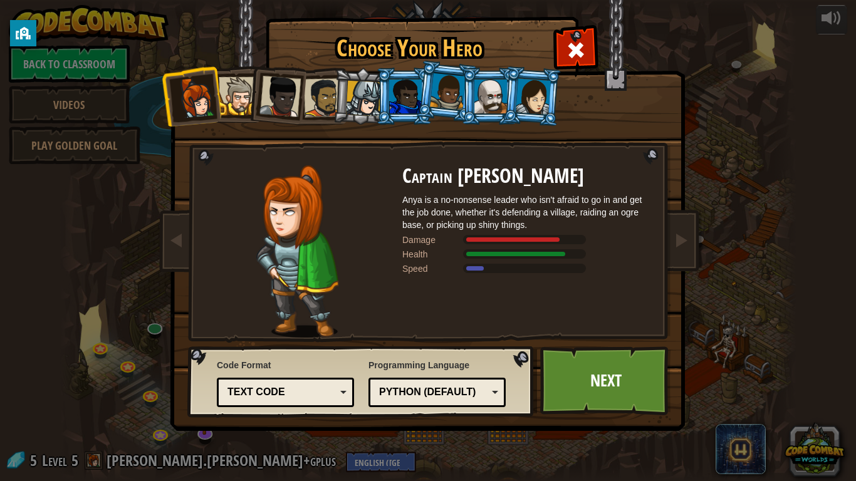
click at [378, 101] on li at bounding box center [404, 96] width 56 height 57
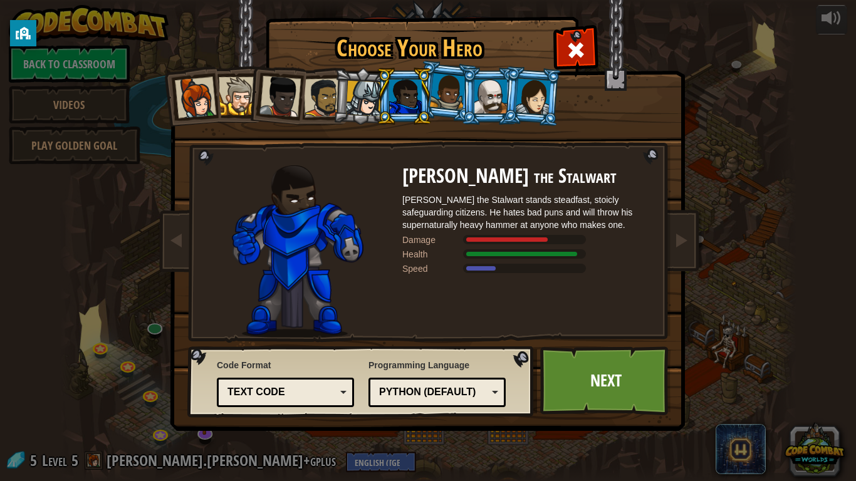
click at [367, 99] on div at bounding box center [364, 99] width 36 height 36
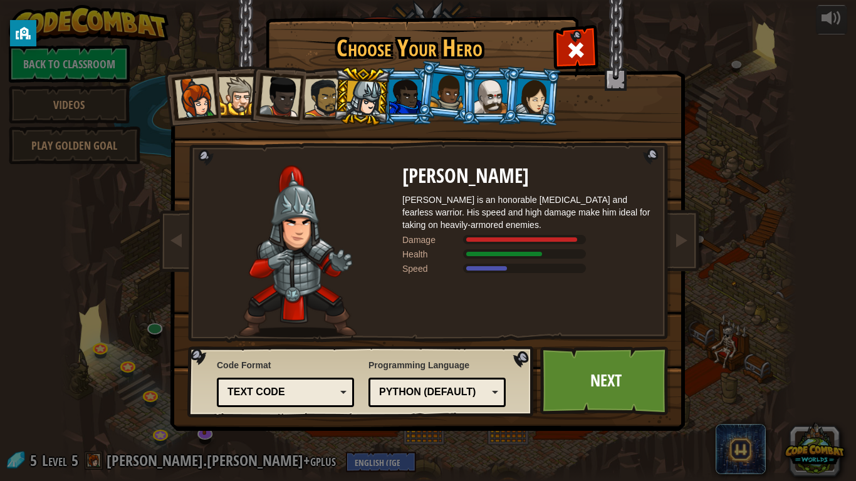
click at [413, 98] on div at bounding box center [405, 97] width 33 height 34
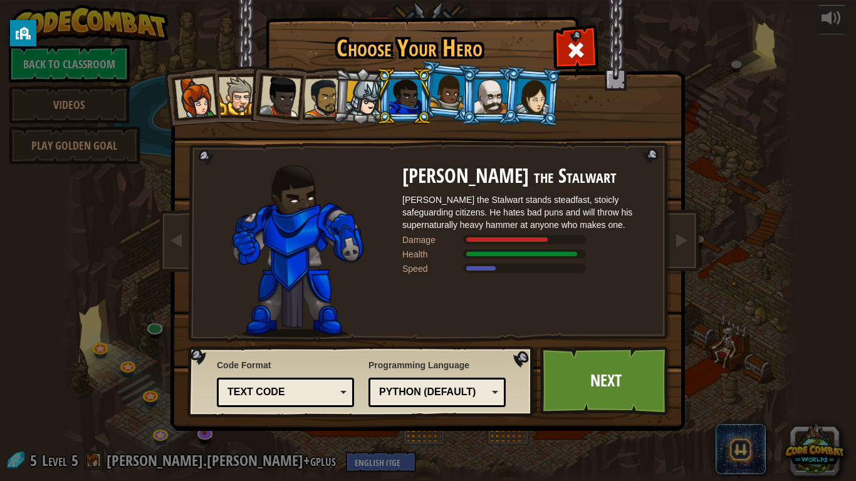
click at [542, 98] on div at bounding box center [533, 96] width 35 height 36
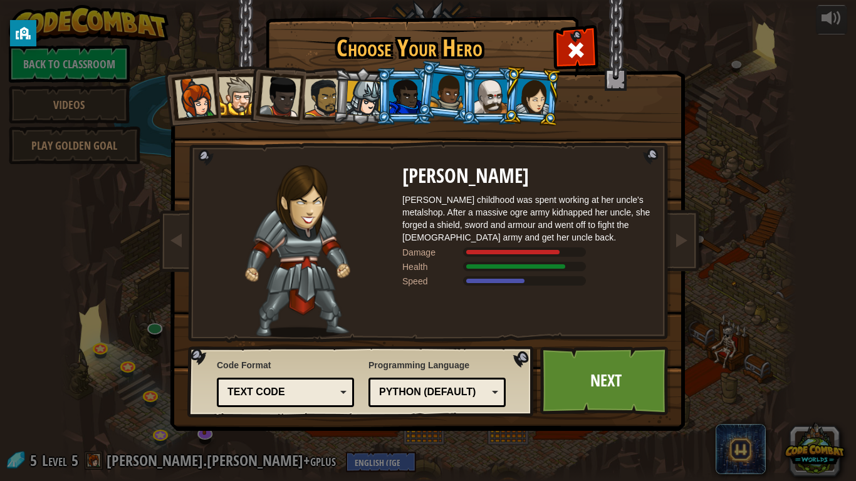
click at [585, 105] on div "Captain [PERSON_NAME] Anya is a no-nonsense leader who isn't afraid to go in an…" at bounding box center [428, 197] width 470 height 273
click at [315, 98] on div at bounding box center [323, 97] width 39 height 39
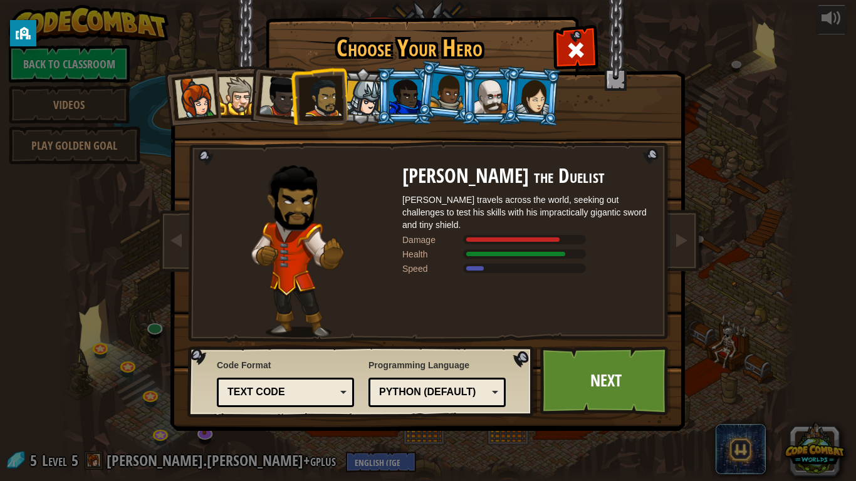
click at [498, 89] on div at bounding box center [490, 97] width 33 height 34
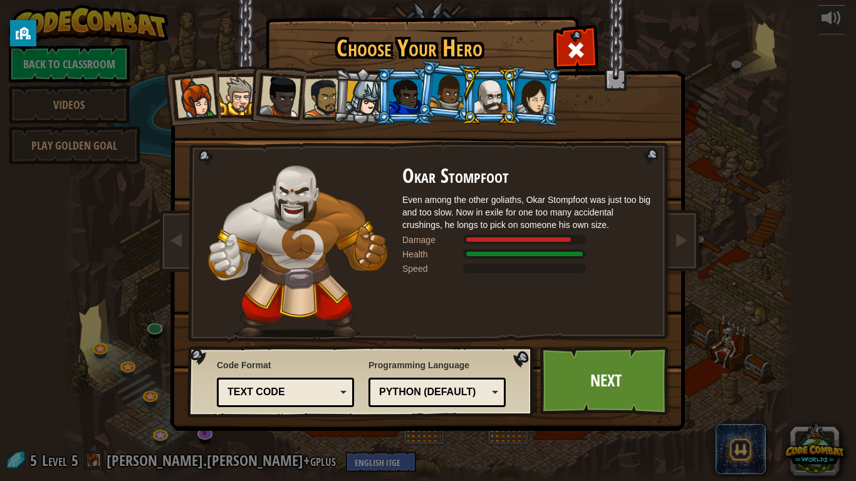
click at [519, 96] on div at bounding box center [533, 96] width 35 height 36
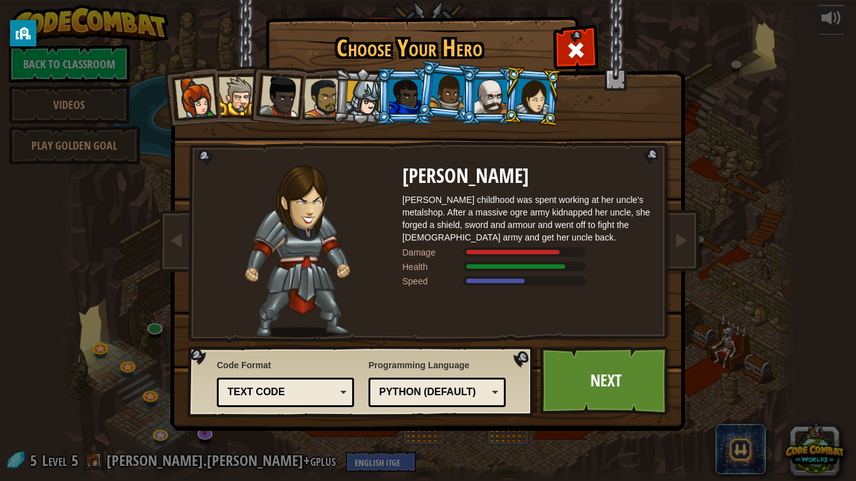
click at [362, 98] on div at bounding box center [364, 99] width 36 height 36
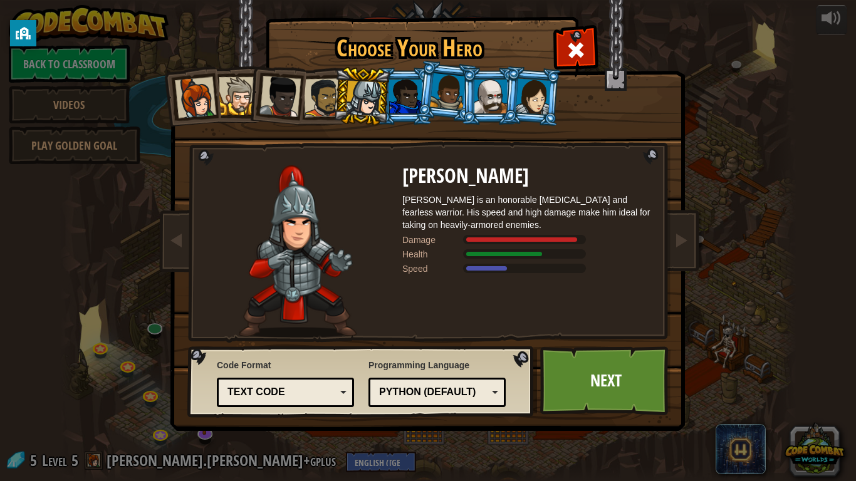
click at [322, 95] on div at bounding box center [323, 97] width 39 height 39
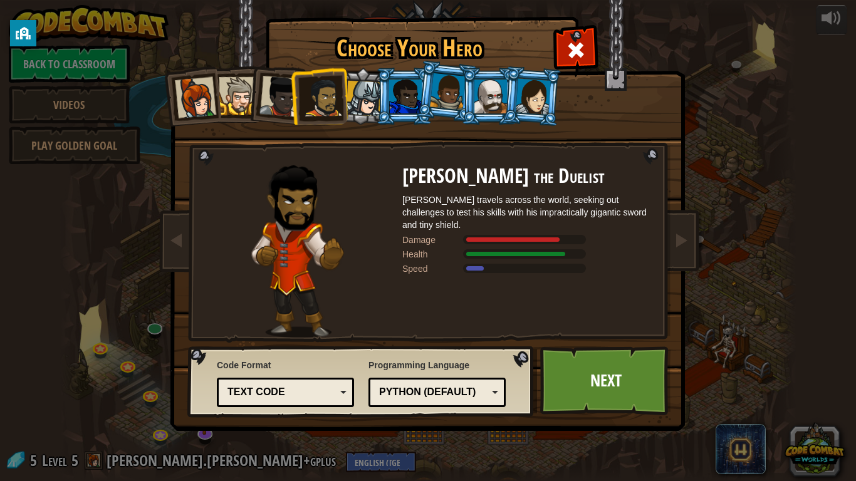
click at [271, 94] on div at bounding box center [279, 96] width 41 height 41
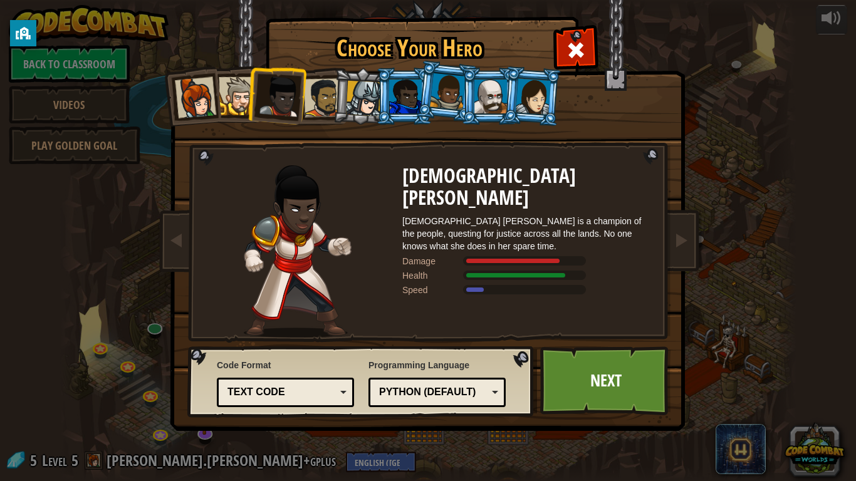
click at [373, 106] on div at bounding box center [364, 99] width 36 height 36
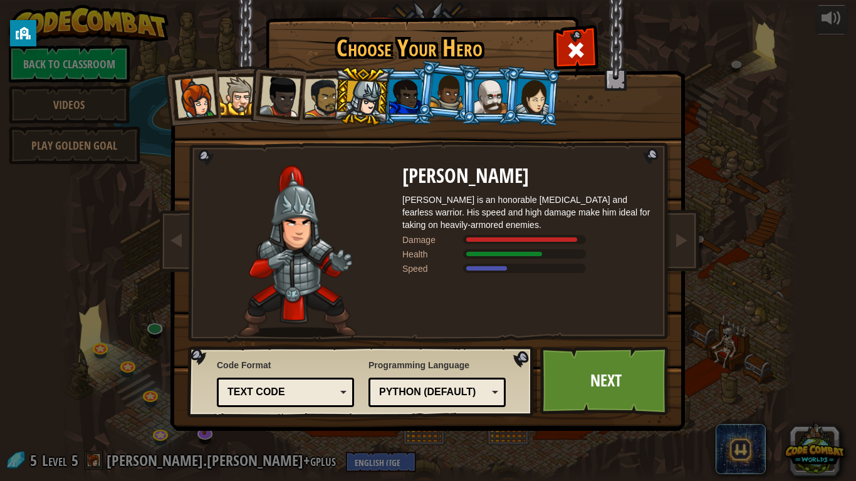
click at [400, 107] on div at bounding box center [405, 97] width 33 height 34
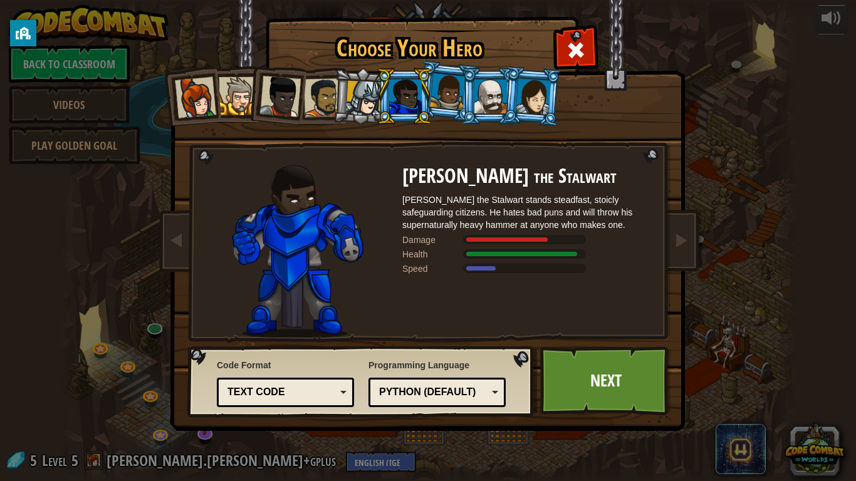
click at [375, 104] on div at bounding box center [364, 99] width 36 height 36
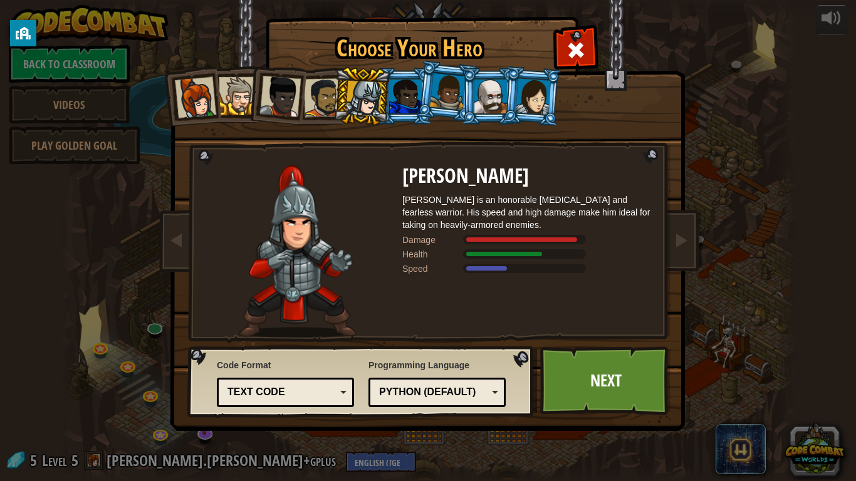
click at [407, 100] on div at bounding box center [405, 97] width 33 height 34
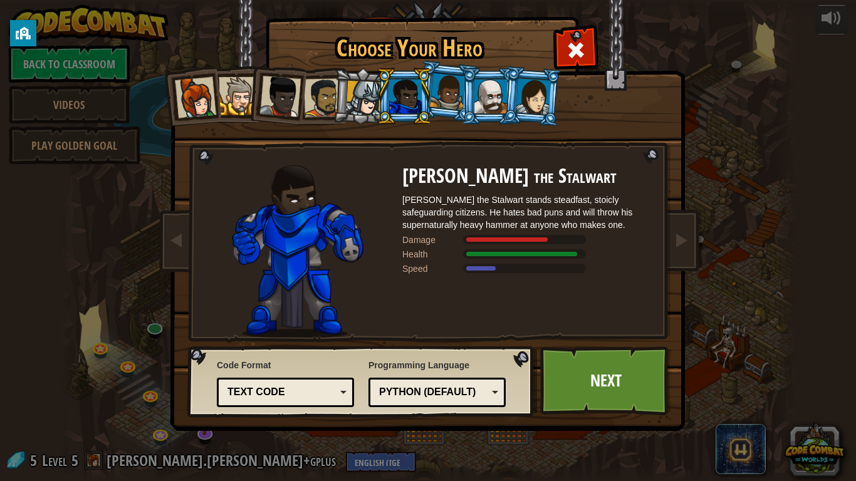
click at [437, 90] on div at bounding box center [448, 91] width 36 height 37
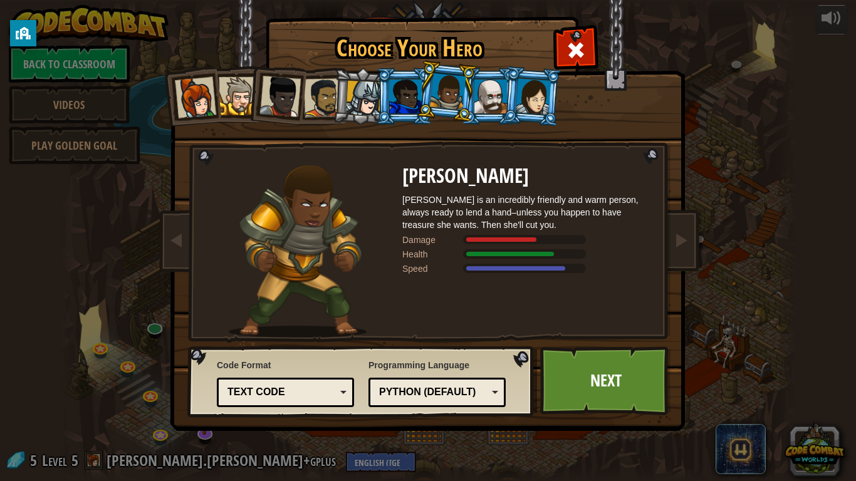
click at [476, 90] on div at bounding box center [490, 97] width 33 height 34
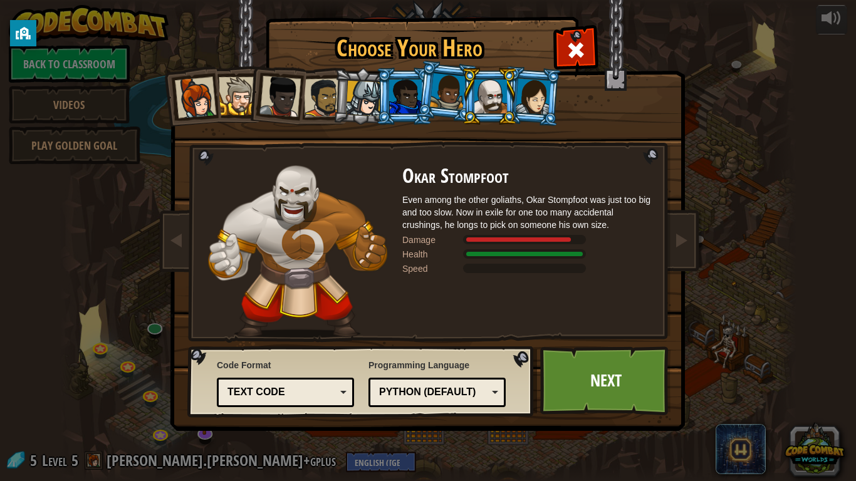
click at [539, 83] on div at bounding box center [533, 96] width 35 height 36
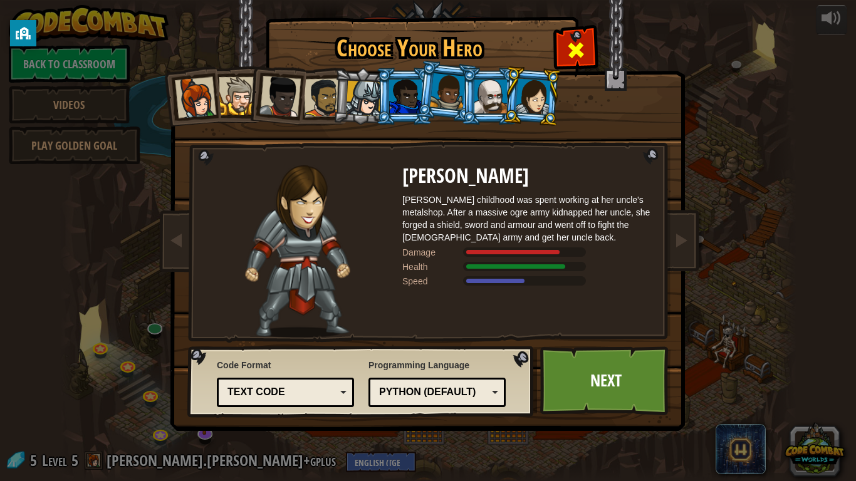
click at [560, 37] on div at bounding box center [575, 48] width 39 height 39
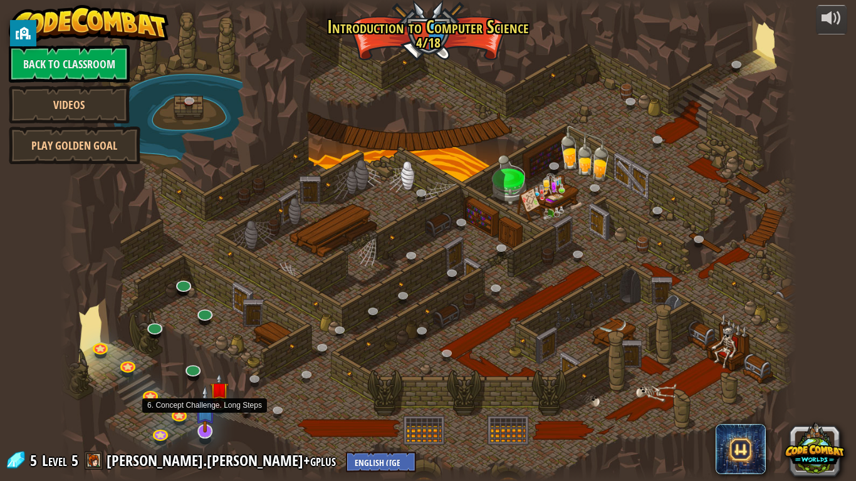
click at [205, 375] on img at bounding box center [205, 409] width 21 height 48
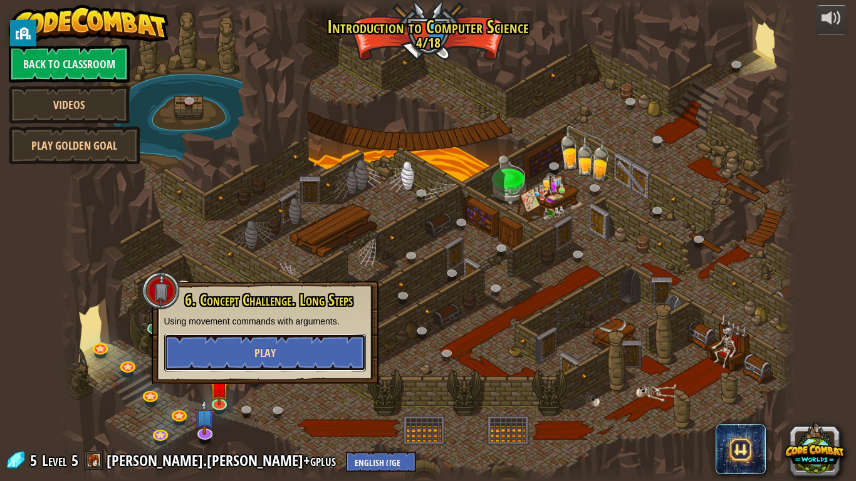
click at [306, 337] on button "Play" at bounding box center [265, 353] width 202 height 38
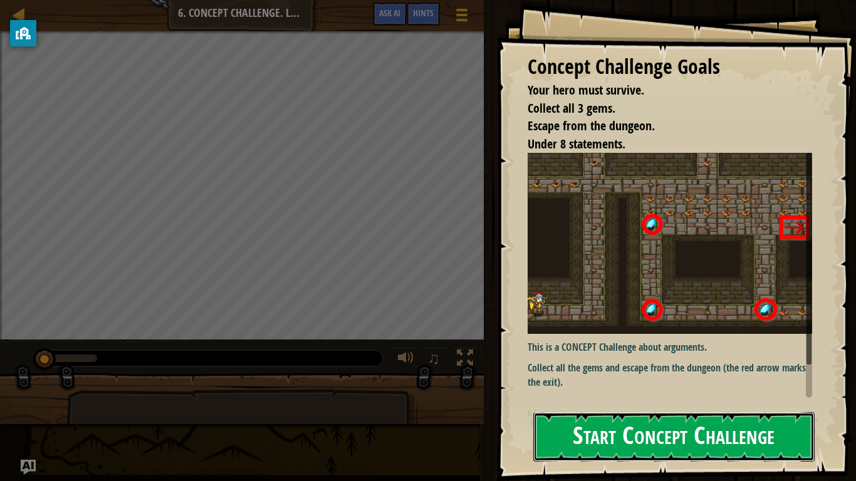
click at [583, 375] on button "Start Concept Challenge" at bounding box center [673, 437] width 281 height 50
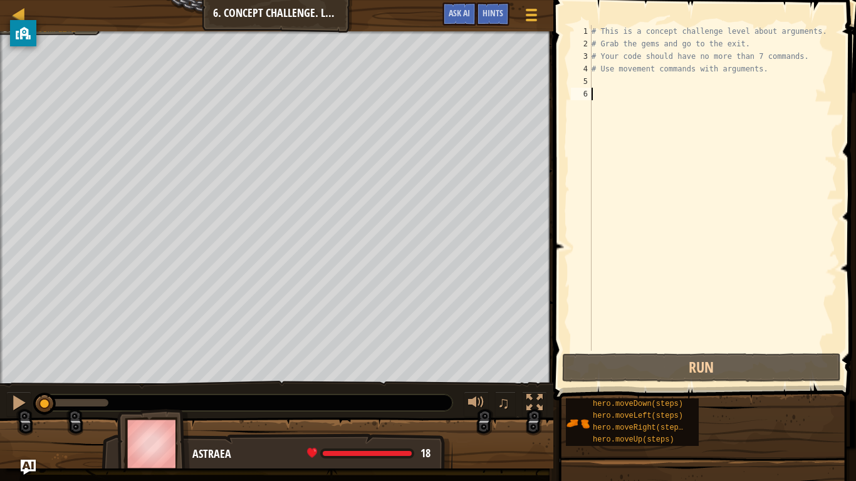
click at [159, 375] on img at bounding box center [153, 444] width 73 height 70
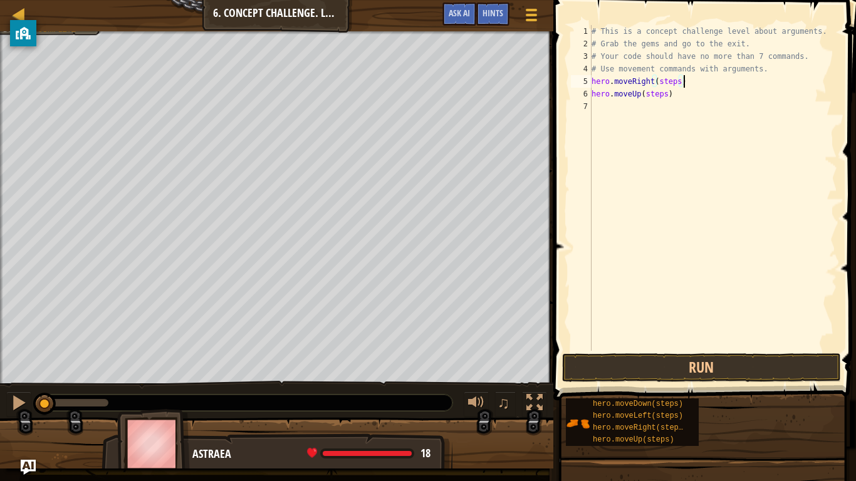
click at [683, 85] on div "# This is a concept challenge level about arguments. # Grab the gems and go to …" at bounding box center [713, 200] width 248 height 351
click at [681, 84] on div "# This is a concept challenge level about arguments. # Grab the gems and go to …" at bounding box center [713, 200] width 248 height 351
click at [667, 95] on div "# This is a concept challenge level about arguments. # Grab the gems and go to …" at bounding box center [713, 200] width 248 height 351
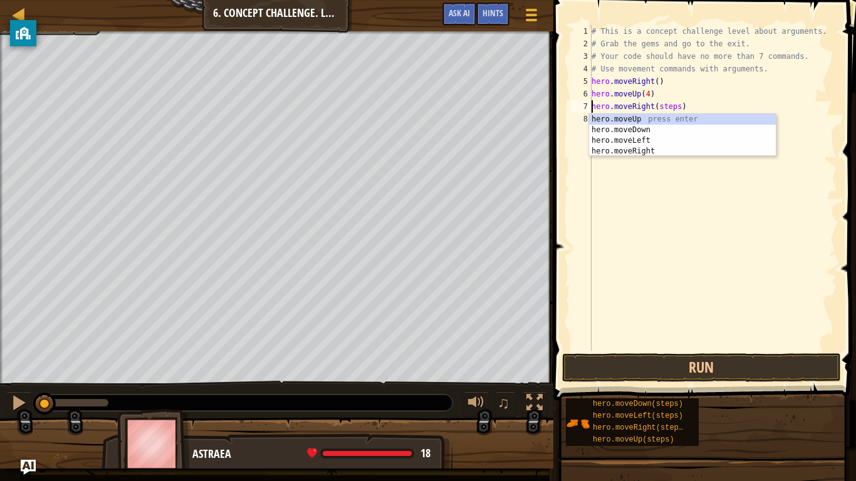
click at [679, 109] on div "# This is a concept challenge level about arguments. # Grab the gems and go to …" at bounding box center [713, 200] width 248 height 351
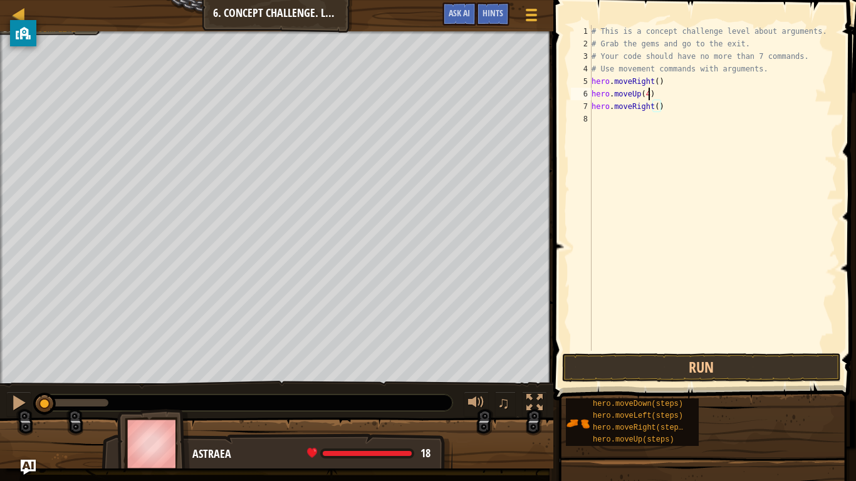
click at [647, 92] on div "# This is a concept challenge level about arguments. # Grab the gems and go to …" at bounding box center [713, 200] width 248 height 351
click at [658, 107] on div "# This is a concept challenge level about arguments. # Grab the gems and go to …" at bounding box center [713, 200] width 248 height 351
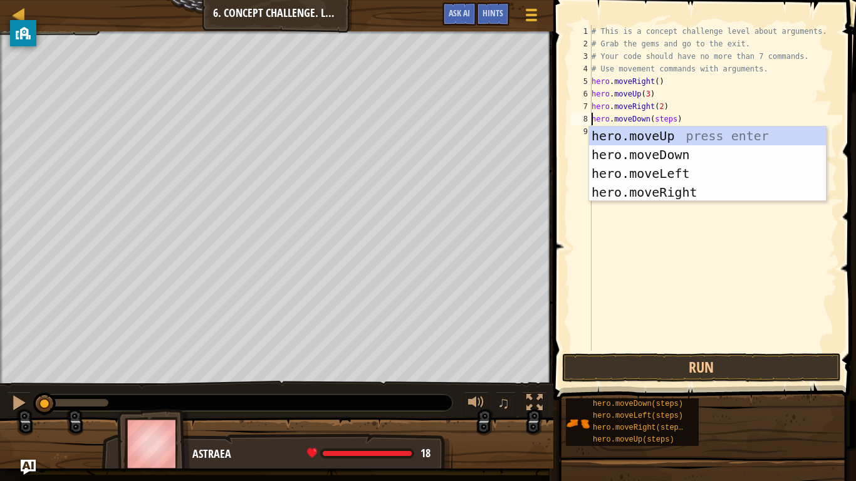
click at [672, 122] on div "# This is a concept challenge level about arguments. # Grab the gems and go to …" at bounding box center [713, 200] width 248 height 351
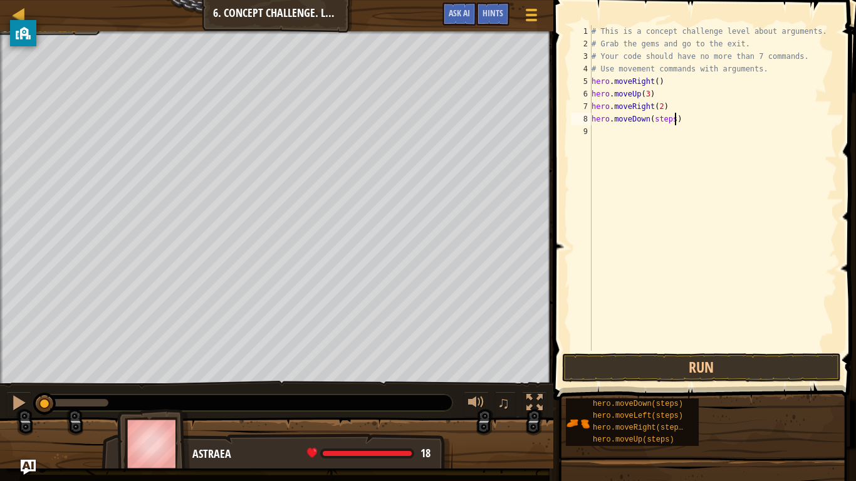
click at [677, 122] on div "# This is a concept challenge level about arguments. # Grab the gems and go to …" at bounding box center [713, 200] width 248 height 351
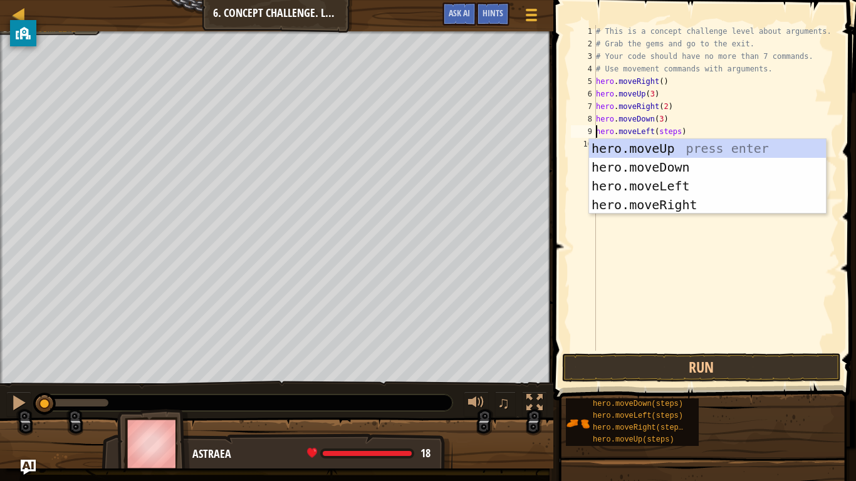
click at [678, 130] on div "# This is a concept challenge level about arguments. # Grab the gems and go to …" at bounding box center [715, 200] width 244 height 351
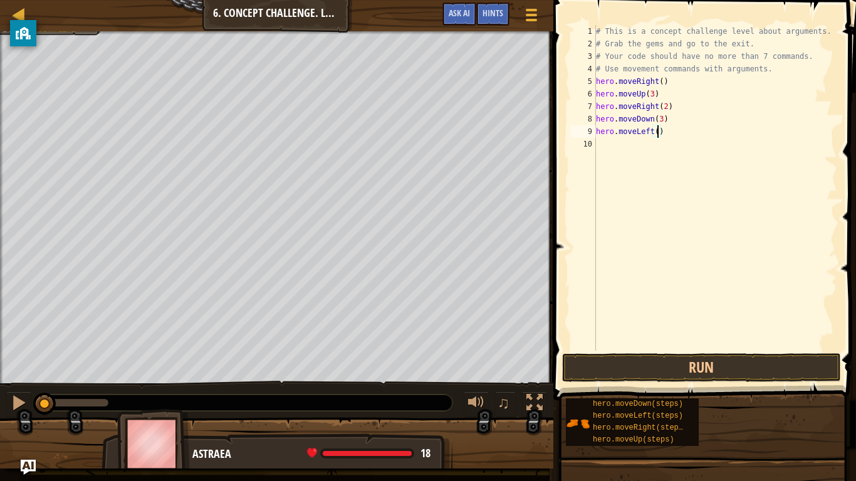
scroll to position [6, 9]
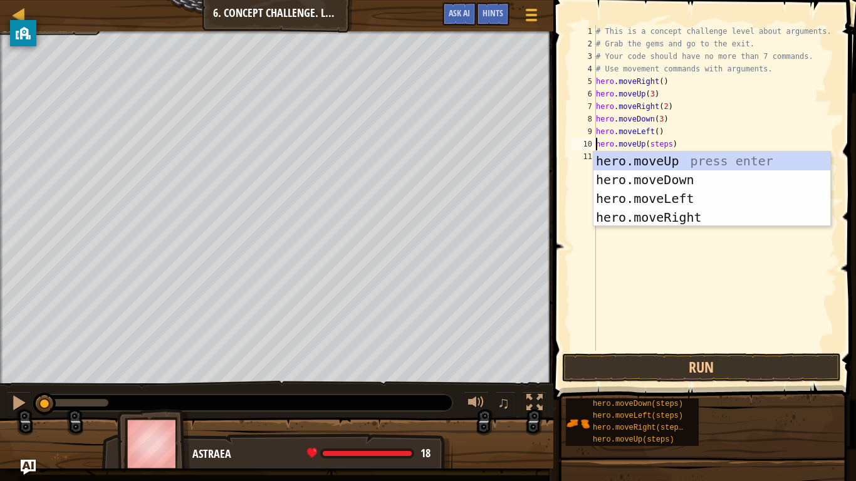
click at [672, 142] on div "# This is a concept challenge level about arguments. # Grab the gems and go to …" at bounding box center [715, 200] width 244 height 351
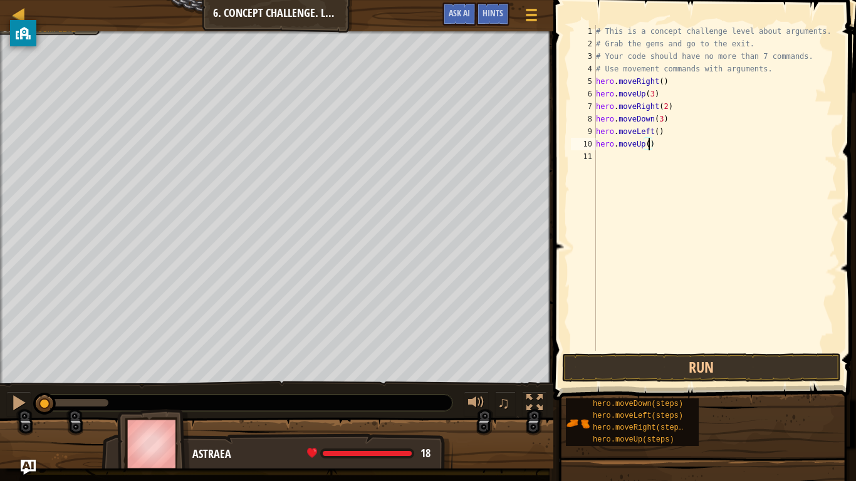
scroll to position [6, 8]
click at [682, 157] on div "# This is a concept challenge level about arguments. # Grab the gems and go to …" at bounding box center [715, 200] width 244 height 351
click at [729, 357] on button "Run" at bounding box center [701, 367] width 279 height 29
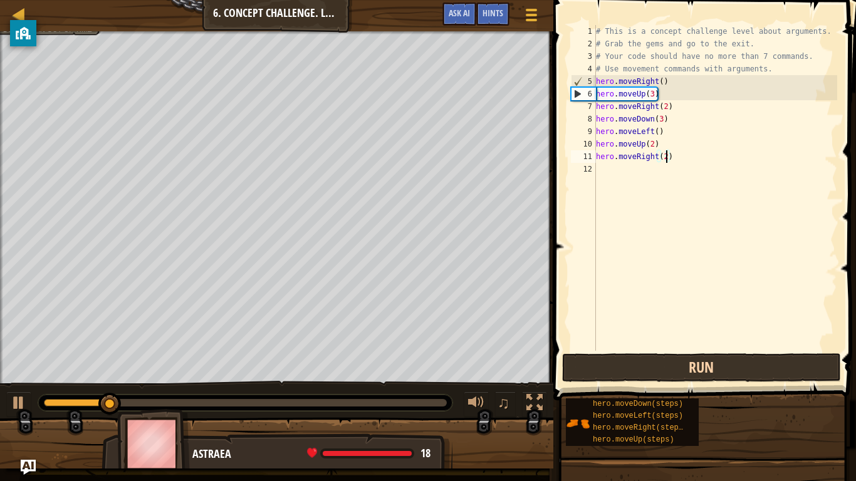
type textarea "hero.moveRight()"
